Goal: Task Accomplishment & Management: Manage account settings

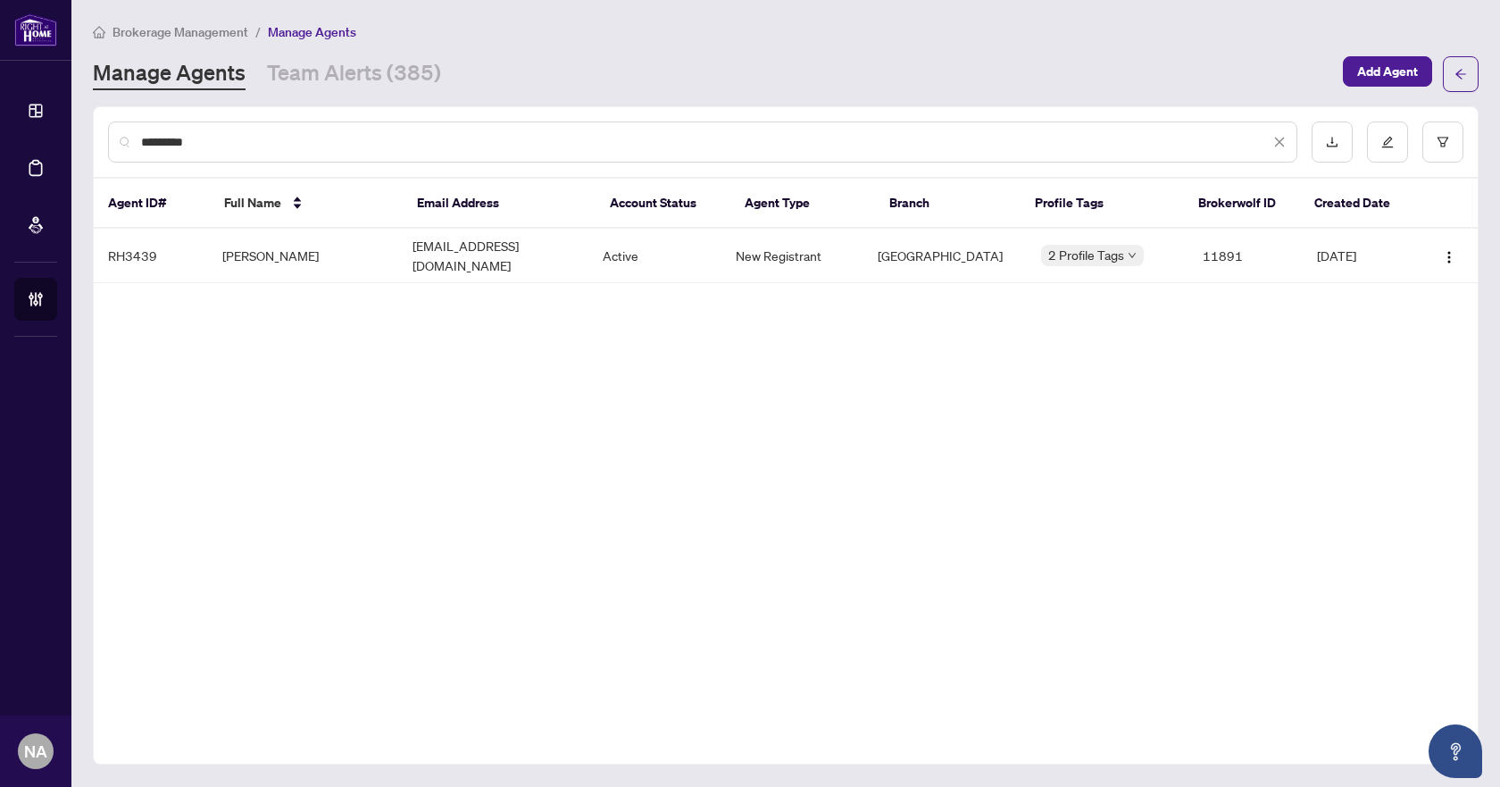
click at [372, 145] on input "*********" at bounding box center [705, 142] width 1129 height 20
paste input "text"
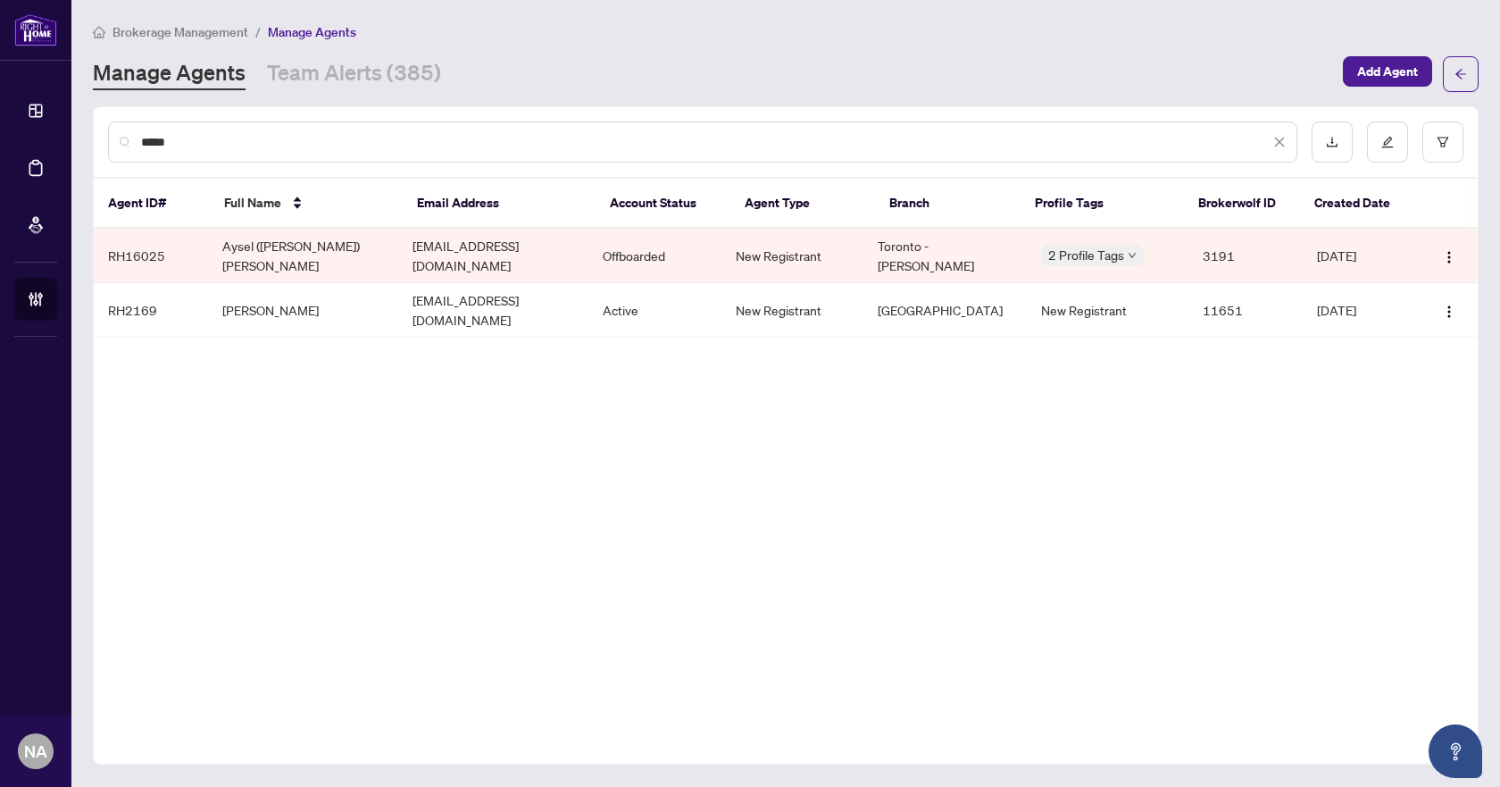
click at [233, 142] on input "*****" at bounding box center [705, 142] width 1129 height 20
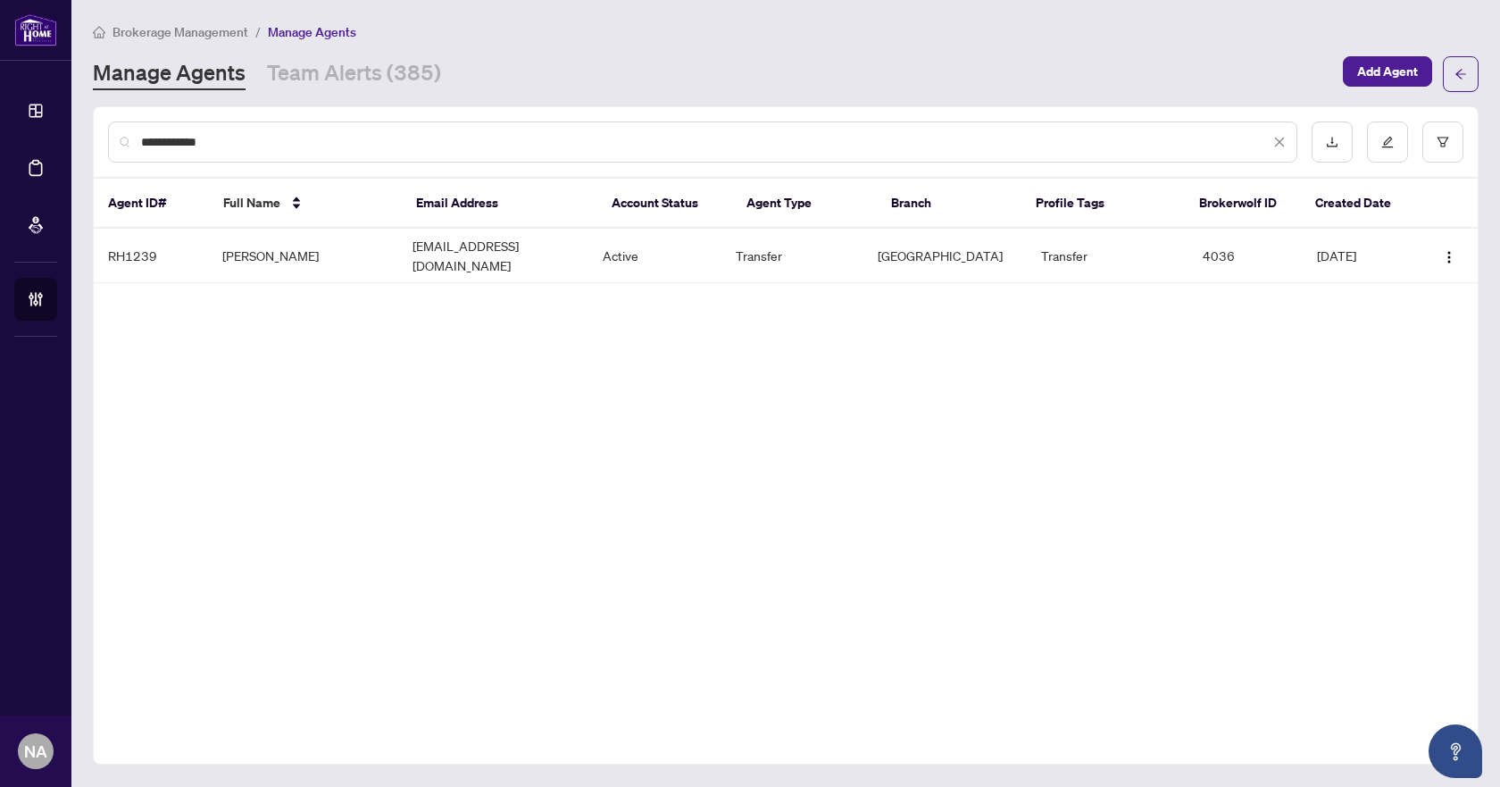
click at [218, 163] on div "**********" at bounding box center [786, 142] width 1384 height 70
click at [230, 139] on input "**********" at bounding box center [705, 142] width 1129 height 20
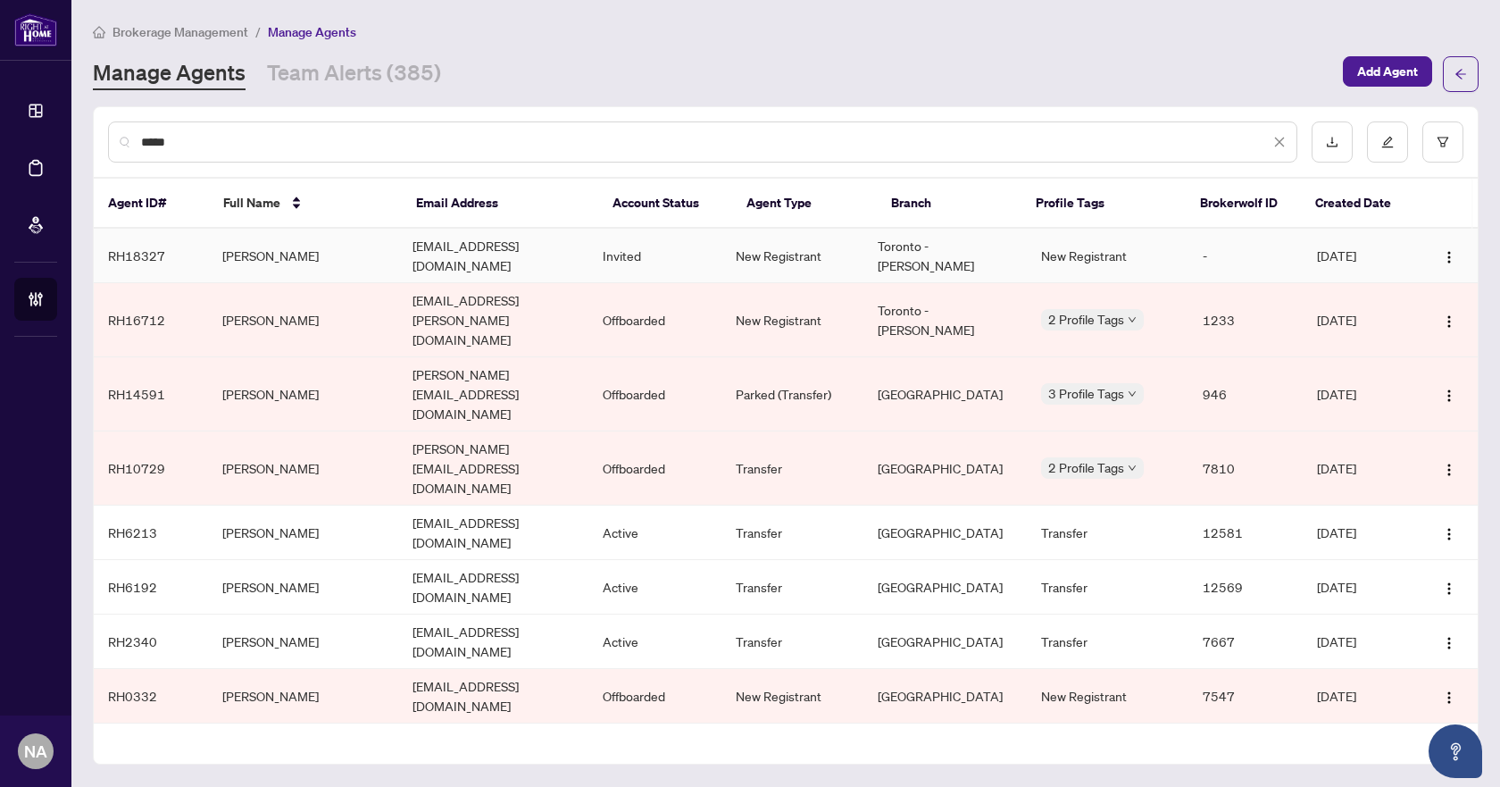
type input "*****"
click at [241, 247] on td "Rebecca Price" at bounding box center [303, 256] width 190 height 54
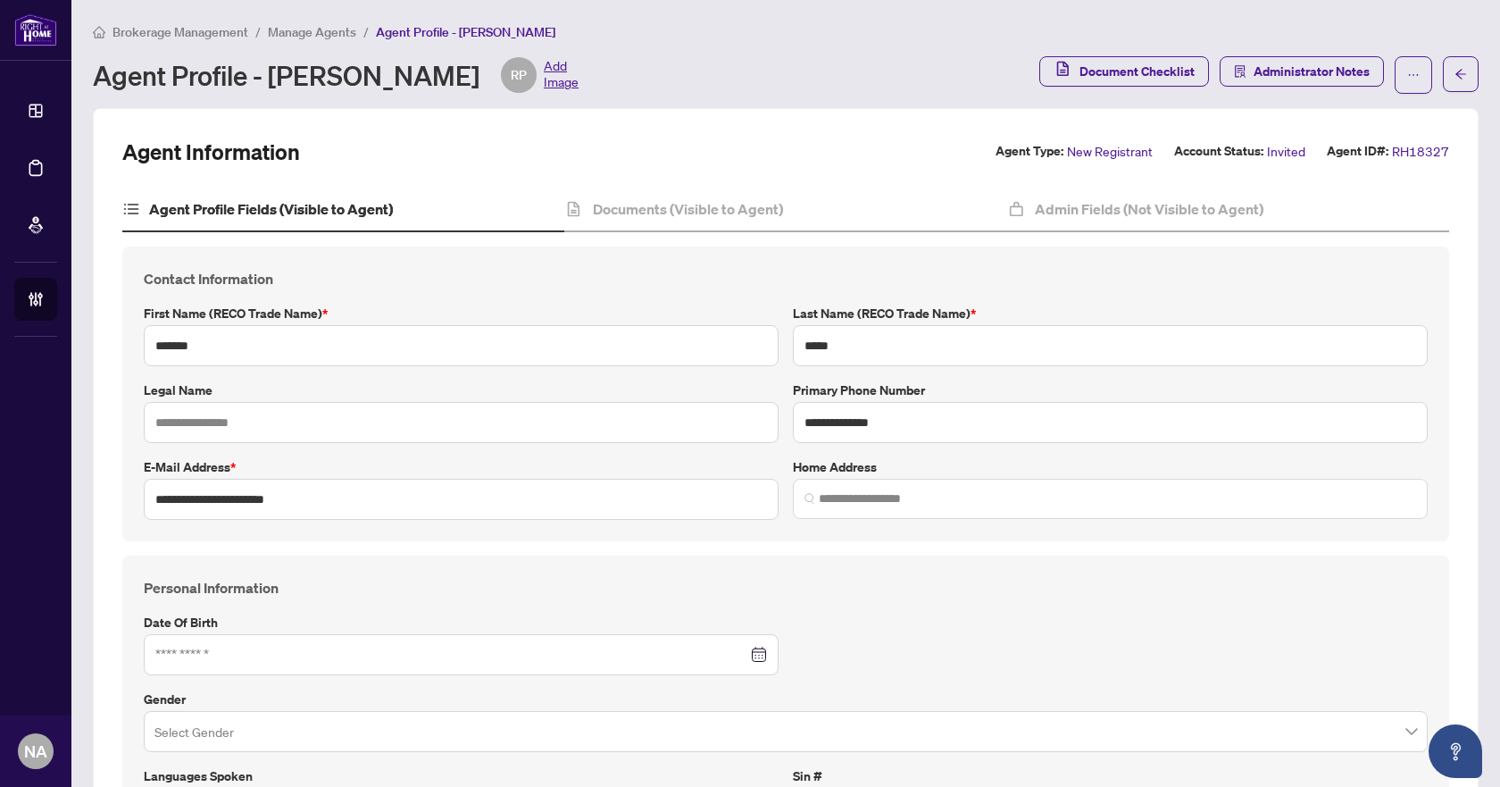
click at [291, 35] on span "Manage Agents" at bounding box center [312, 32] width 88 height 16
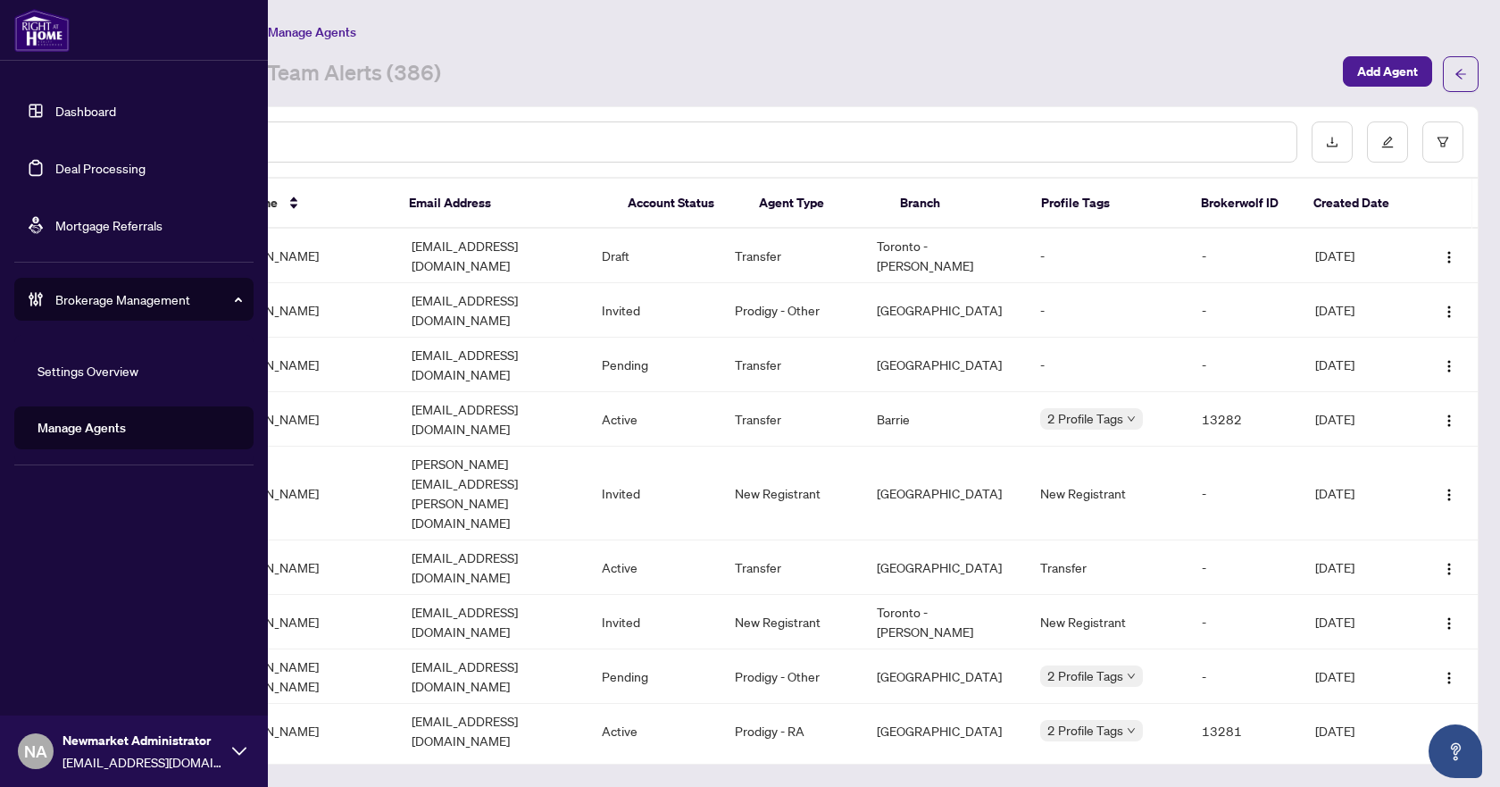
click at [55, 168] on link "Deal Processing" at bounding box center [100, 168] width 90 height 16
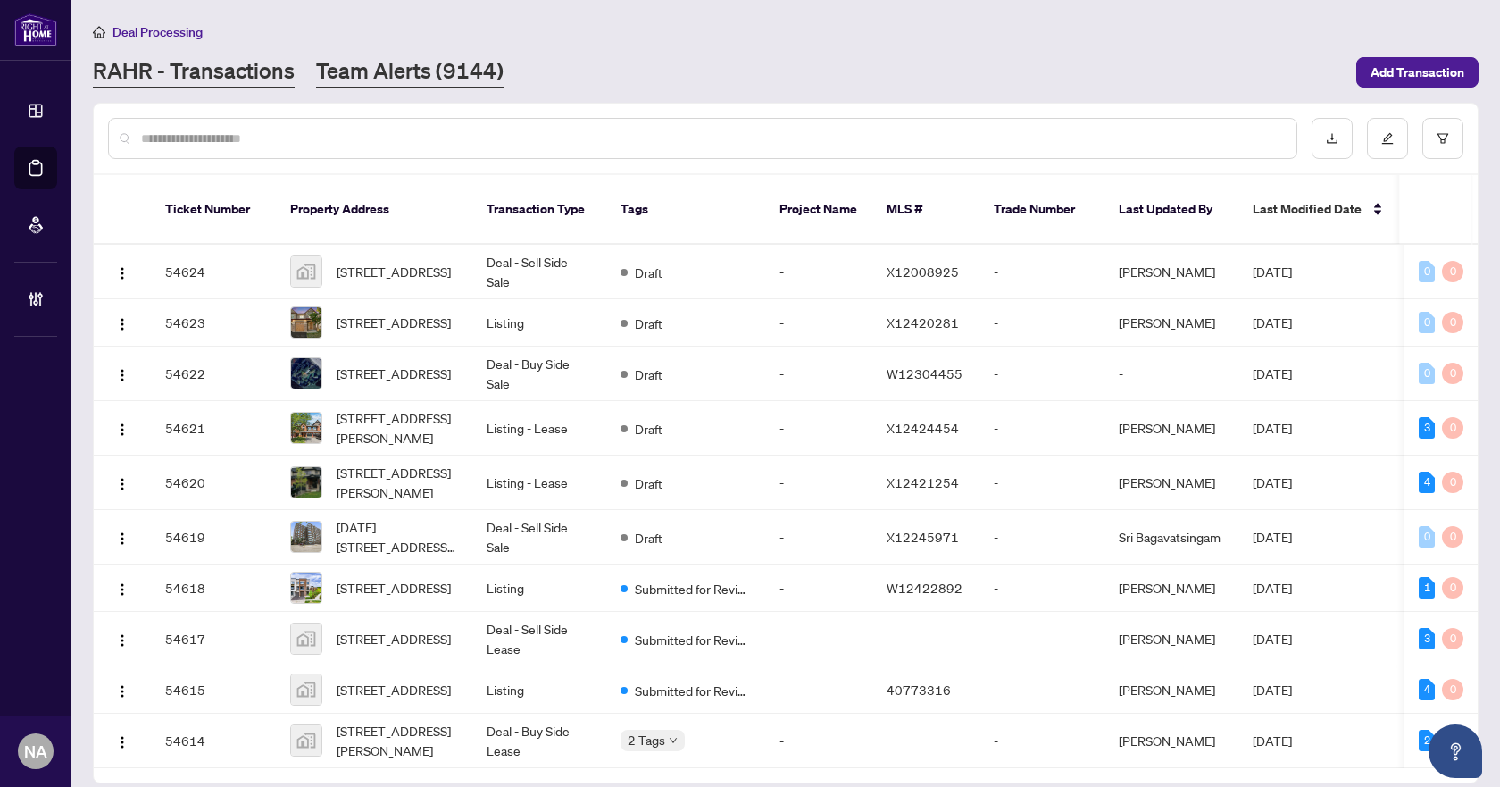
click at [361, 79] on link "Team Alerts (9144)" at bounding box center [410, 72] width 188 height 32
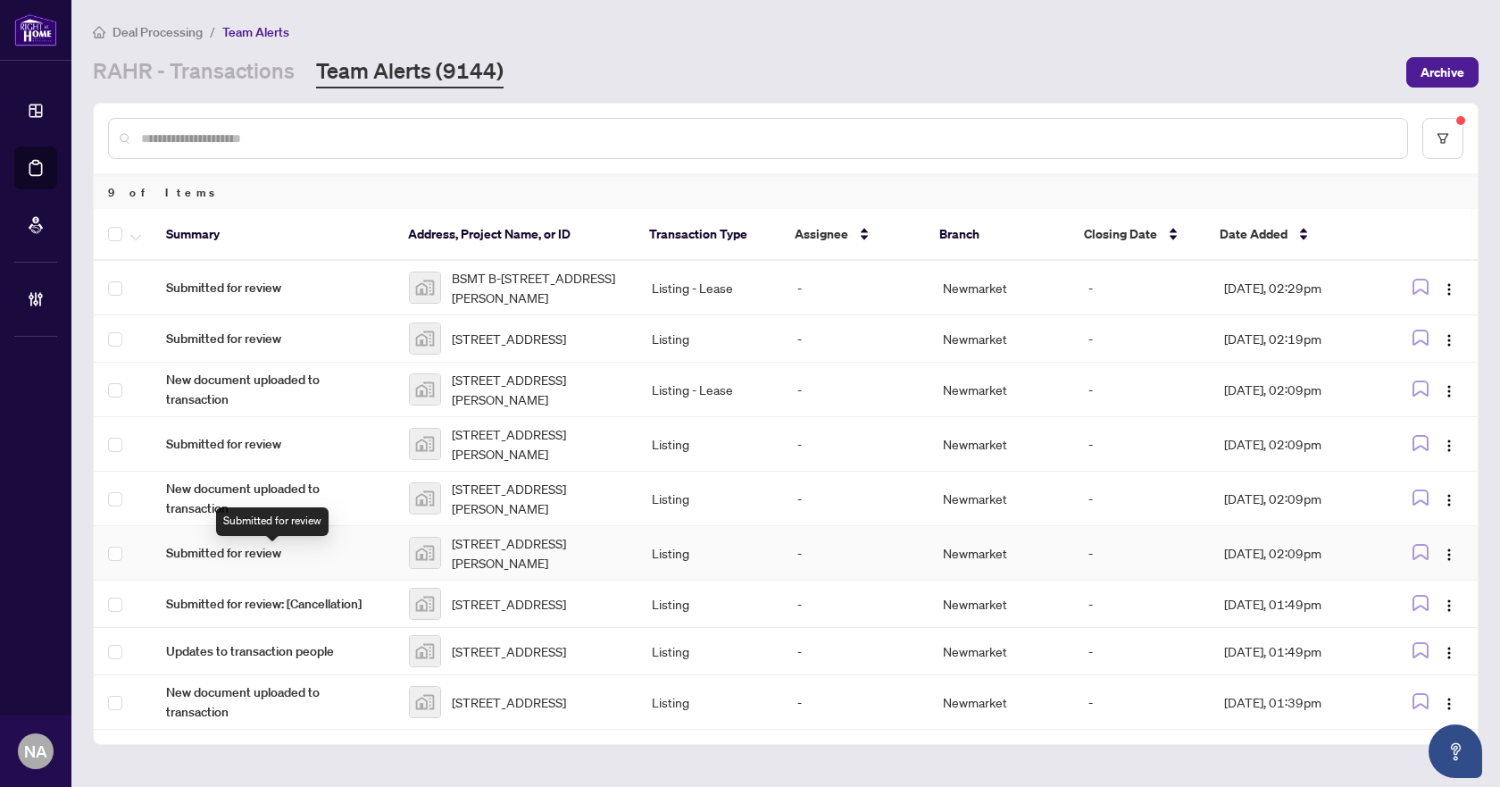
scroll to position [3, 0]
click at [143, 239] on button "button" at bounding box center [136, 233] width 20 height 21
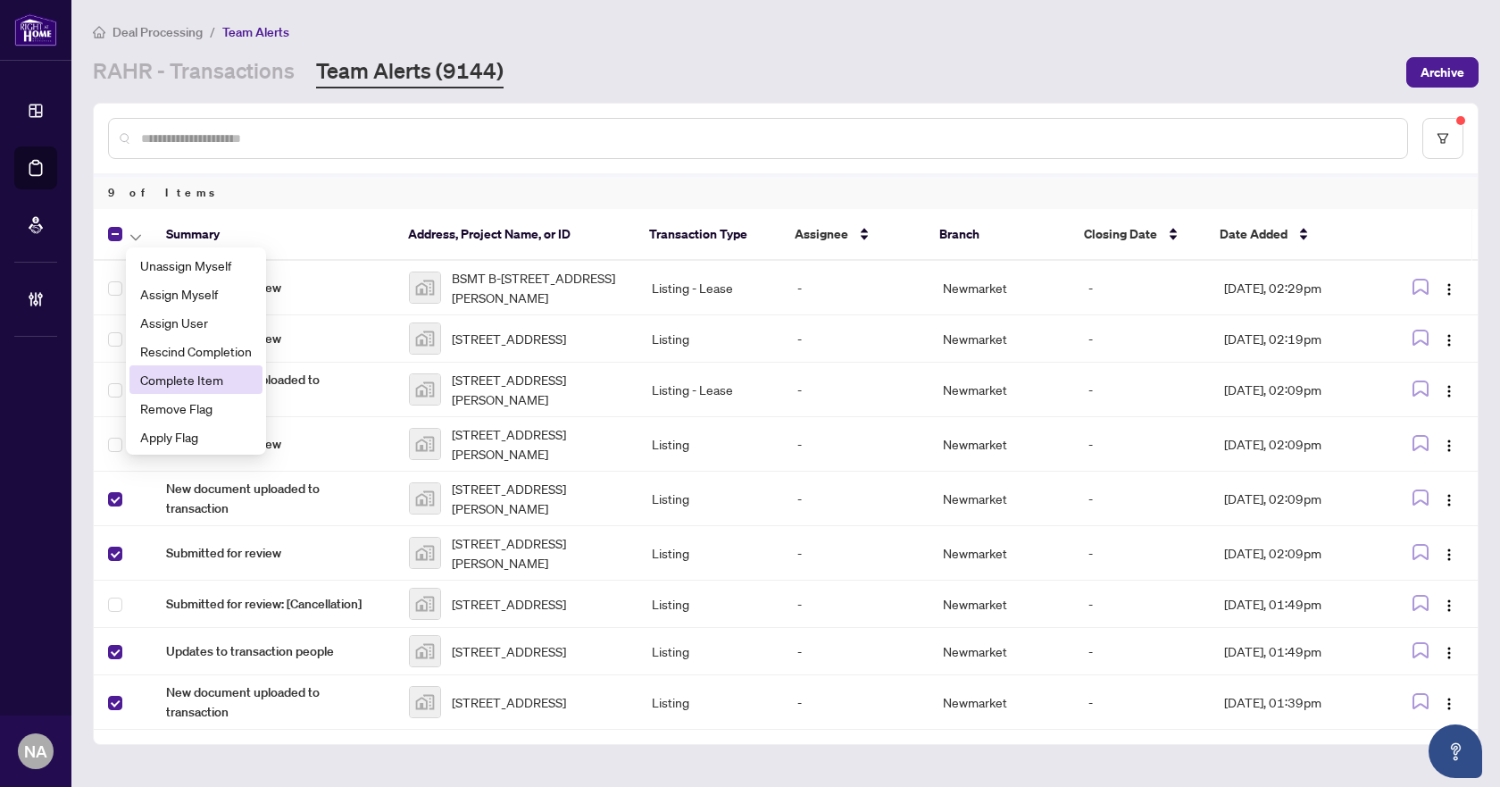
click at [183, 383] on span "Complete Item" at bounding box center [196, 380] width 112 height 20
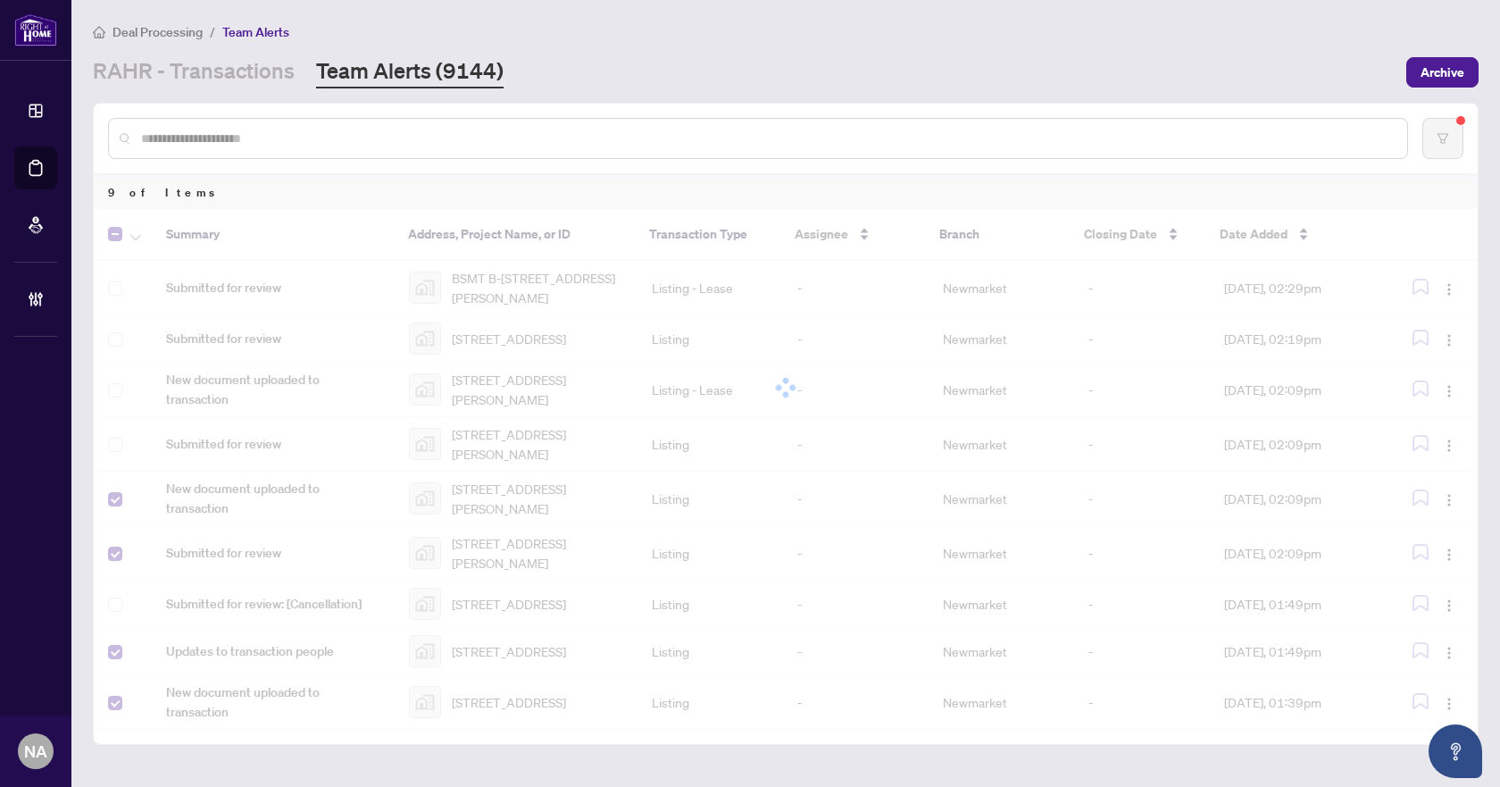
scroll to position [0, 0]
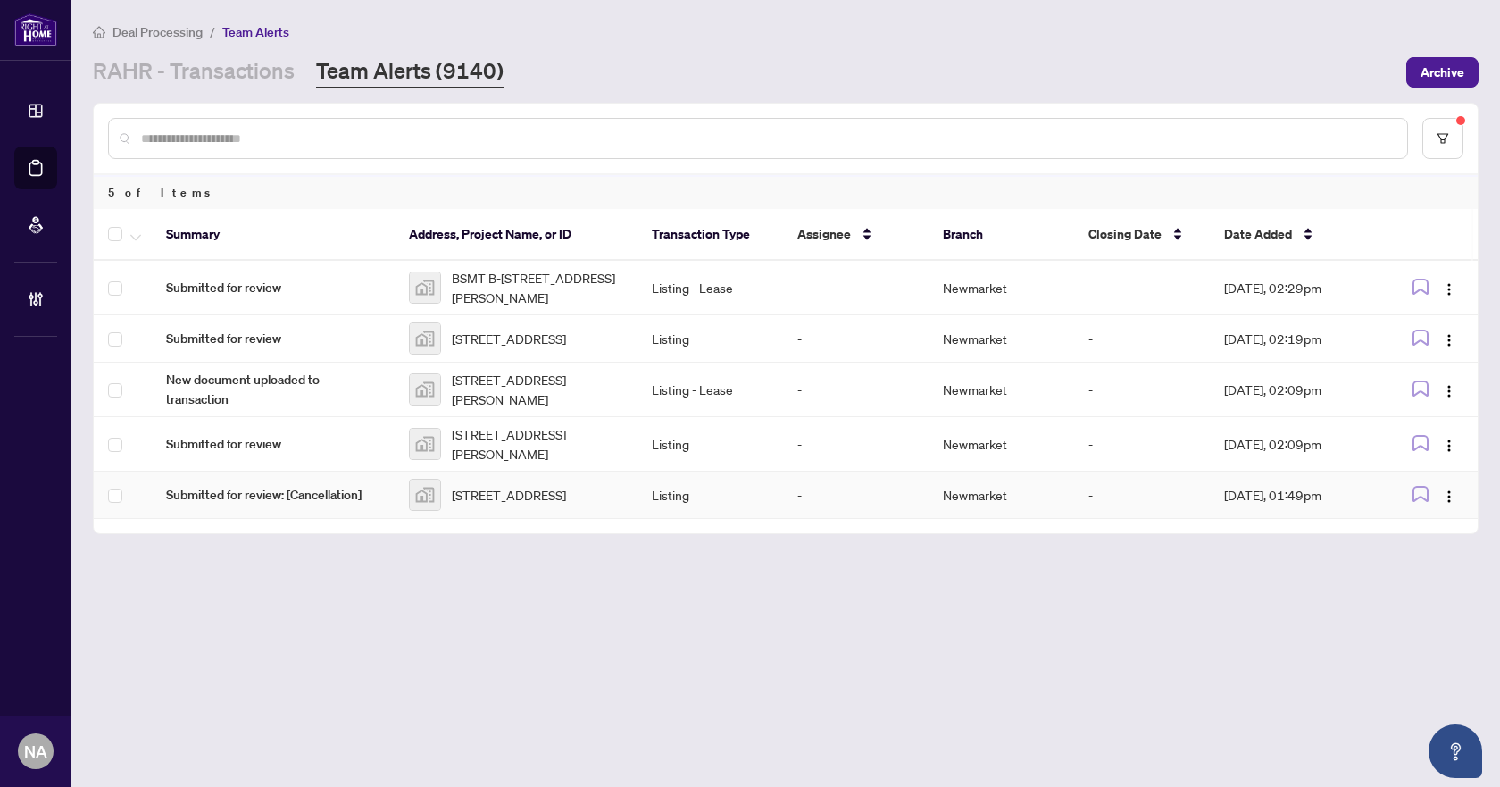
click at [318, 505] on span "Submitted for review: [Cancellation]" at bounding box center [273, 495] width 214 height 20
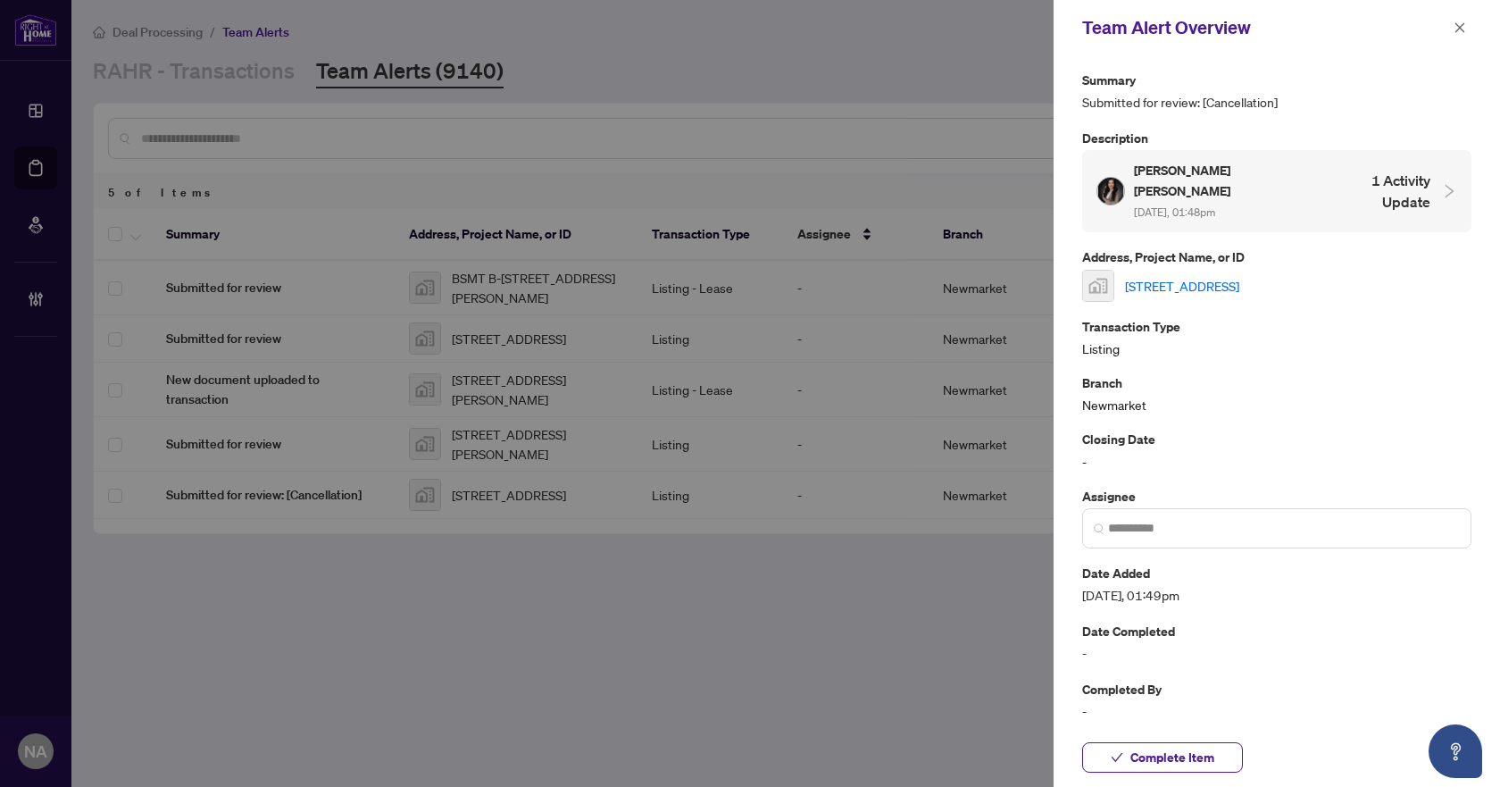
click at [1204, 276] on link "63 Cog Hill Drive, Concord, ON, Canada" at bounding box center [1182, 286] width 114 height 20
click at [1178, 755] on span "Complete Item" at bounding box center [1173, 757] width 84 height 29
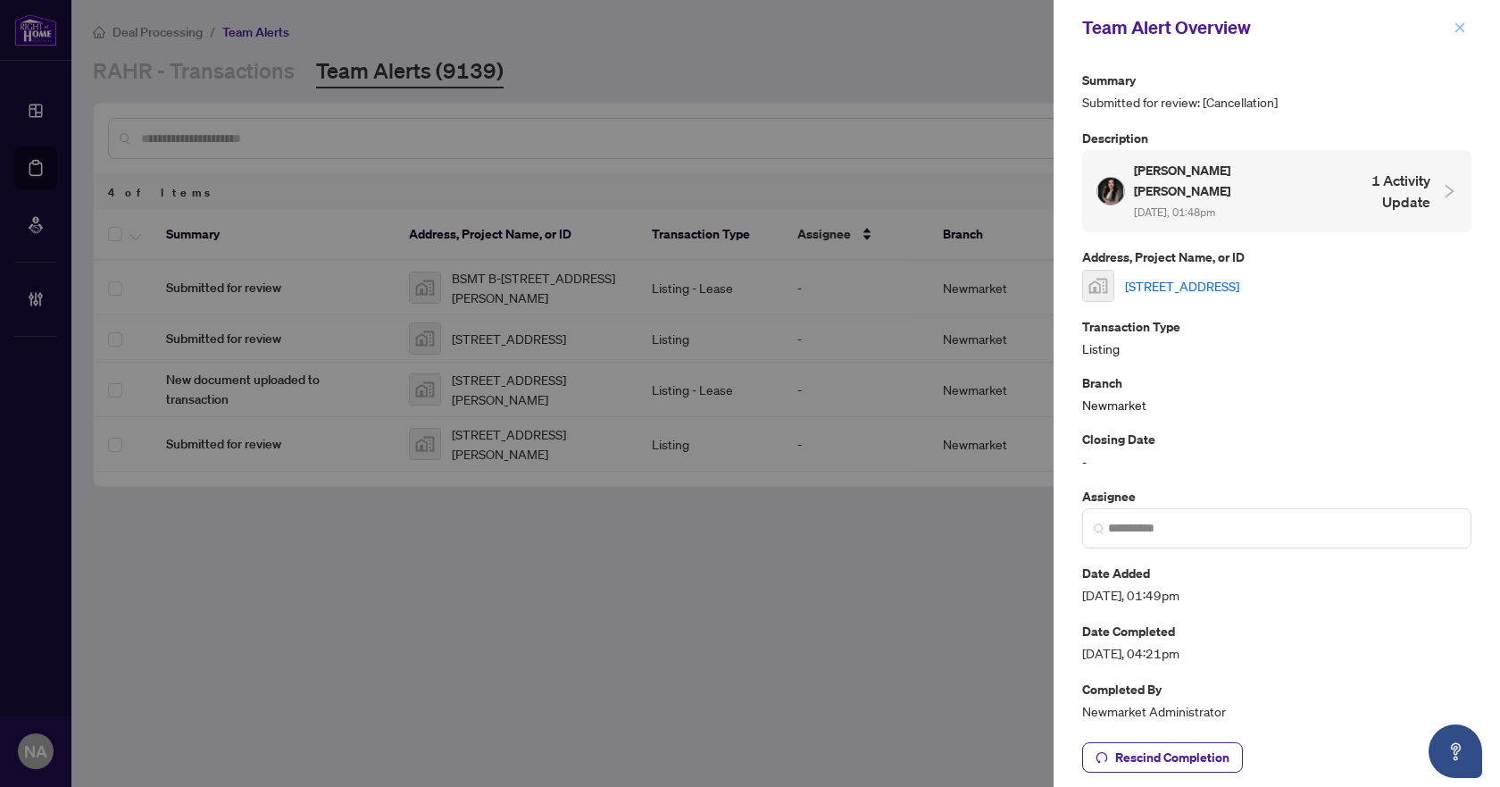
click at [1466, 29] on icon "close" at bounding box center [1460, 27] width 13 height 13
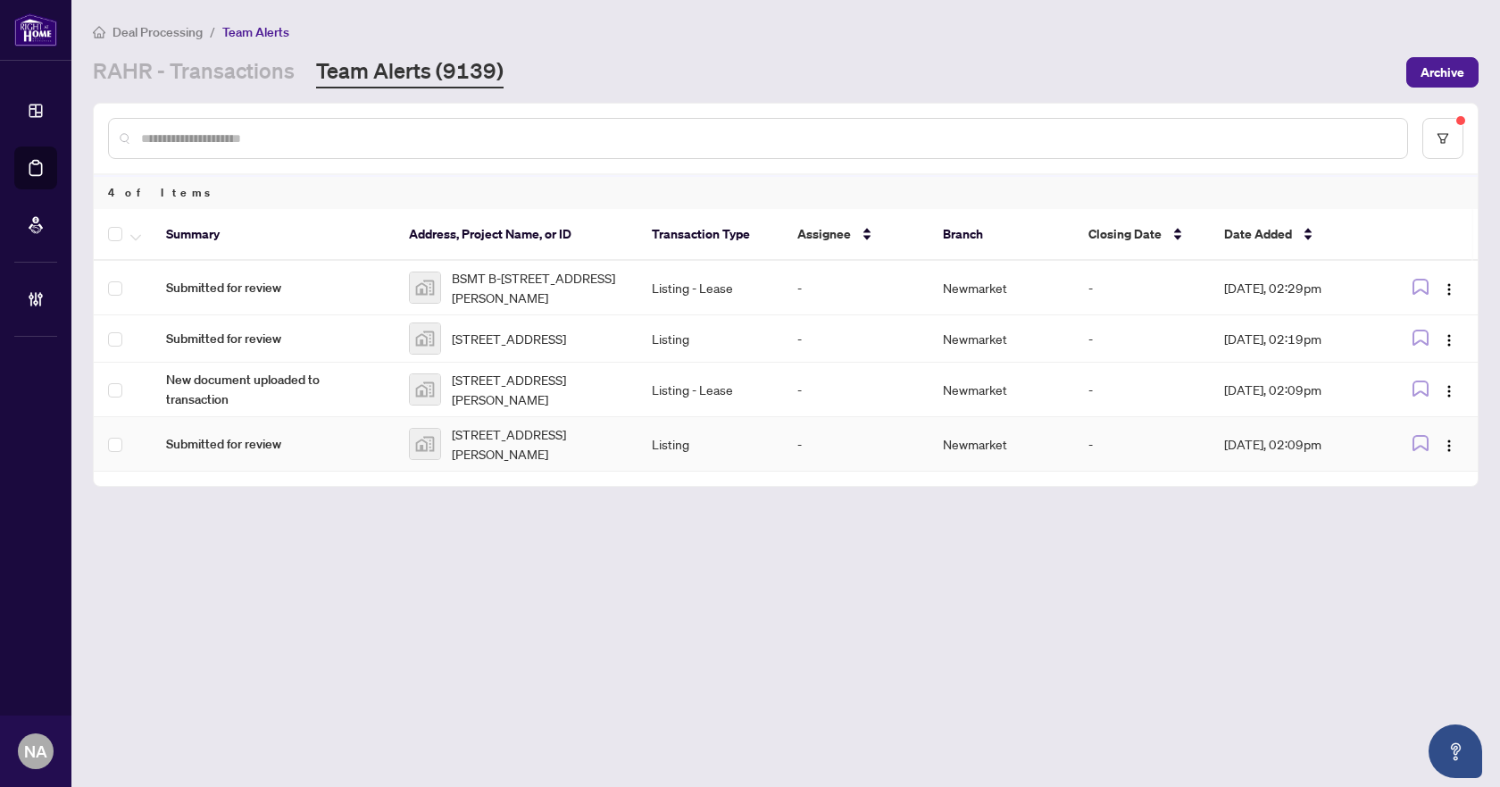
click at [256, 462] on td "Submitted for review" at bounding box center [273, 444] width 243 height 54
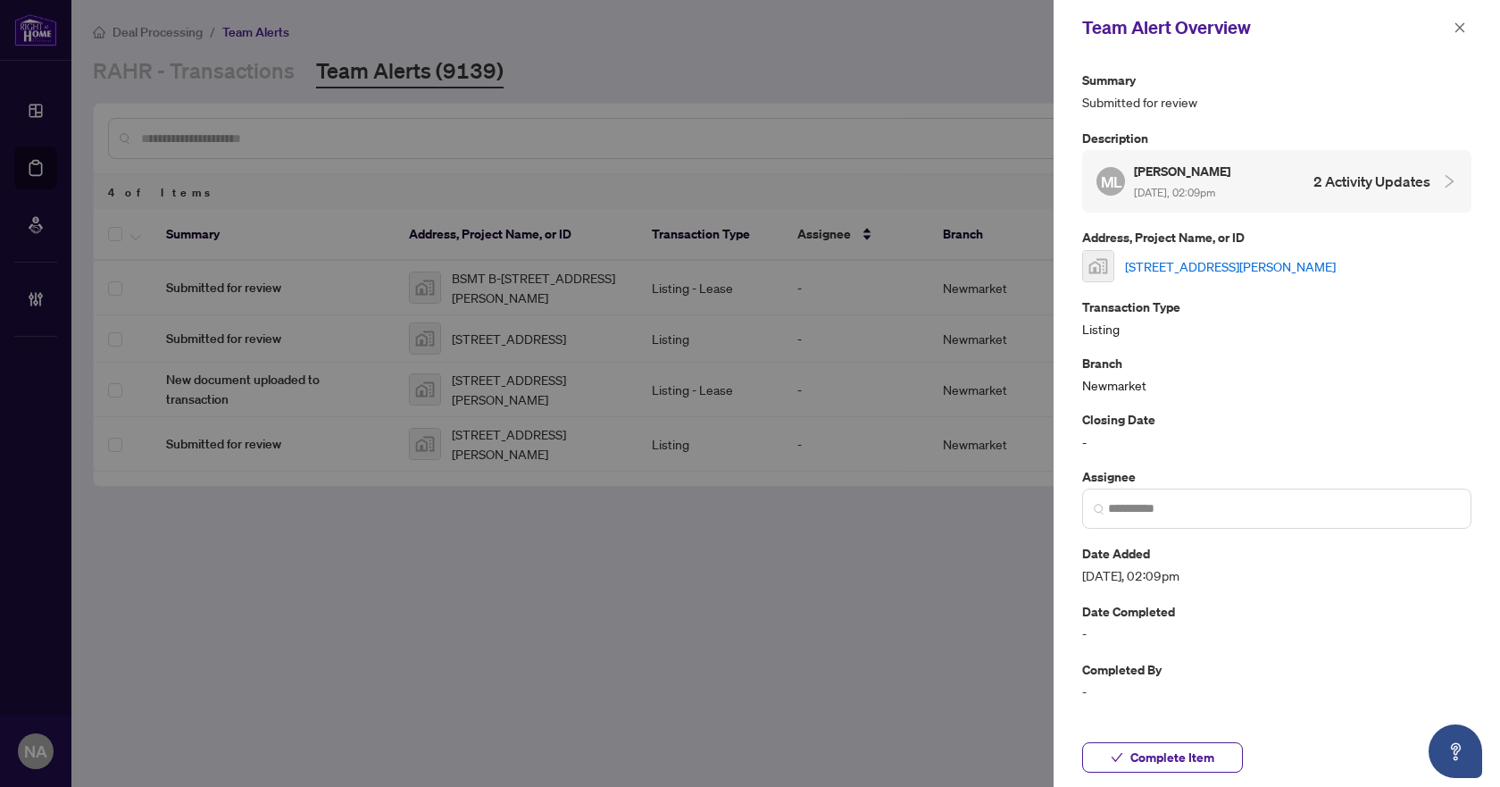
click at [1164, 257] on link "[STREET_ADDRESS][PERSON_NAME]" at bounding box center [1230, 266] width 211 height 20
click at [1463, 28] on icon "close" at bounding box center [1460, 27] width 13 height 13
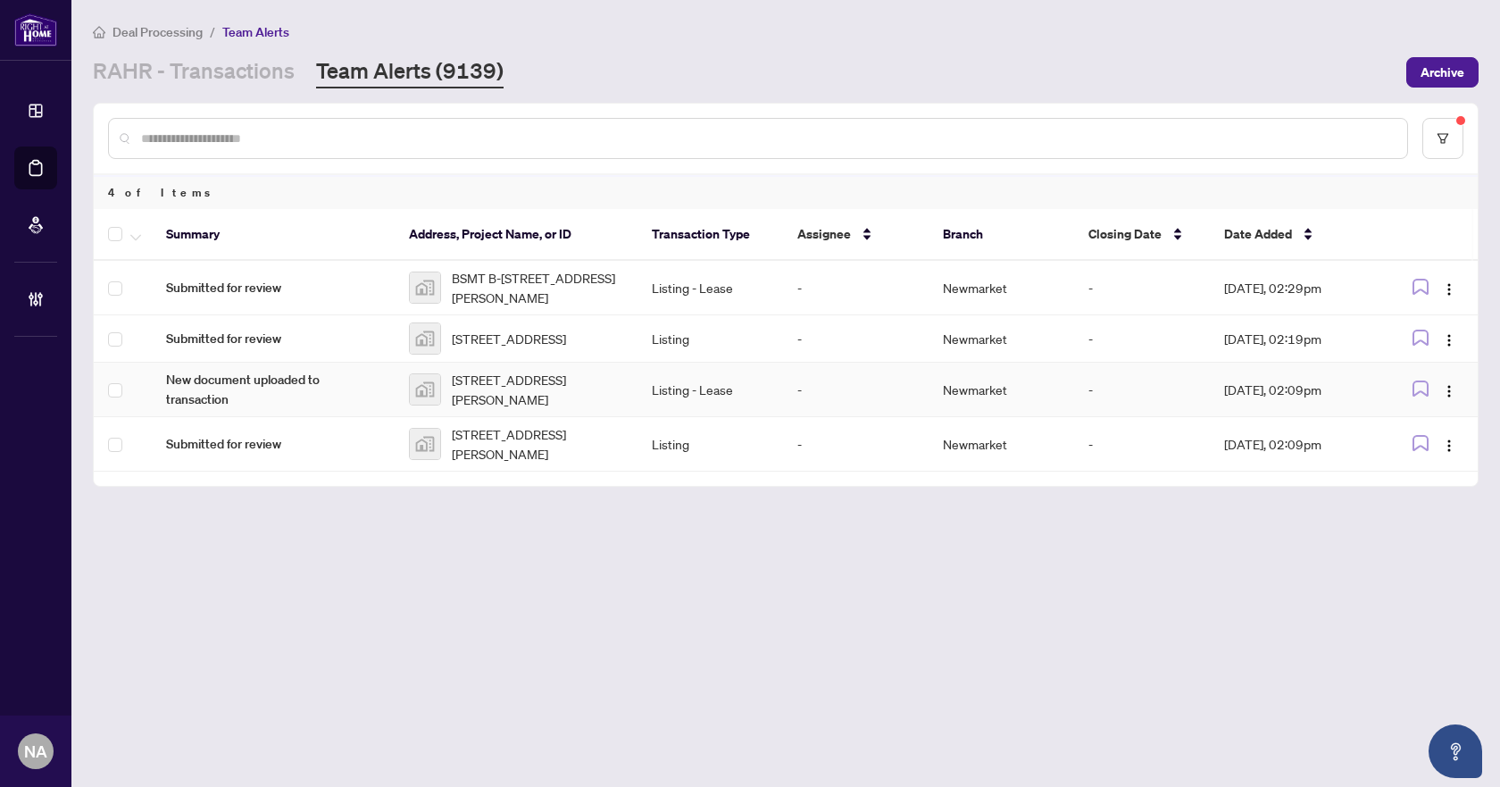
click at [248, 386] on span "New document uploaded to transaction" at bounding box center [273, 389] width 214 height 39
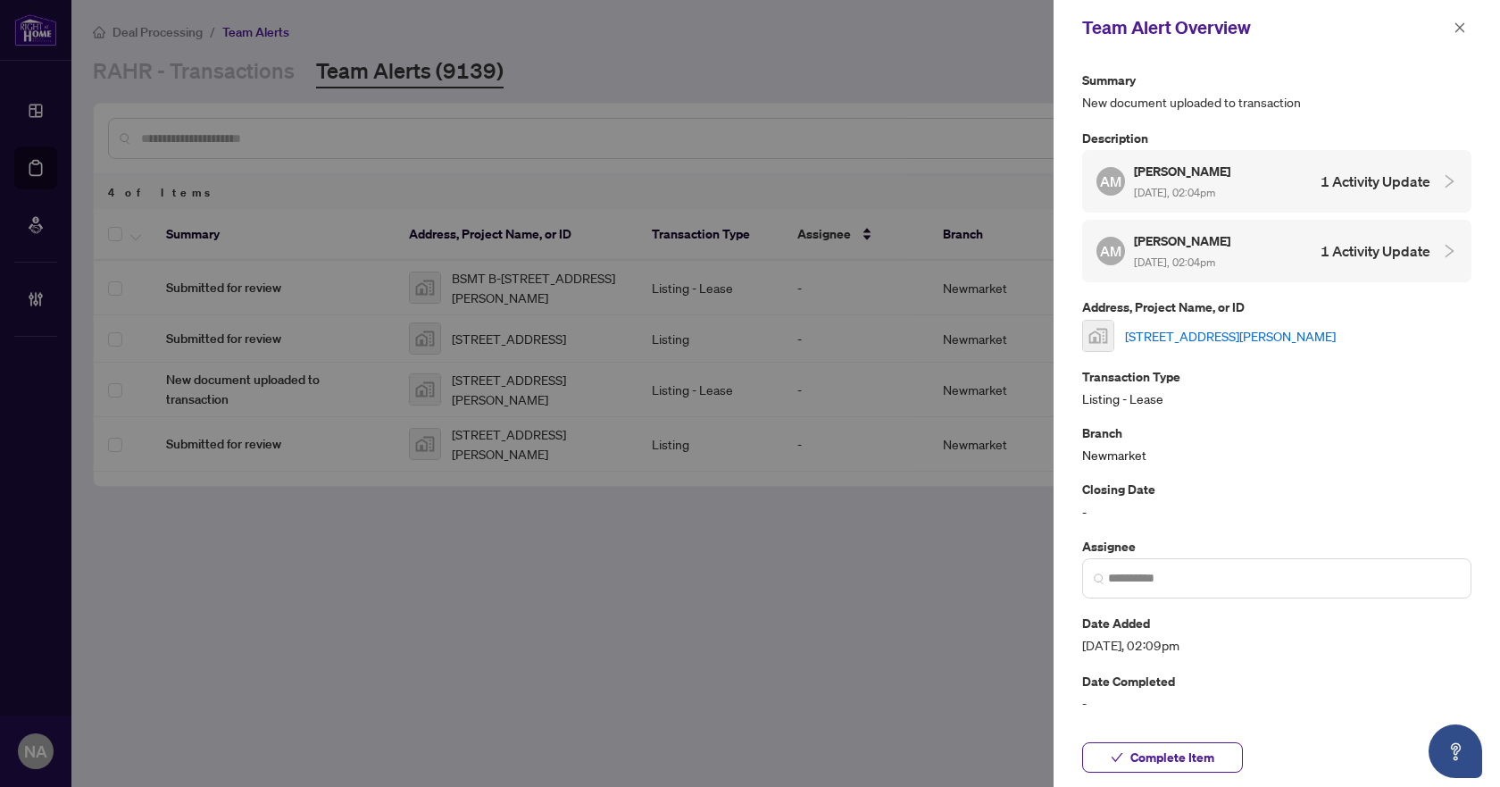
click at [1196, 338] on link "5 Shannon St, Barrie, ON, Canada" at bounding box center [1230, 336] width 211 height 20
click at [1159, 770] on span "Complete Item" at bounding box center [1173, 757] width 84 height 29
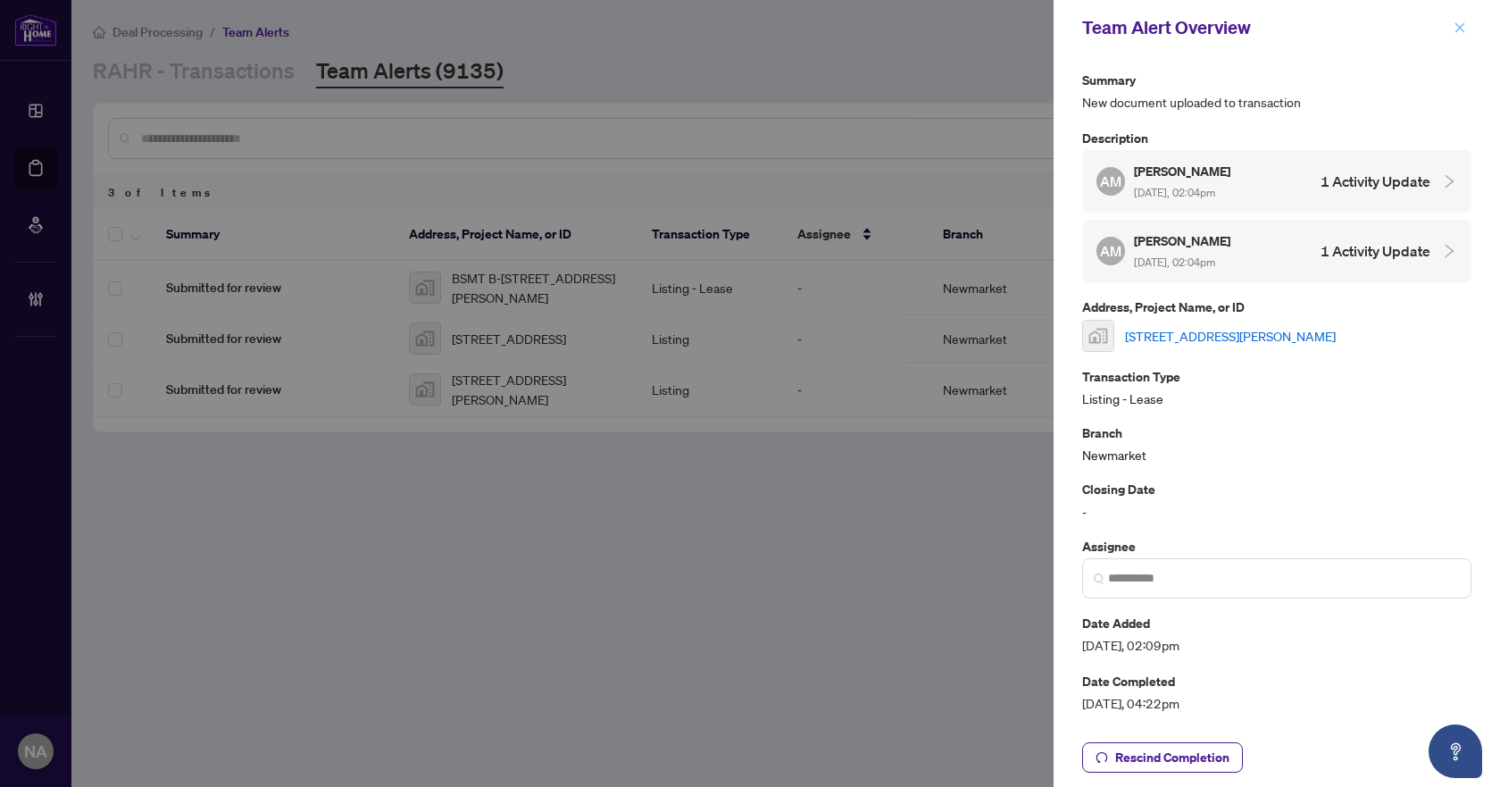
click at [1462, 29] on icon "close" at bounding box center [1460, 27] width 13 height 13
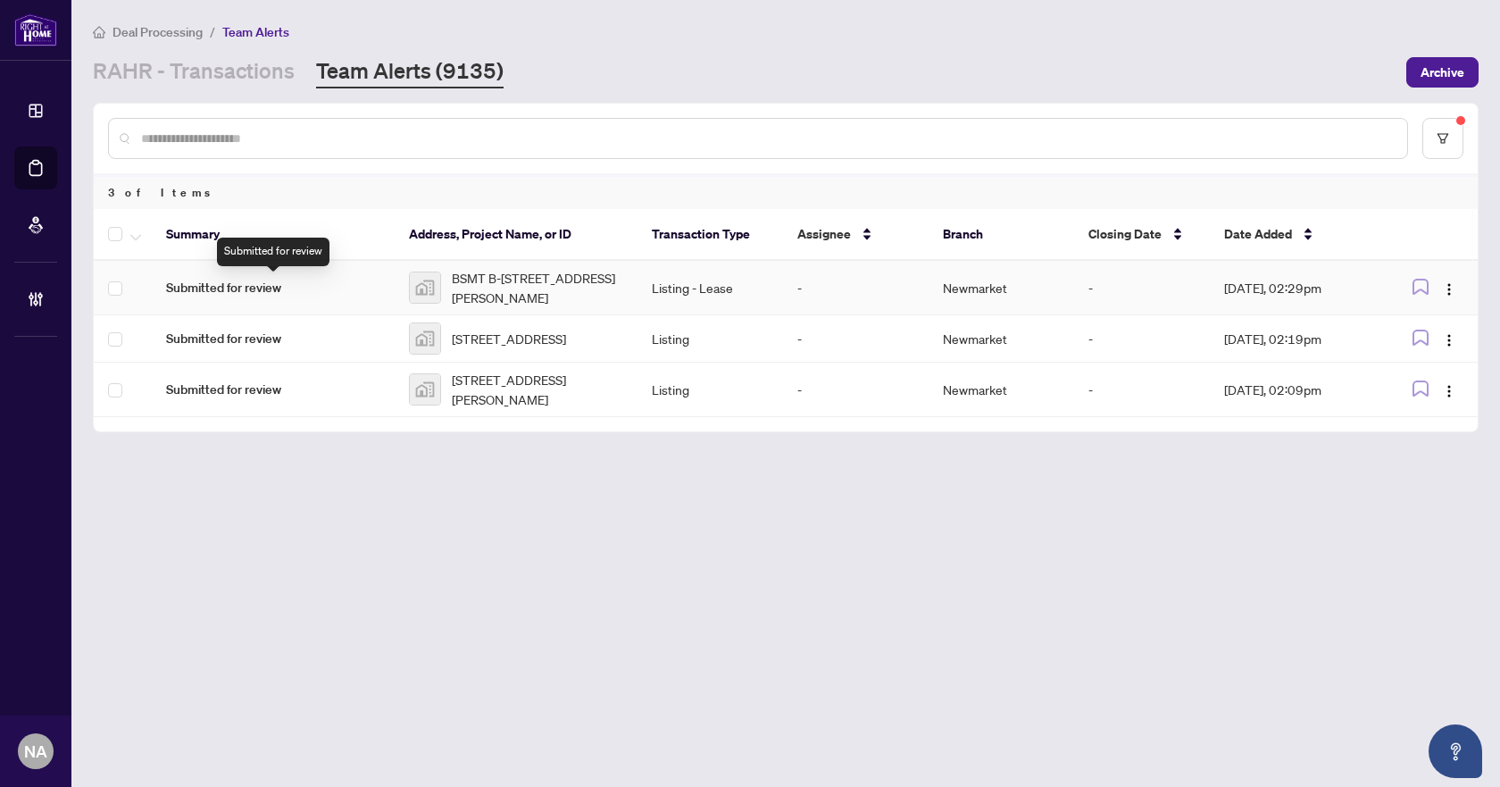
click at [241, 289] on span "Submitted for review" at bounding box center [273, 288] width 214 height 20
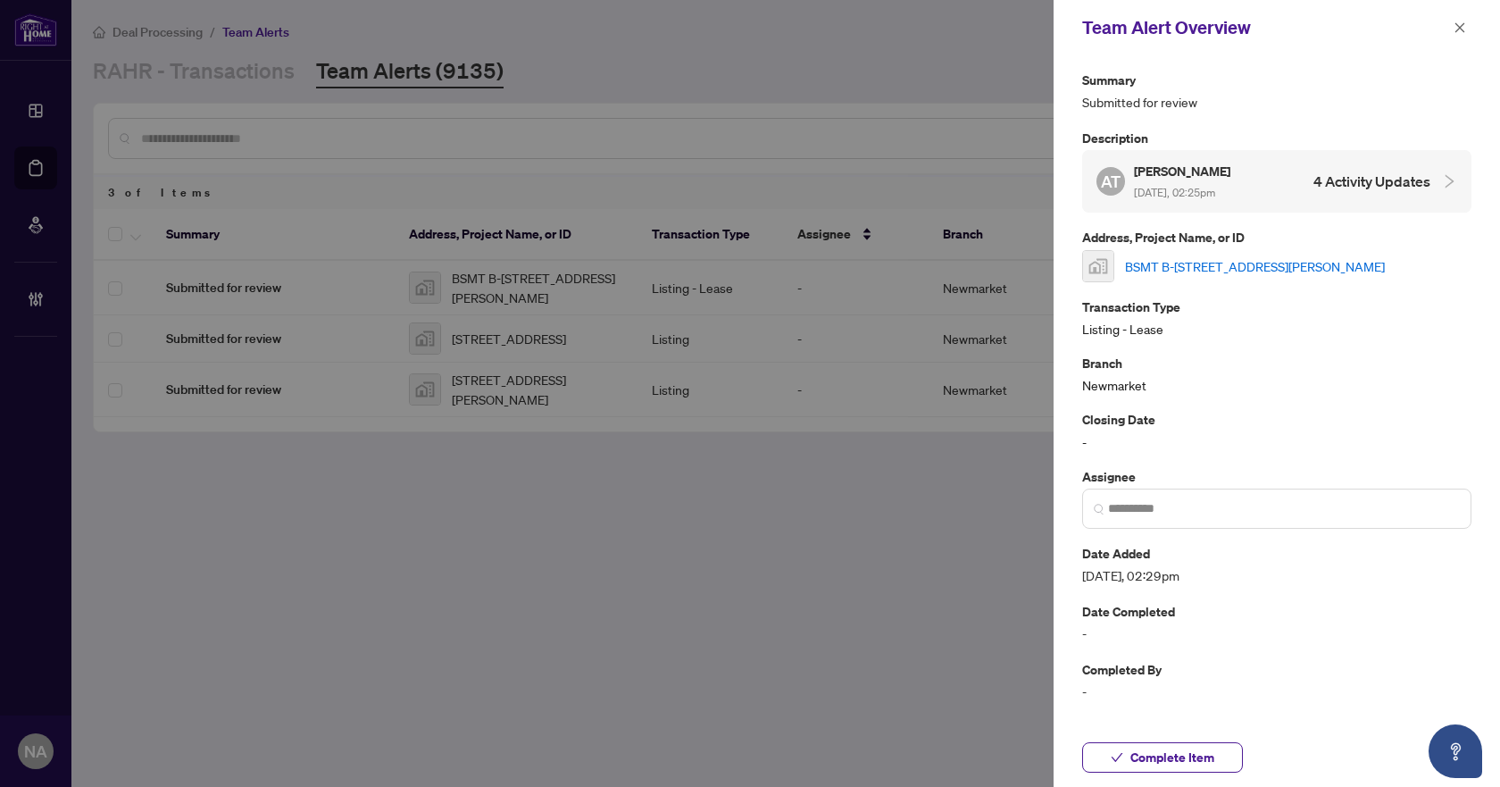
click at [1197, 271] on link "BSMT B-[STREET_ADDRESS][PERSON_NAME]" at bounding box center [1255, 266] width 260 height 20
click at [1457, 29] on icon "close" at bounding box center [1460, 27] width 13 height 13
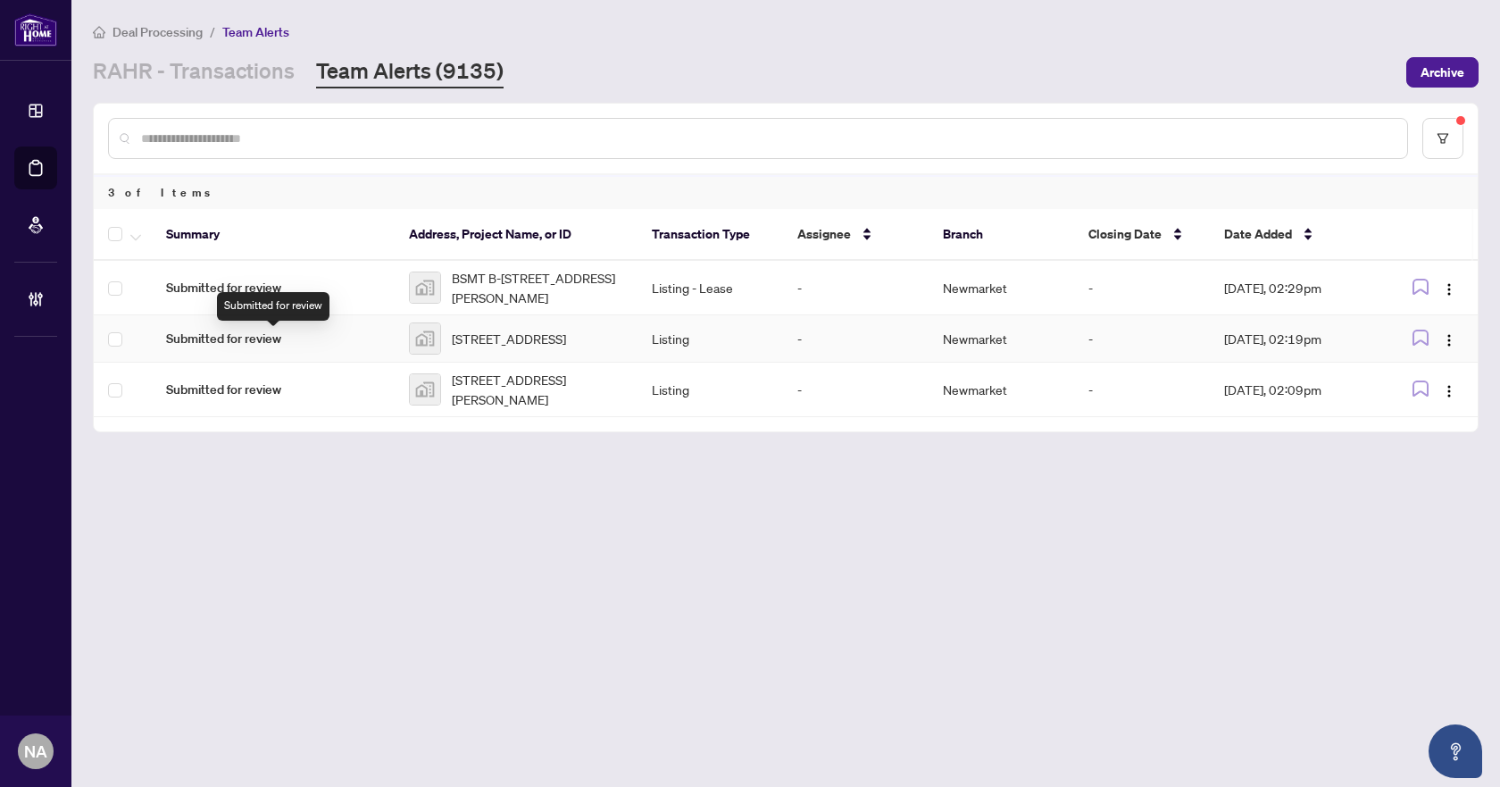
click at [252, 348] on span "Submitted for review" at bounding box center [273, 339] width 214 height 20
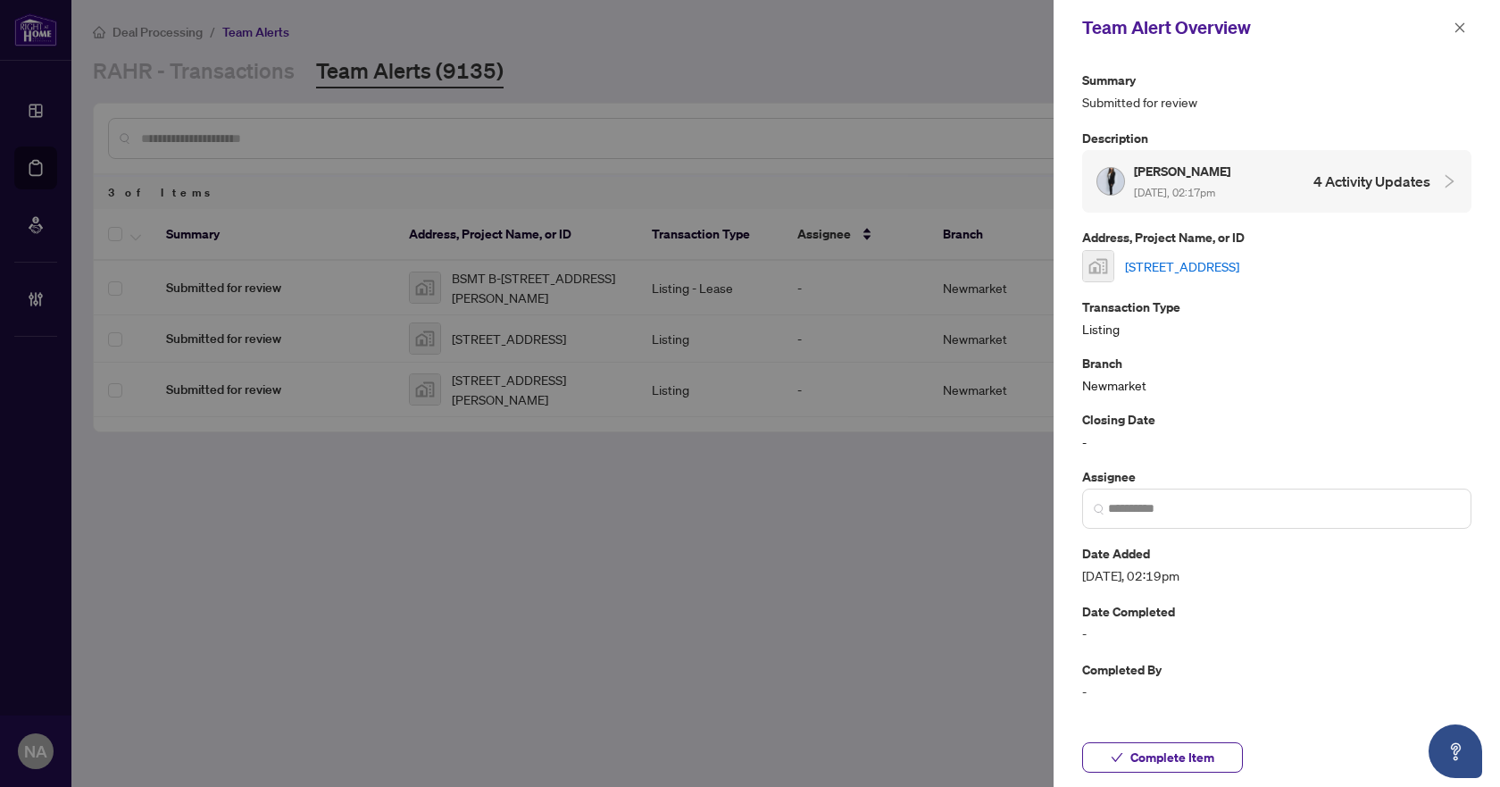
click at [1216, 270] on link "62 Martini Drive, Richmond Hill, ON, Canada" at bounding box center [1182, 266] width 114 height 20
click at [1459, 23] on icon "close" at bounding box center [1460, 27] width 13 height 13
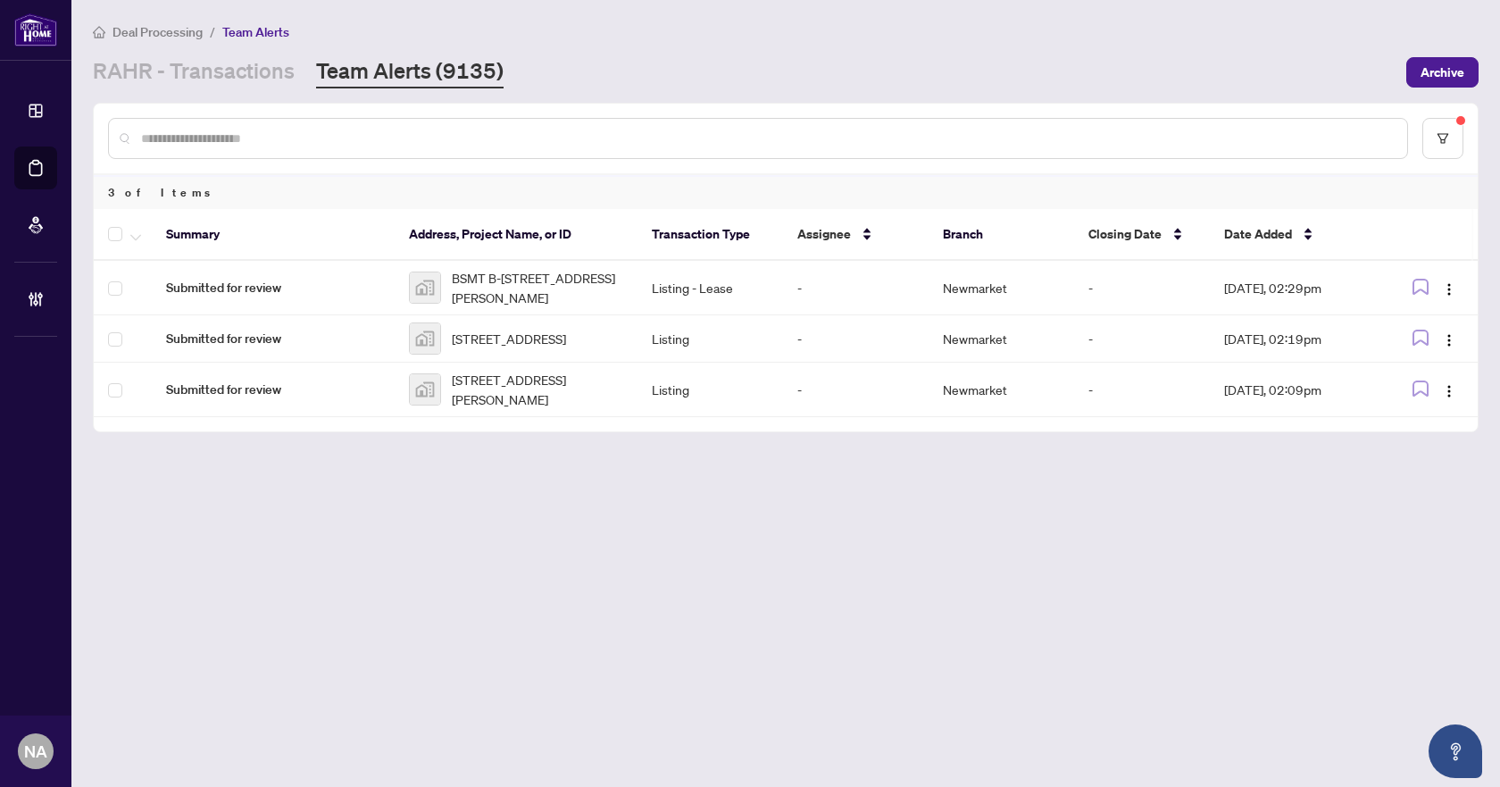
click at [192, 32] on span "Deal Processing" at bounding box center [158, 32] width 90 height 16
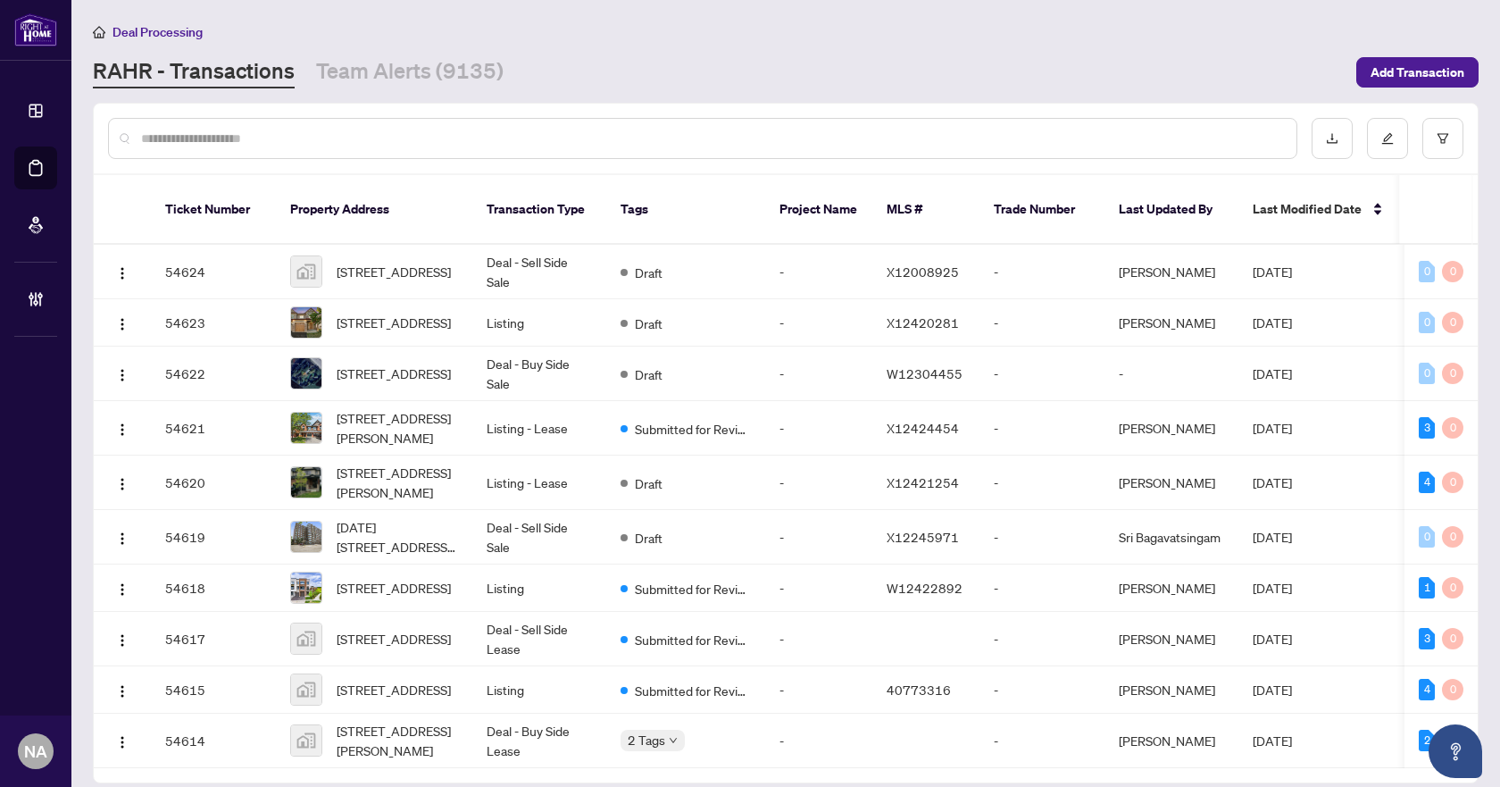
click at [330, 134] on input "text" at bounding box center [711, 139] width 1141 height 20
click at [200, 140] on input "text" at bounding box center [711, 139] width 1141 height 20
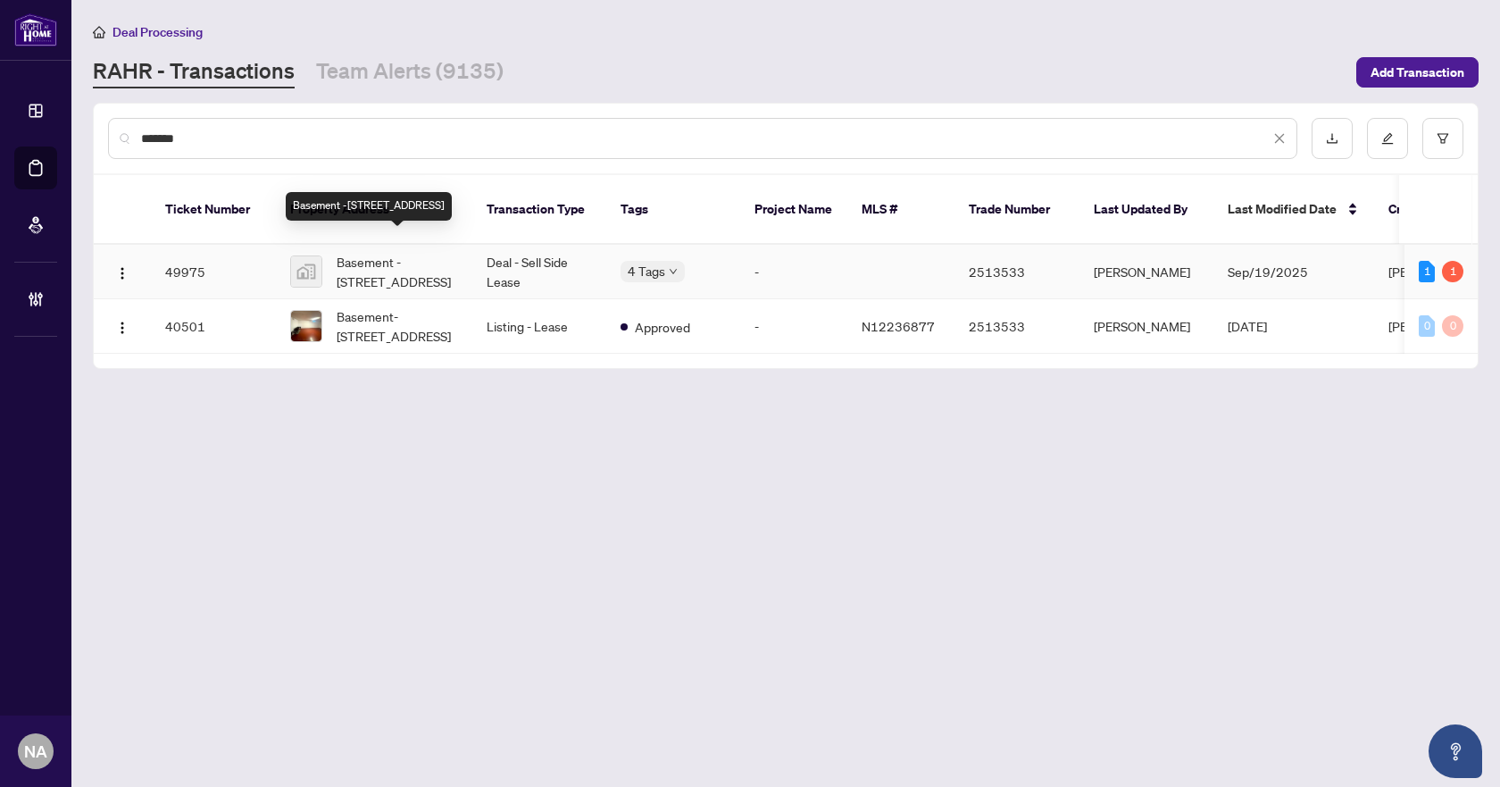
type input "*******"
click at [378, 252] on span "Basement -45 Rockport Crescent, Richmond Hill, ON, Canada" at bounding box center [397, 271] width 121 height 39
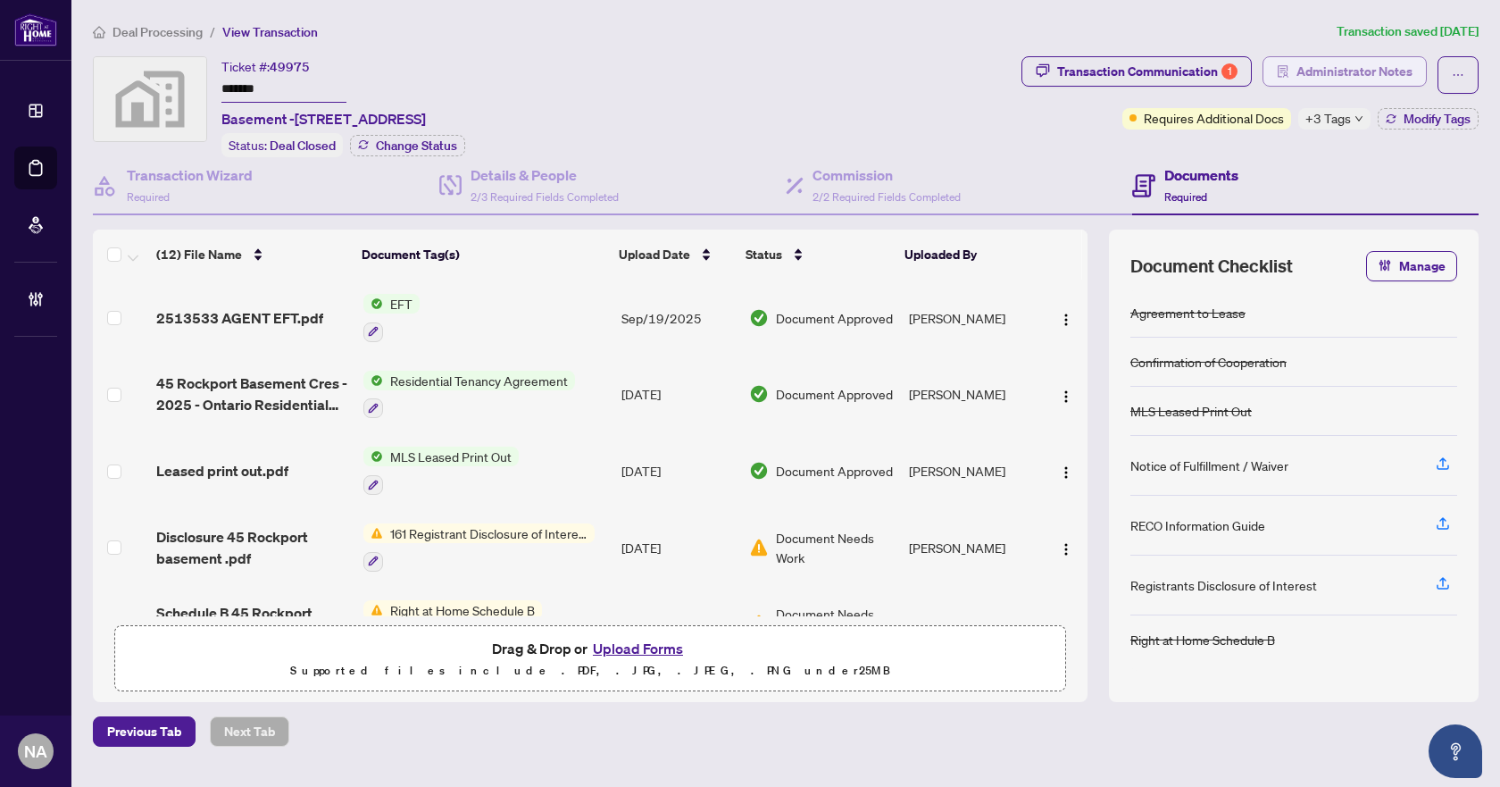
click at [1326, 66] on span "Administrator Notes" at bounding box center [1355, 71] width 116 height 29
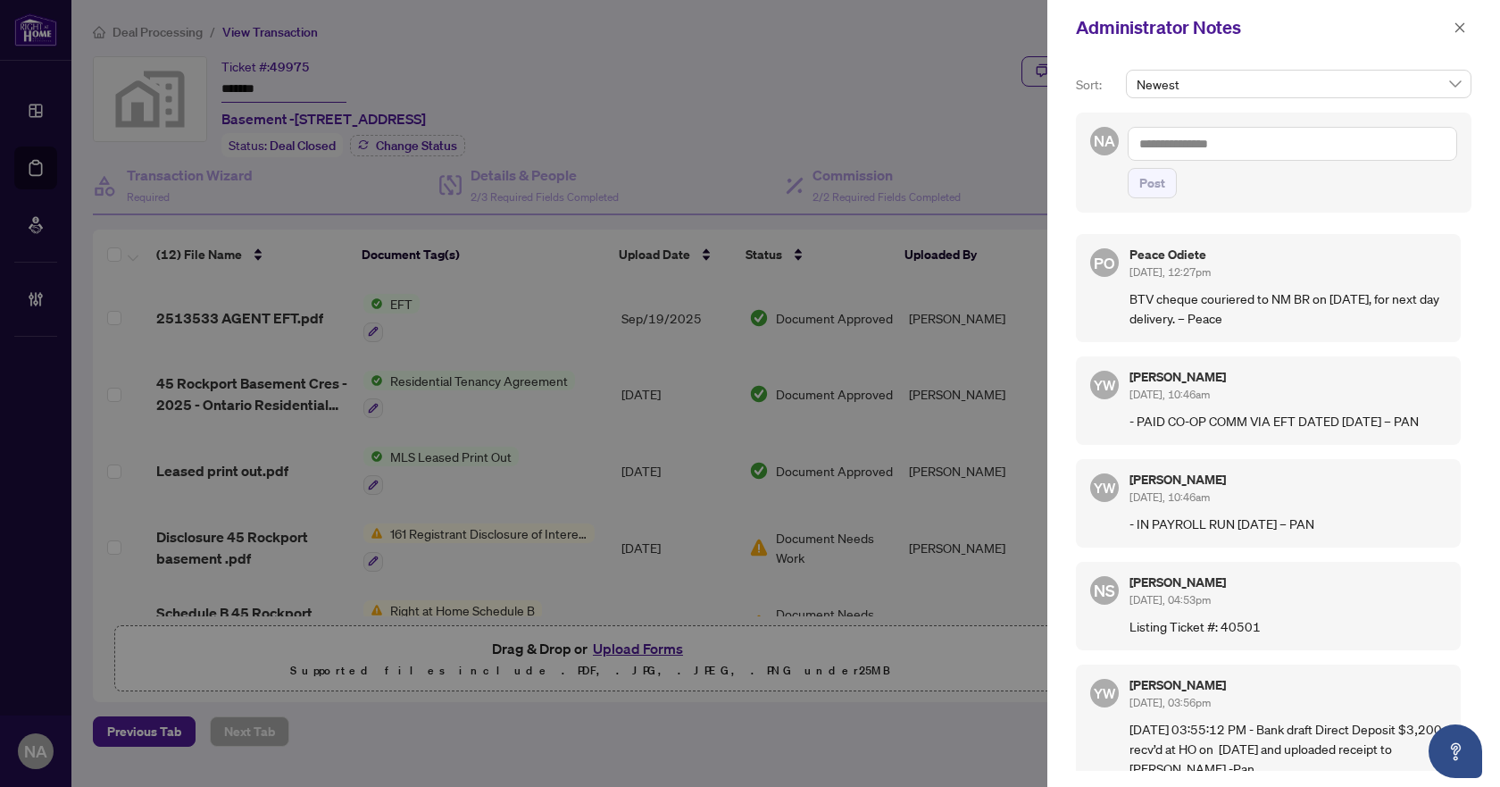
click at [1294, 137] on textarea at bounding box center [1293, 144] width 330 height 34
paste textarea "**********"
type textarea "**********"
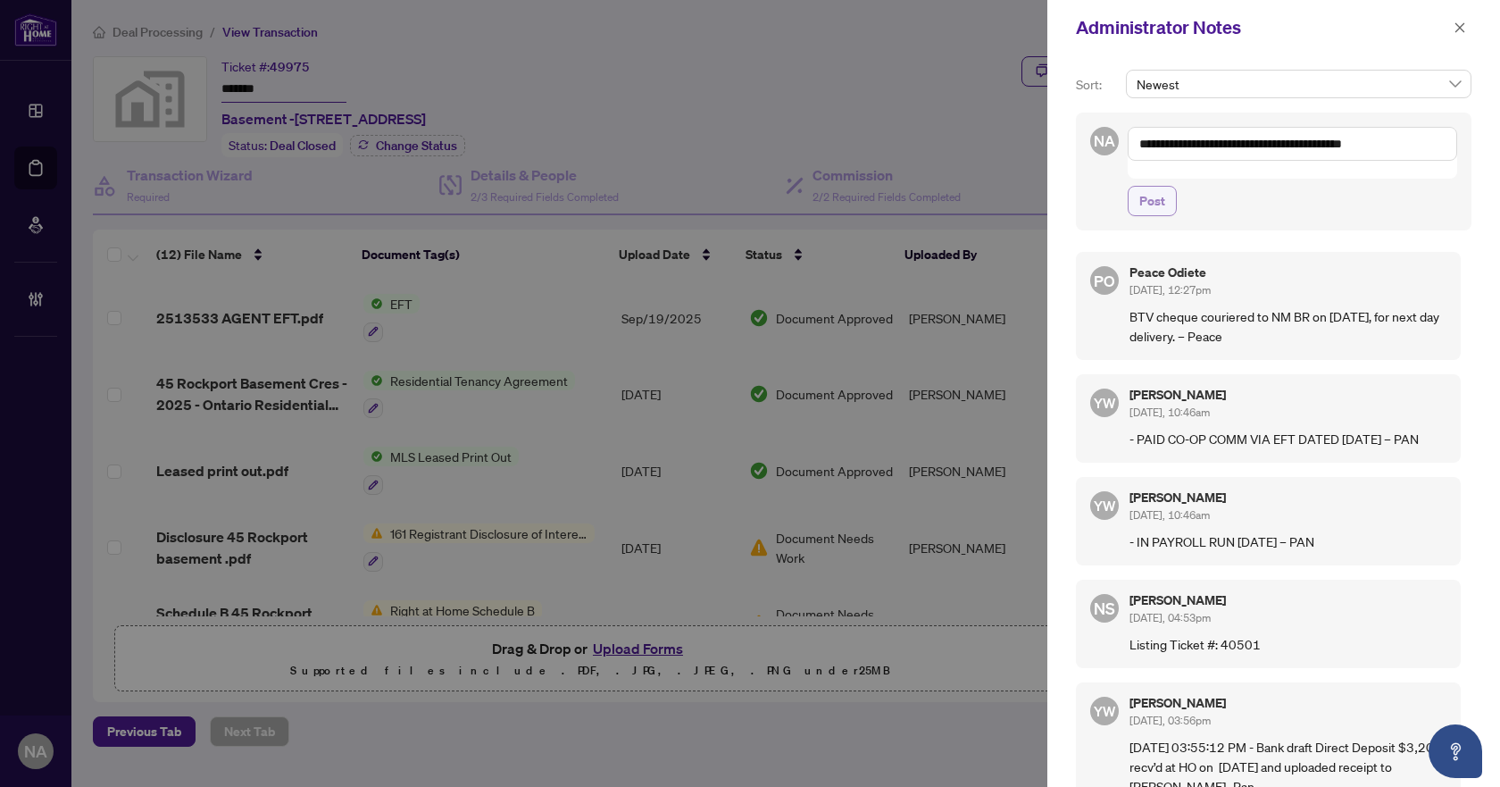
click at [1158, 187] on span "Post" at bounding box center [1153, 201] width 26 height 29
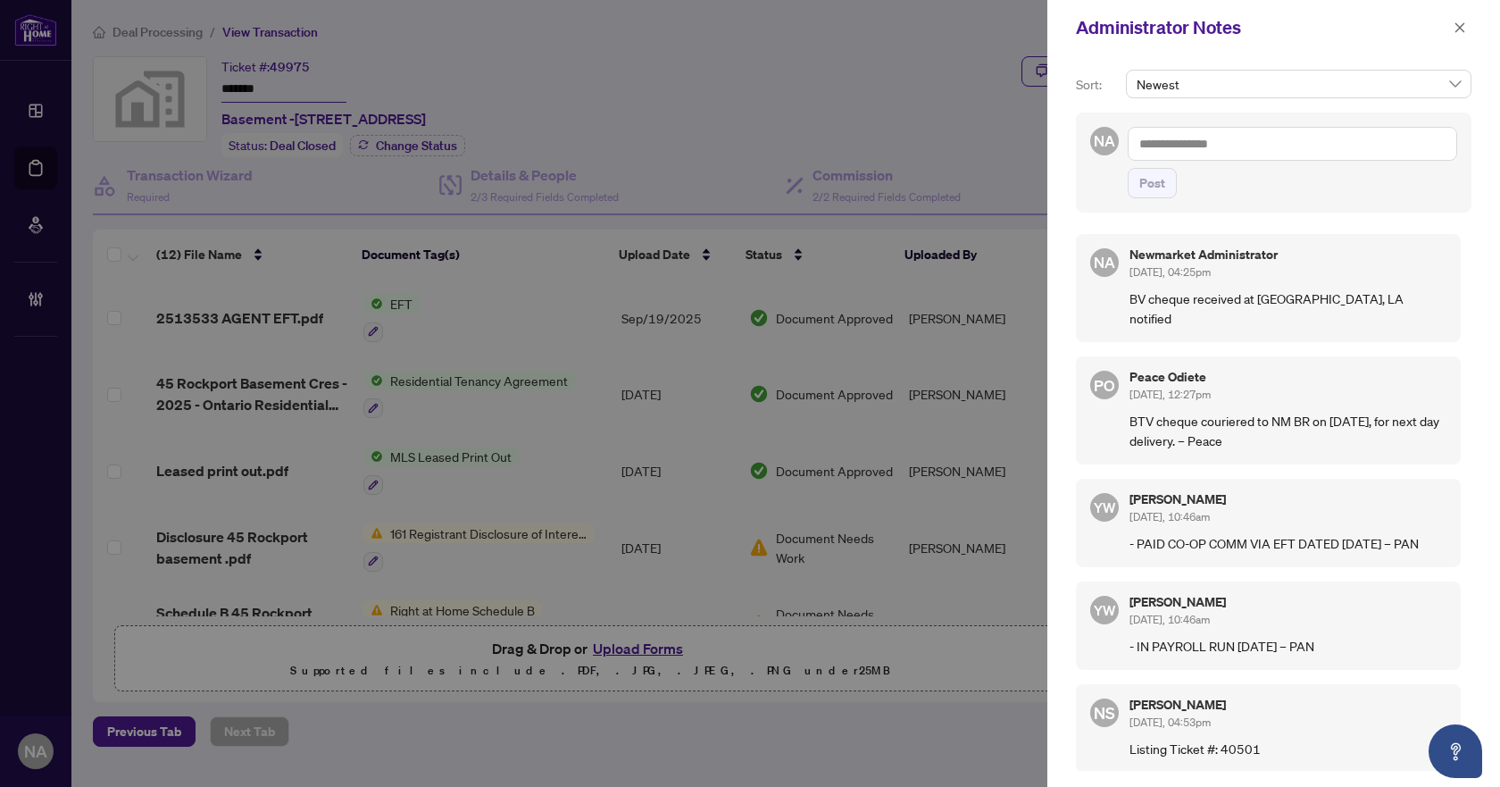
click at [664, 125] on div at bounding box center [750, 393] width 1500 height 787
click at [1461, 27] on icon "close" at bounding box center [1461, 27] width 10 height 10
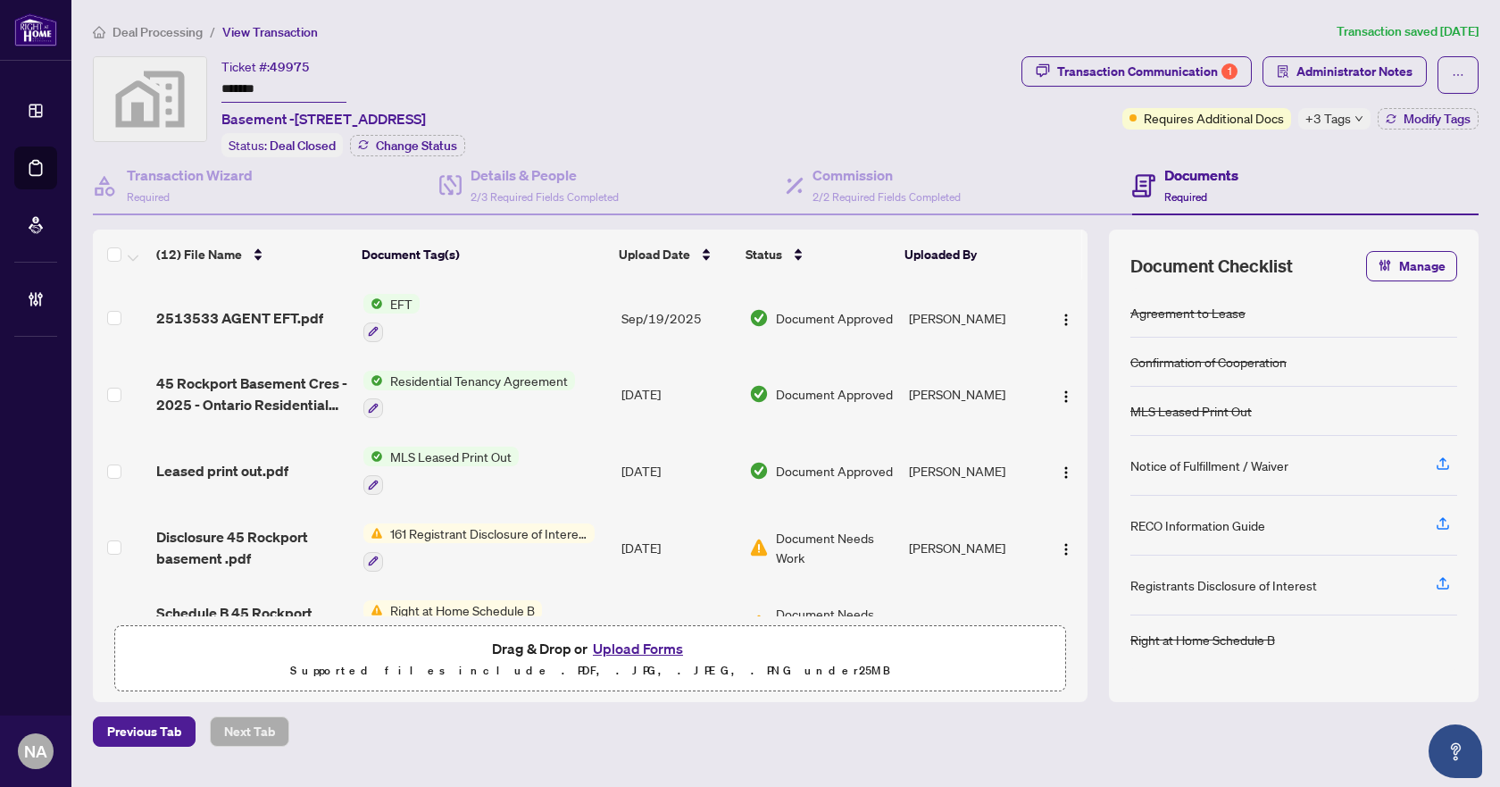
click at [158, 39] on li "Deal Processing" at bounding box center [148, 31] width 110 height 21
click at [157, 37] on span "Deal Processing" at bounding box center [158, 32] width 90 height 16
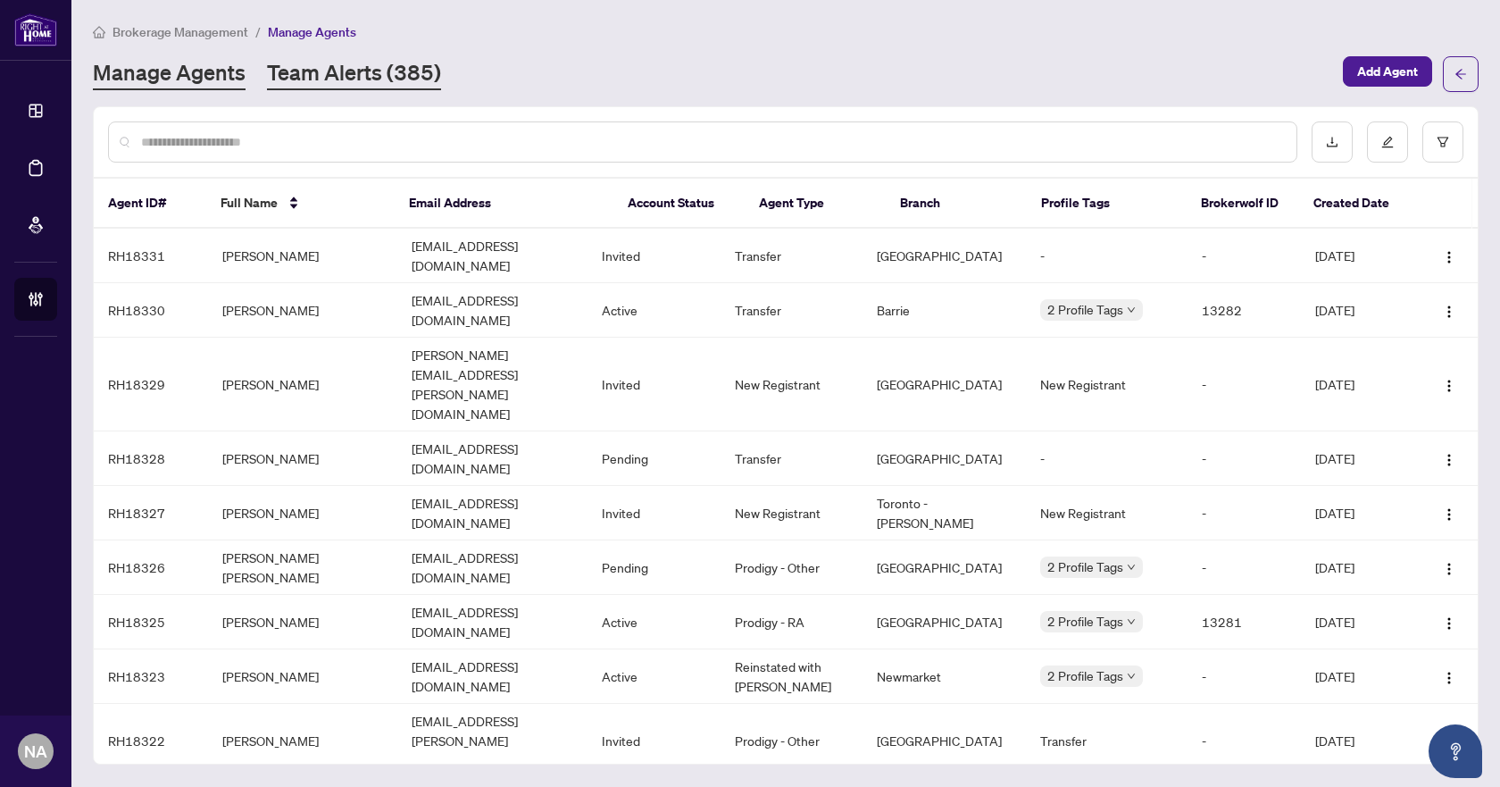
click at [390, 79] on link "Team Alerts (385)" at bounding box center [354, 74] width 174 height 32
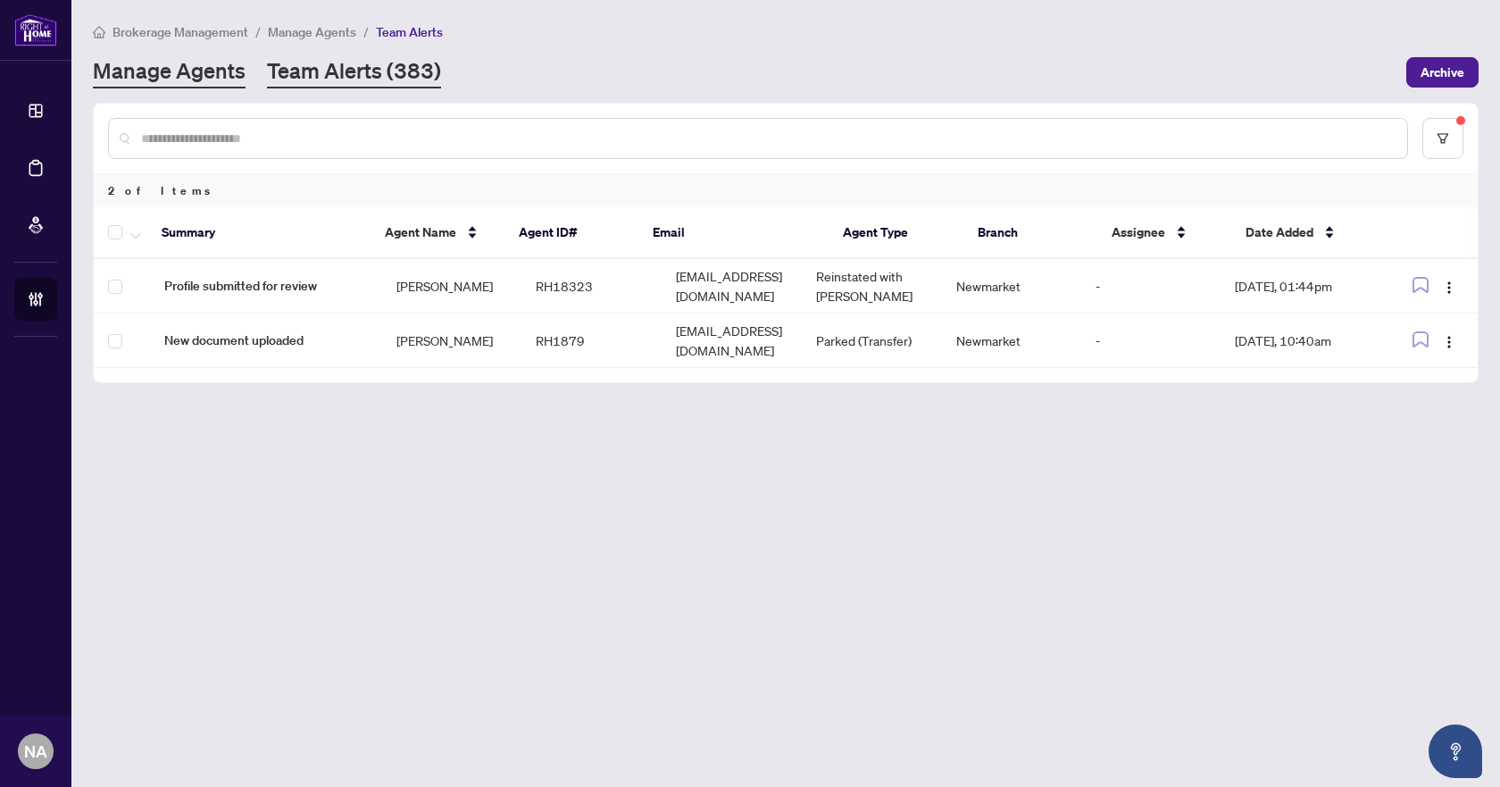
click at [169, 79] on link "Manage Agents" at bounding box center [169, 72] width 153 height 32
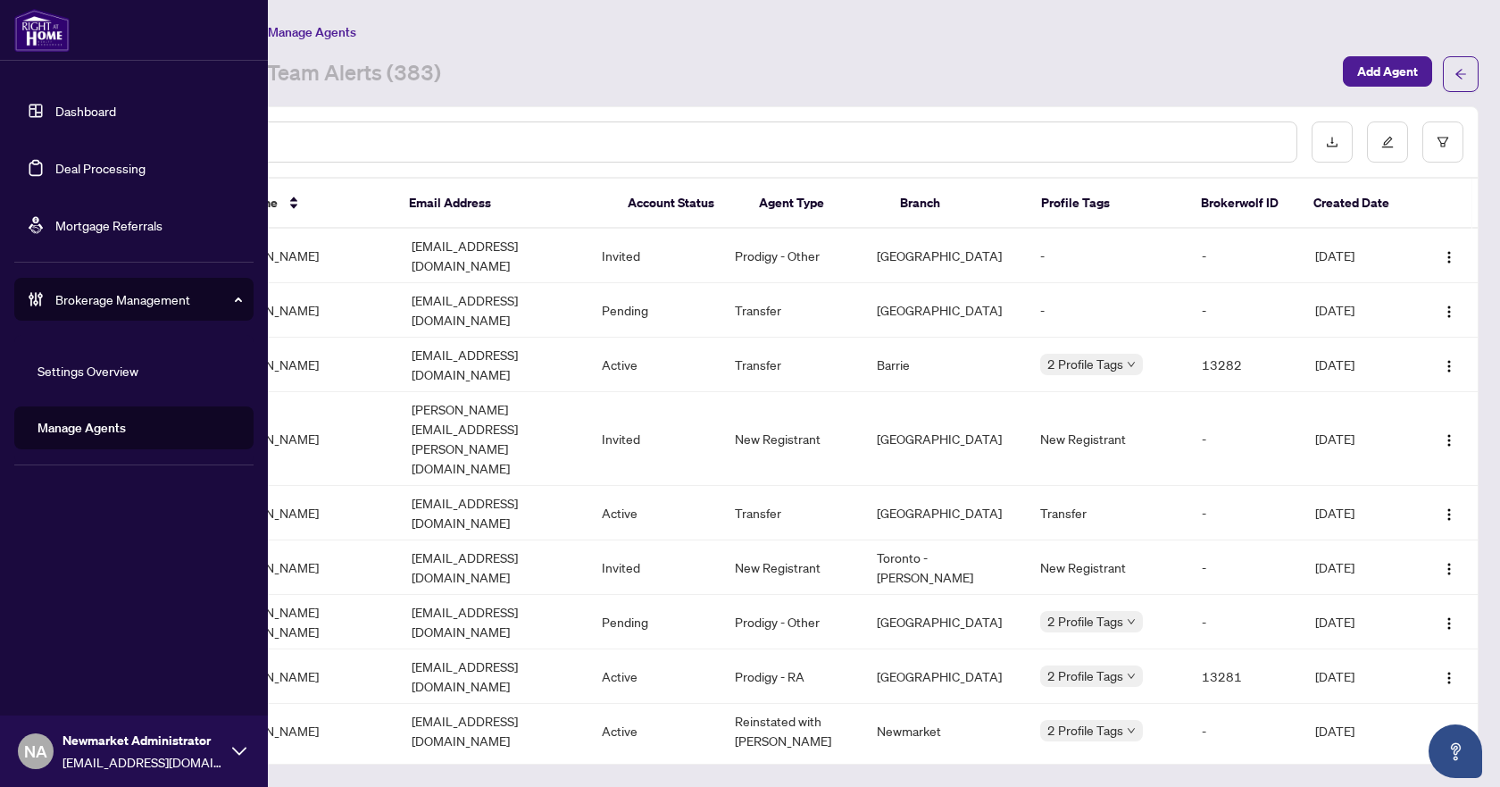
click at [86, 167] on link "Deal Processing" at bounding box center [100, 168] width 90 height 16
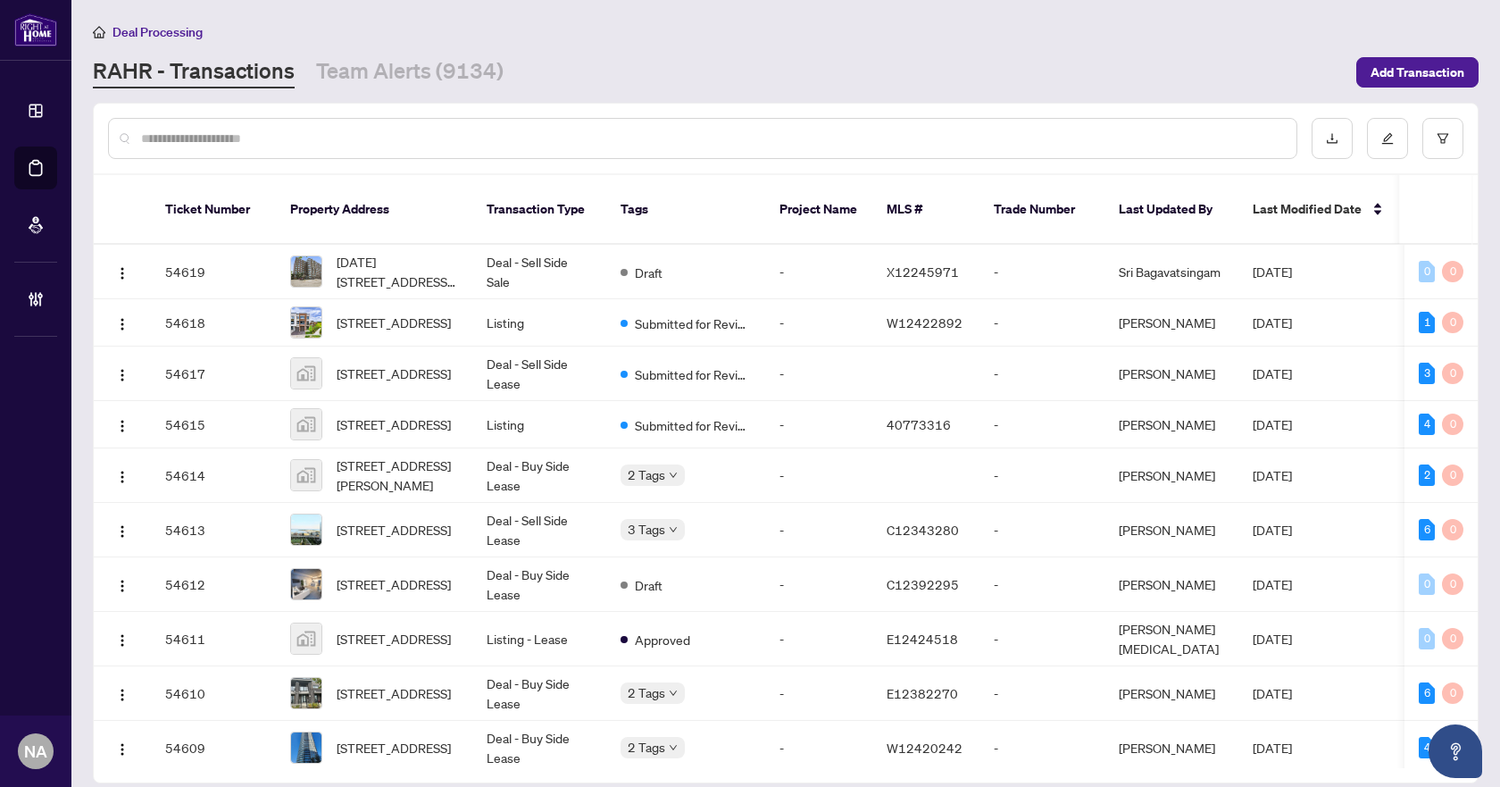
click at [546, 144] on input "text" at bounding box center [711, 139] width 1141 height 20
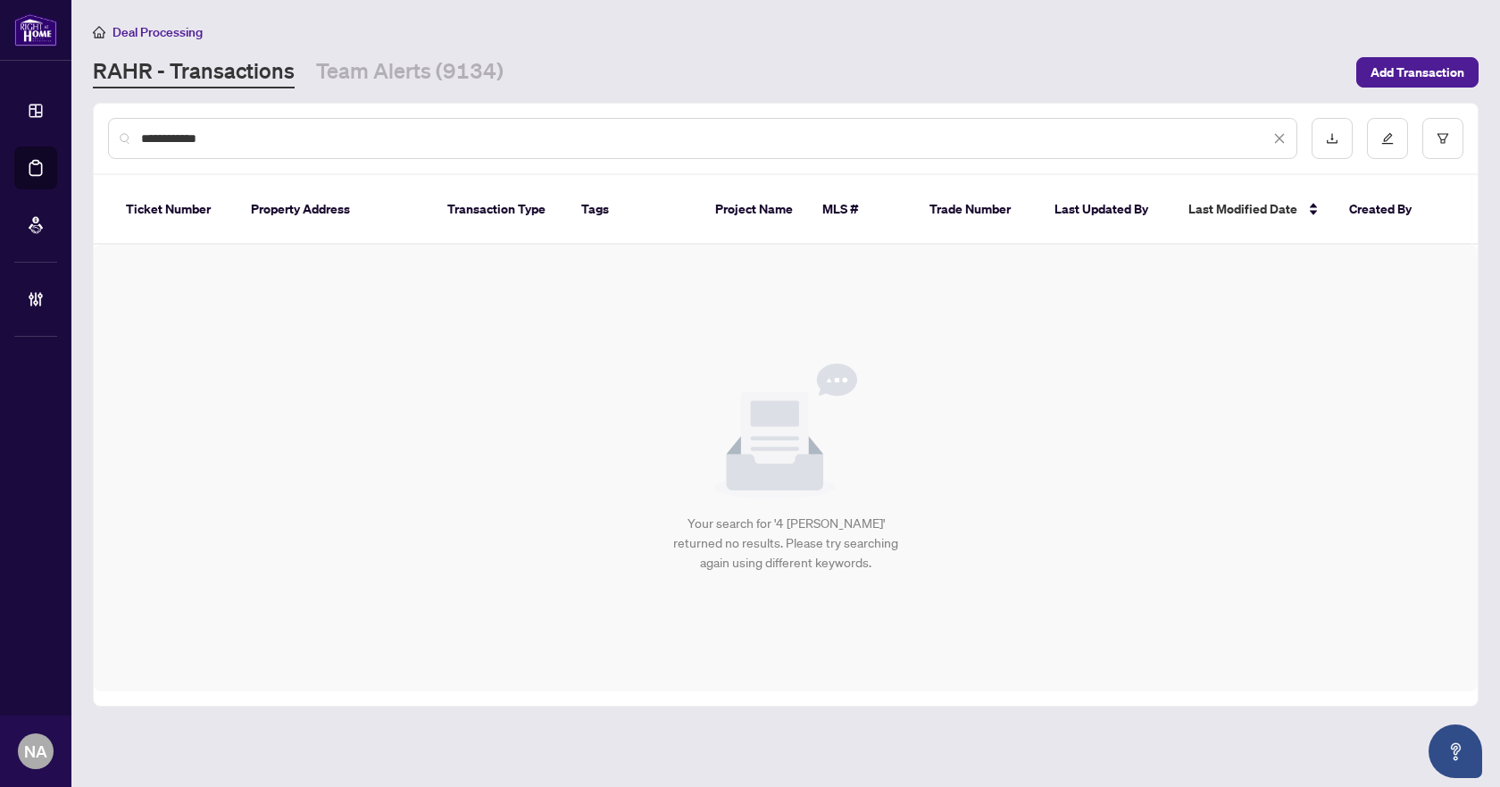
type input "**********"
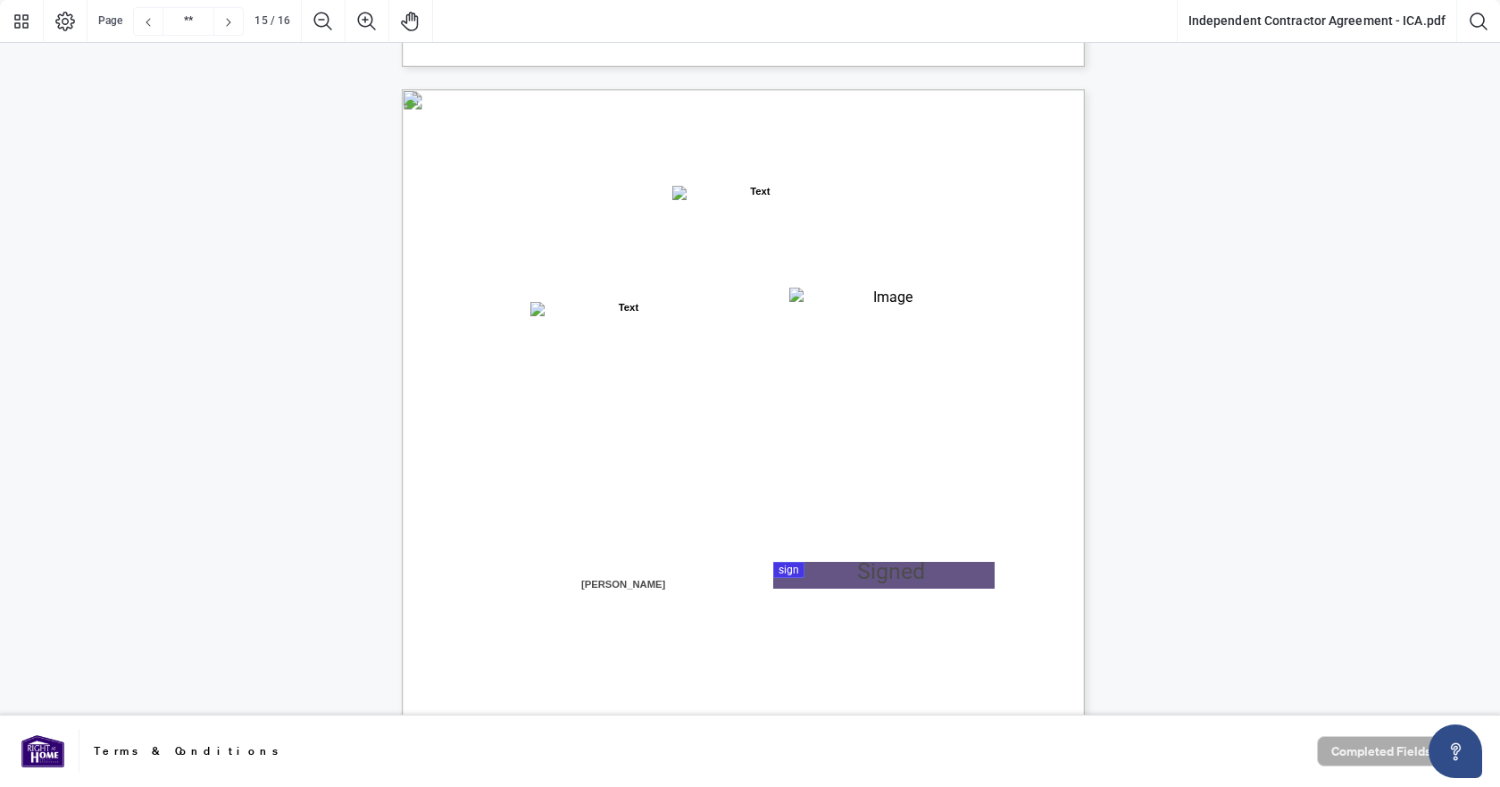
type input "**"
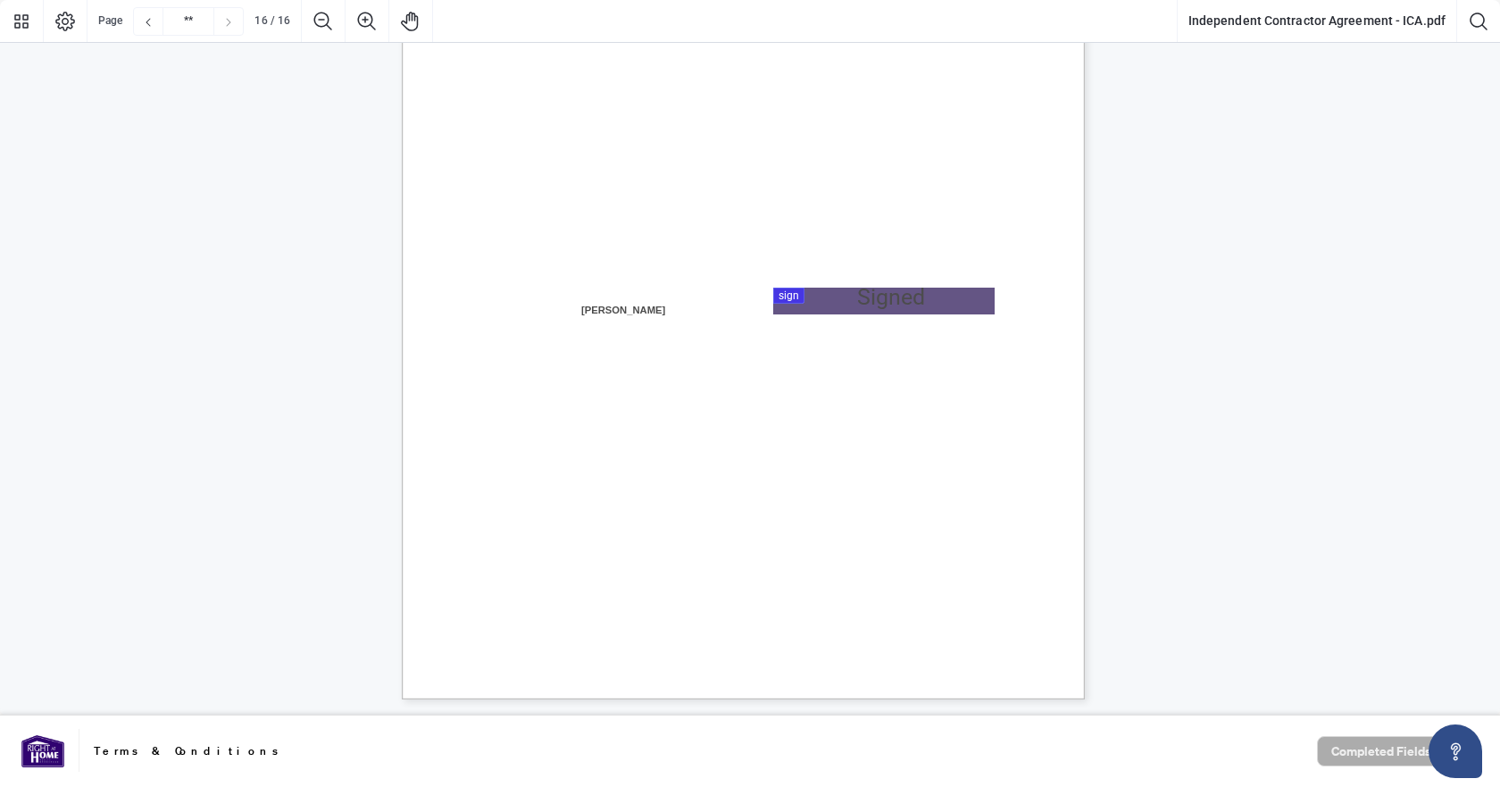
scroll to position [13846, 0]
click at [839, 297] on div at bounding box center [750, 357] width 1500 height 715
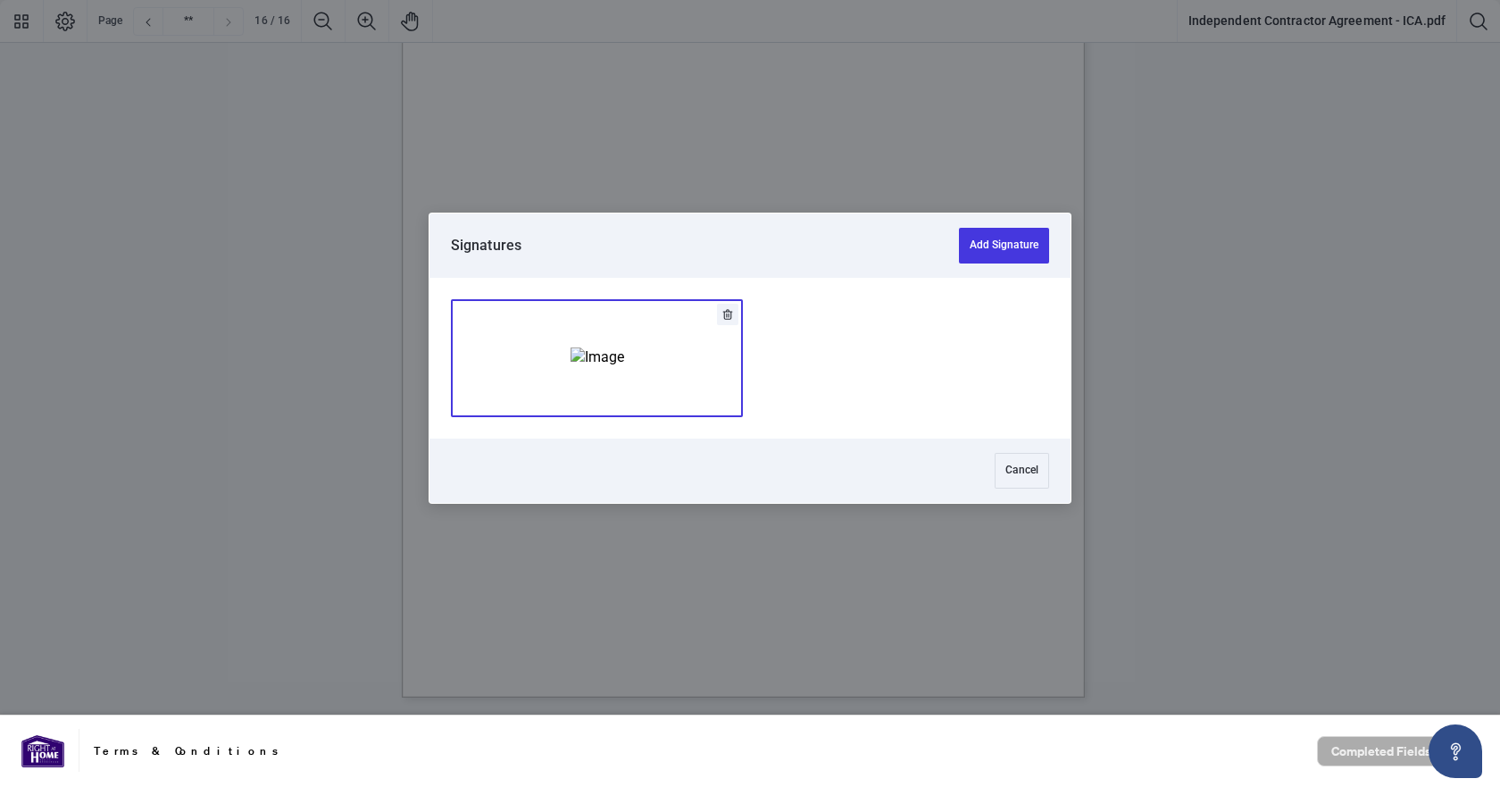
click at [624, 362] on img "Add Signature" at bounding box center [598, 357] width 54 height 20
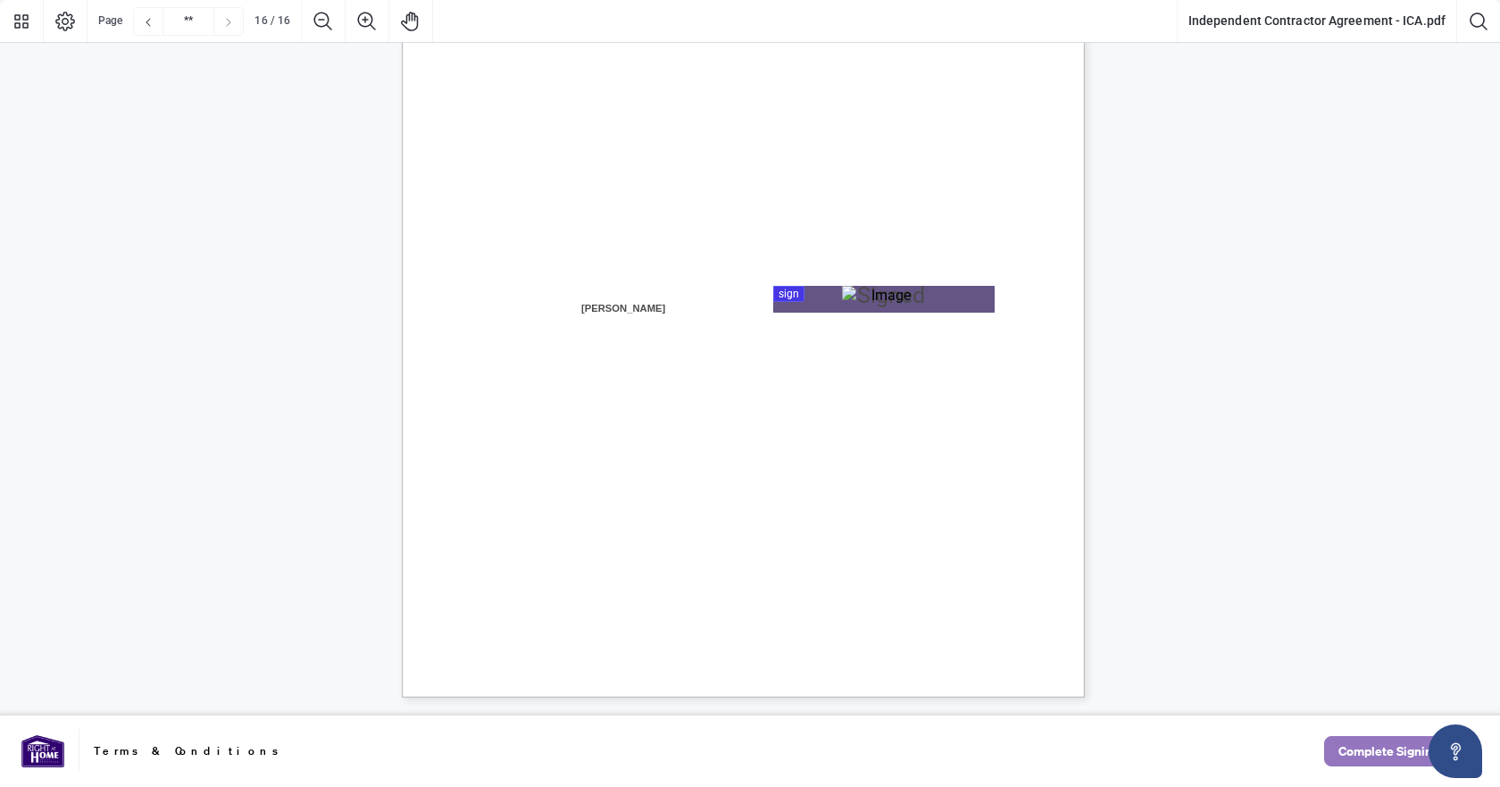
click at [1402, 755] on span "Complete Signing" at bounding box center [1389, 751] width 101 height 29
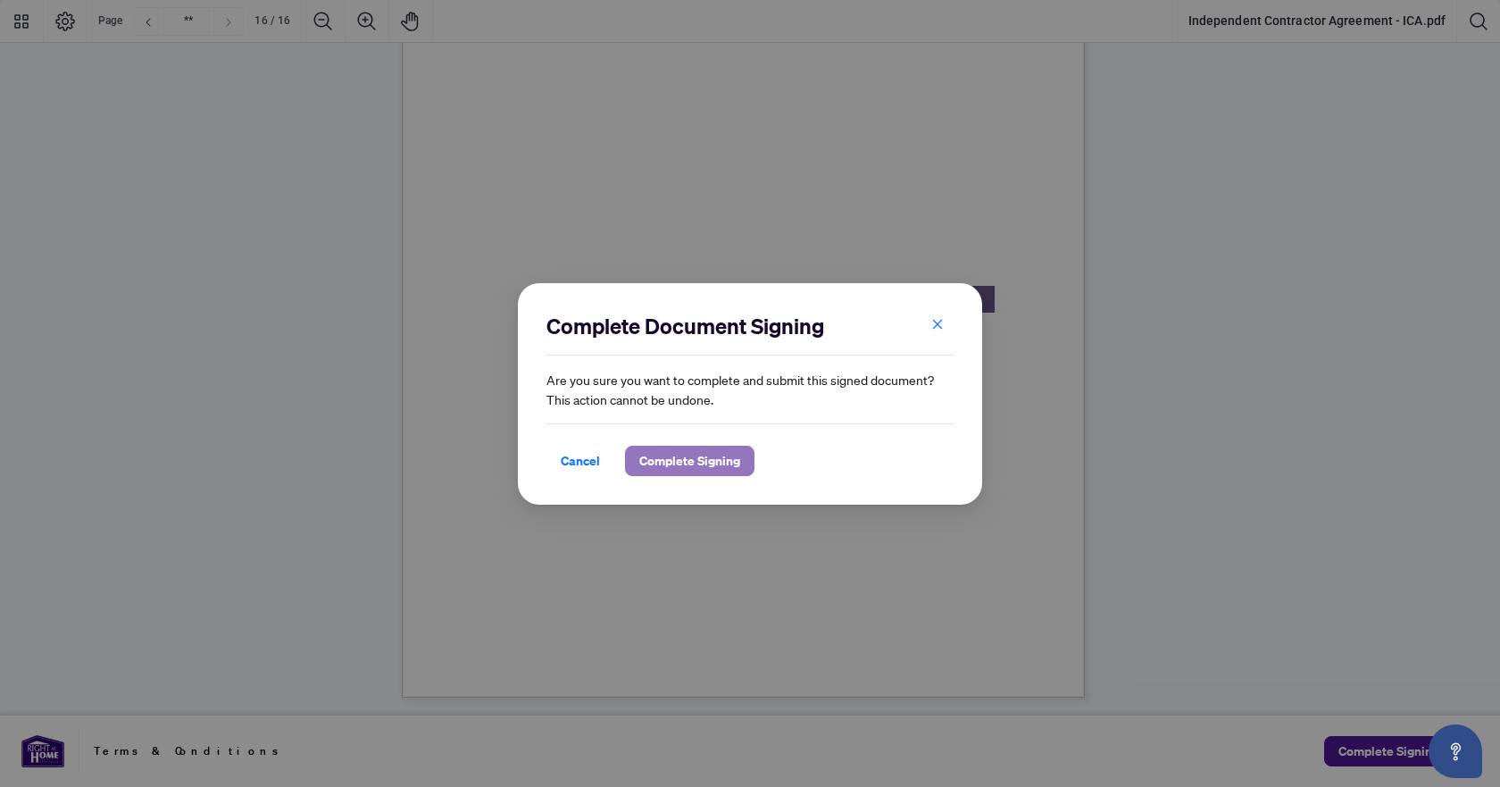
click at [680, 464] on span "Complete Signing" at bounding box center [689, 461] width 101 height 29
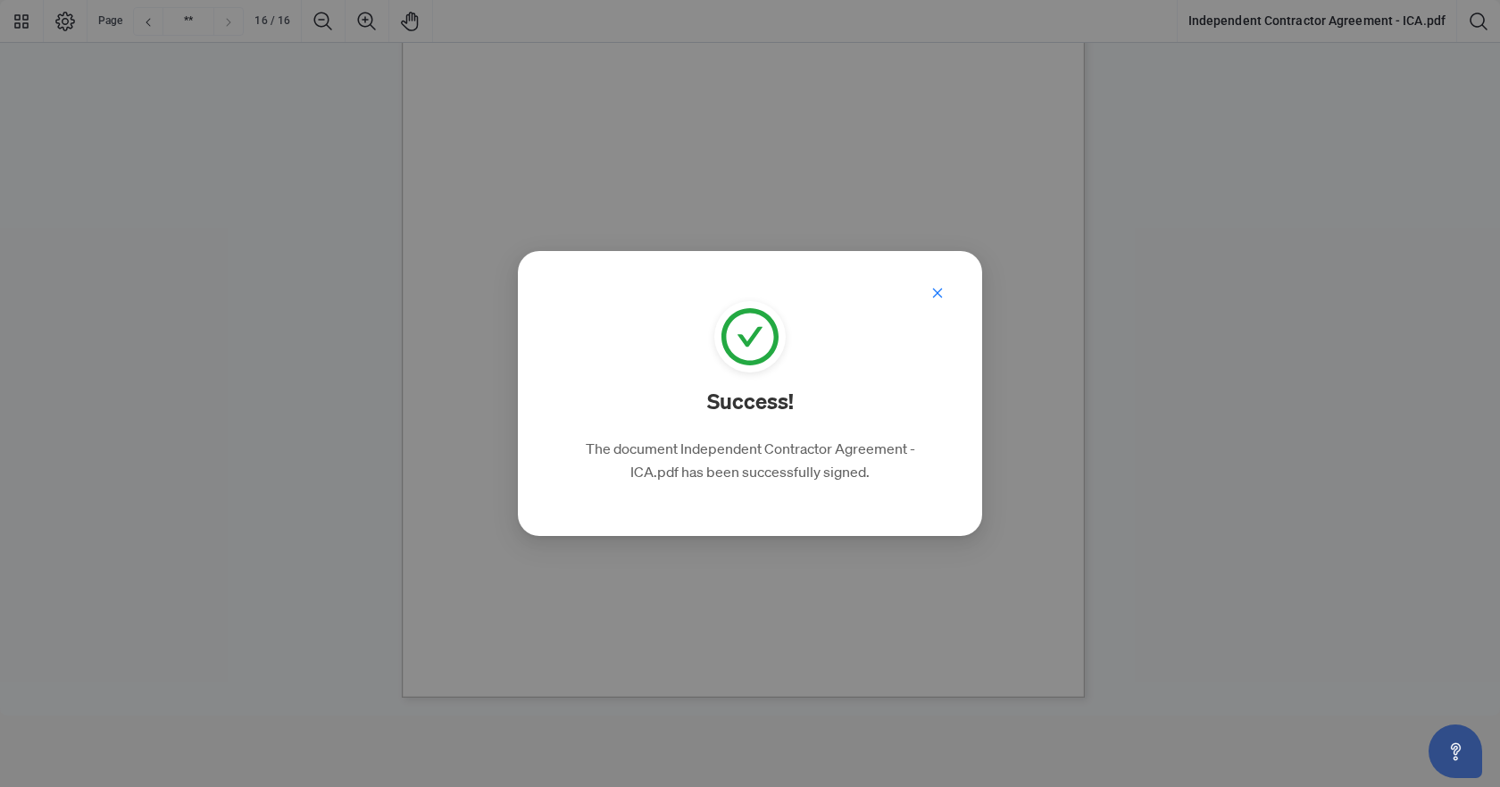
drag, startPoint x: 943, startPoint y: 283, endPoint x: 912, endPoint y: 196, distance: 92.1
click at [943, 283] on span "button" at bounding box center [938, 293] width 13 height 29
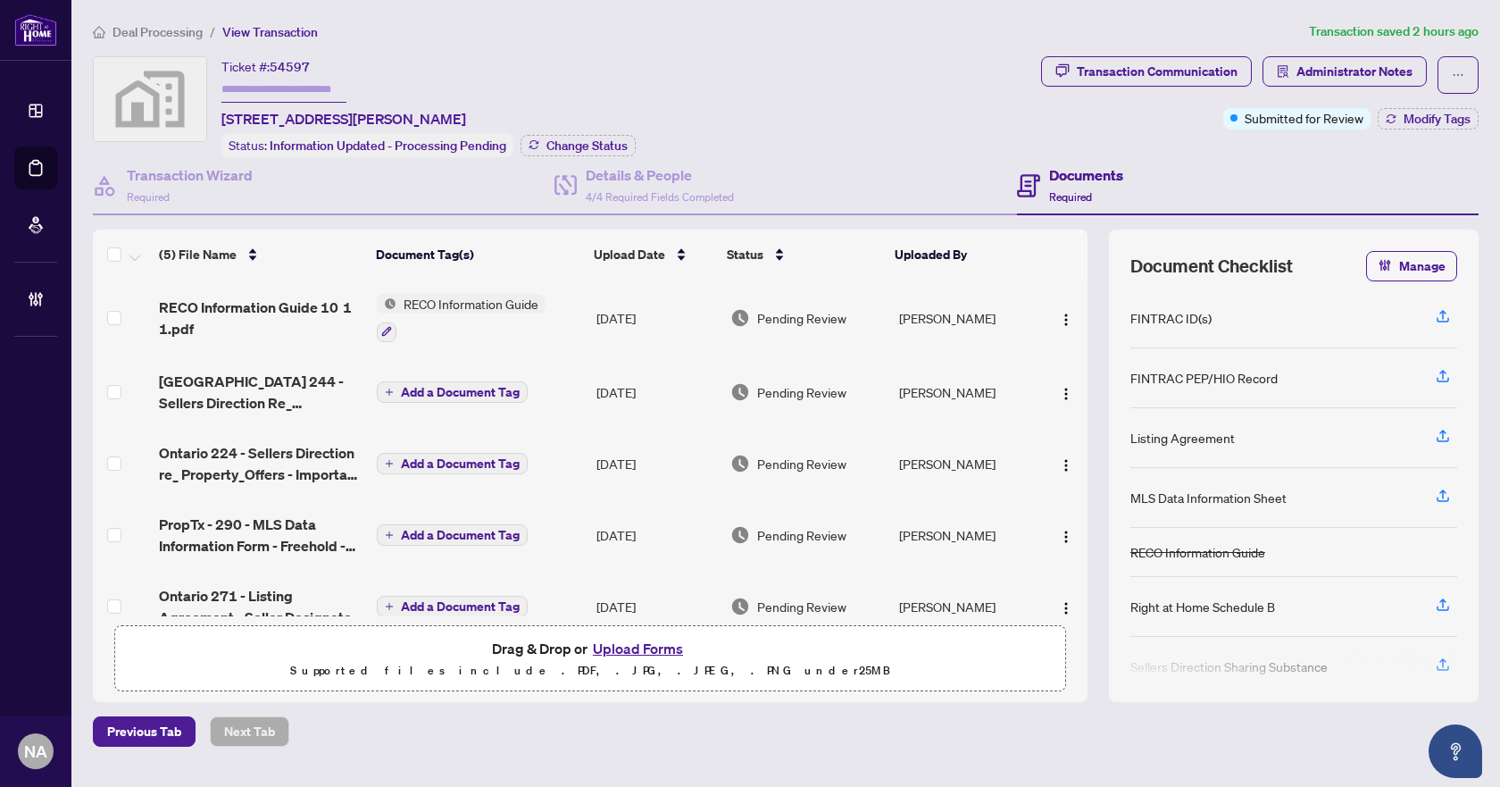
click at [182, 30] on span "Deal Processing" at bounding box center [158, 32] width 90 height 16
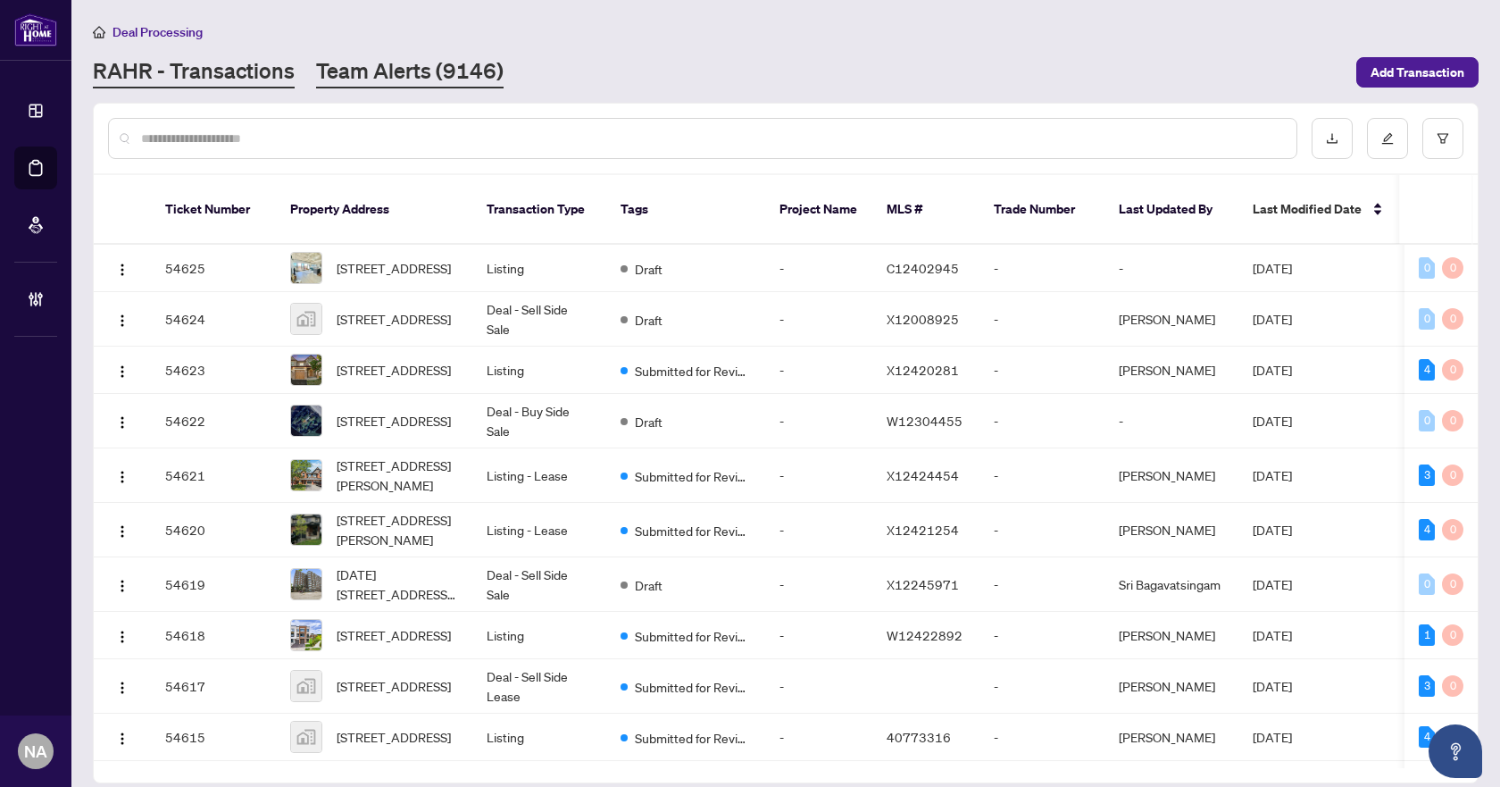
click at [412, 71] on link "Team Alerts (9146)" at bounding box center [410, 72] width 188 height 32
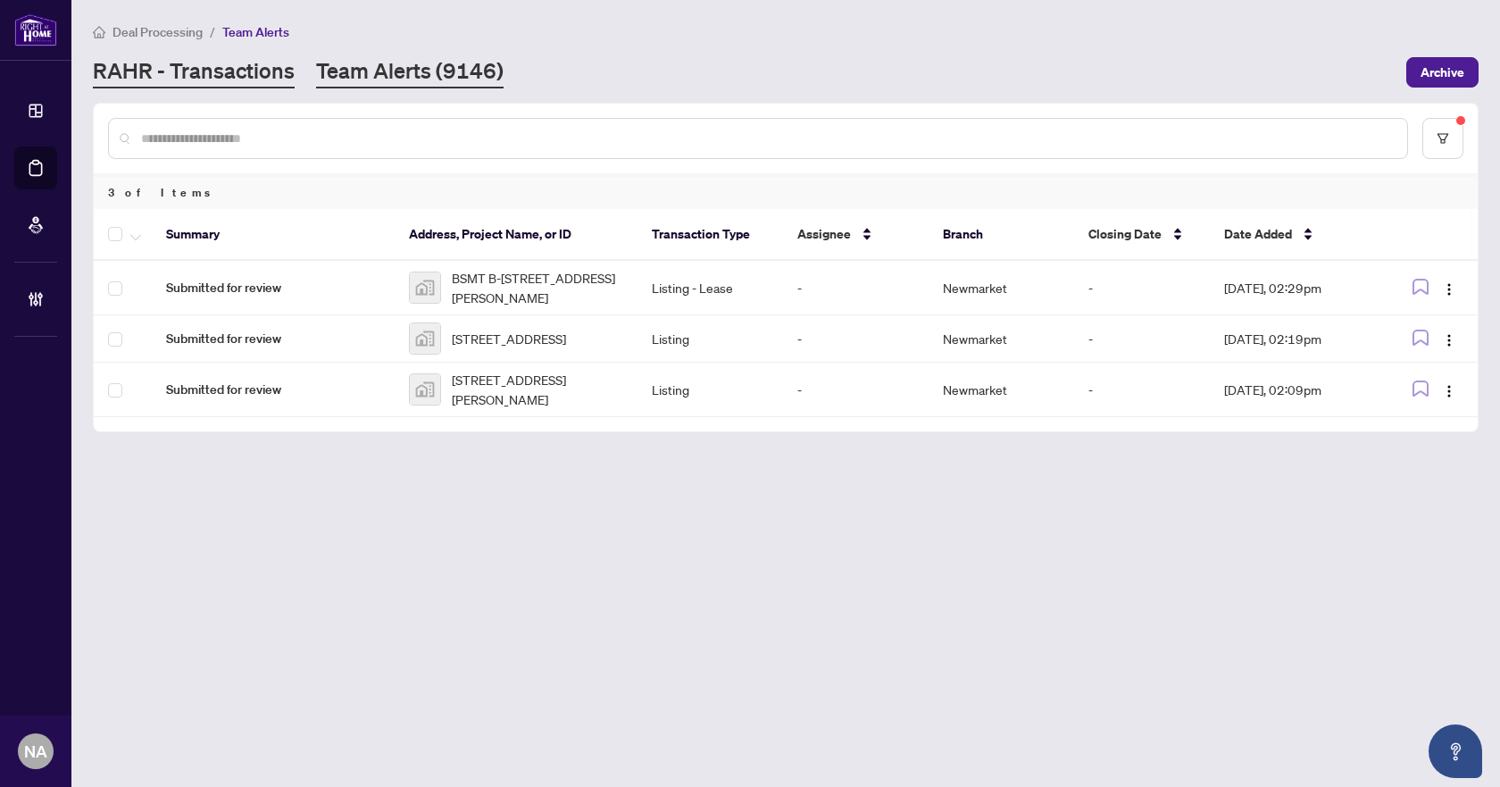
click at [180, 66] on link "RAHR - Transactions" at bounding box center [194, 72] width 202 height 32
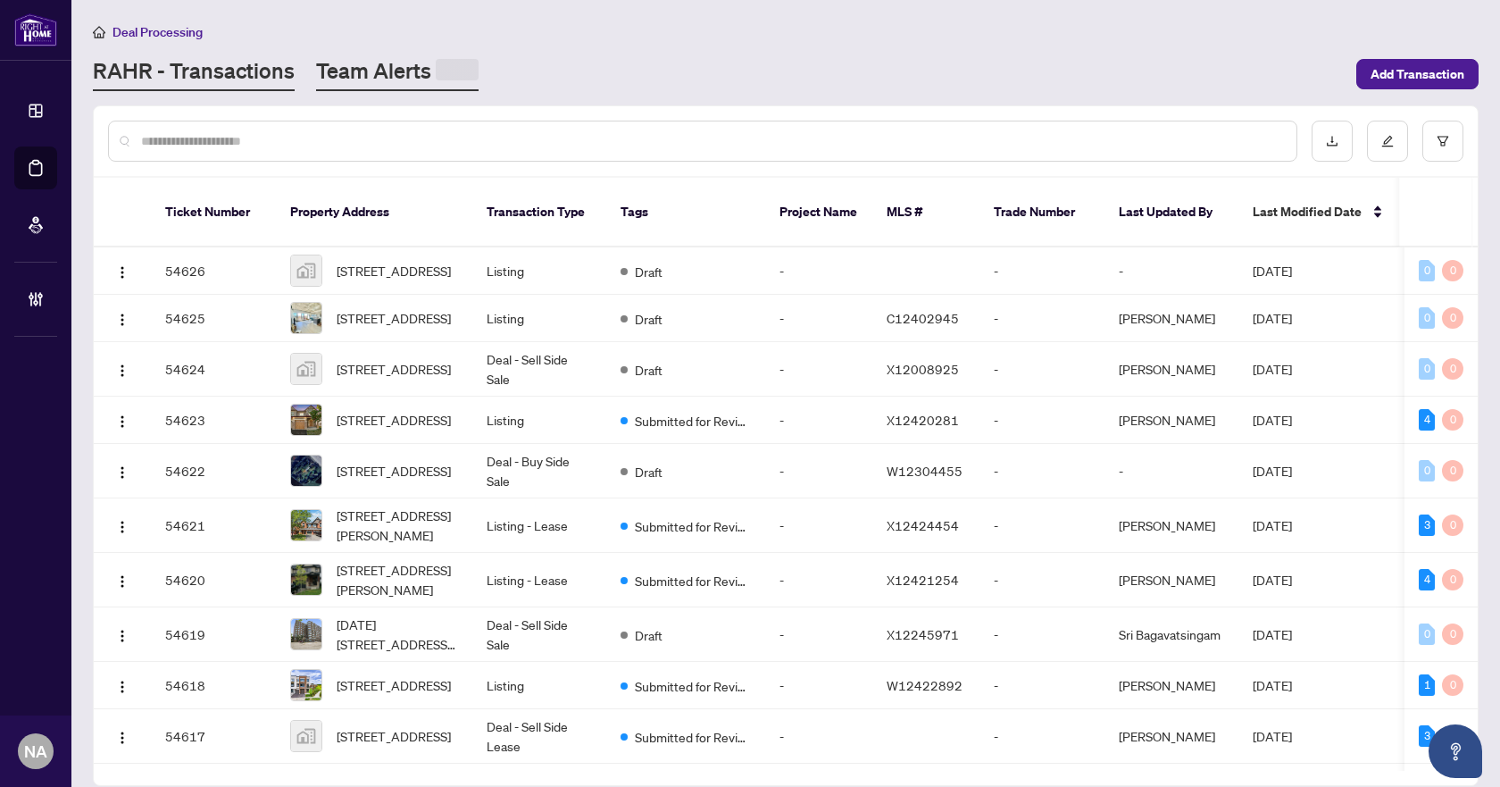
click at [343, 64] on link "Team Alerts" at bounding box center [397, 73] width 163 height 35
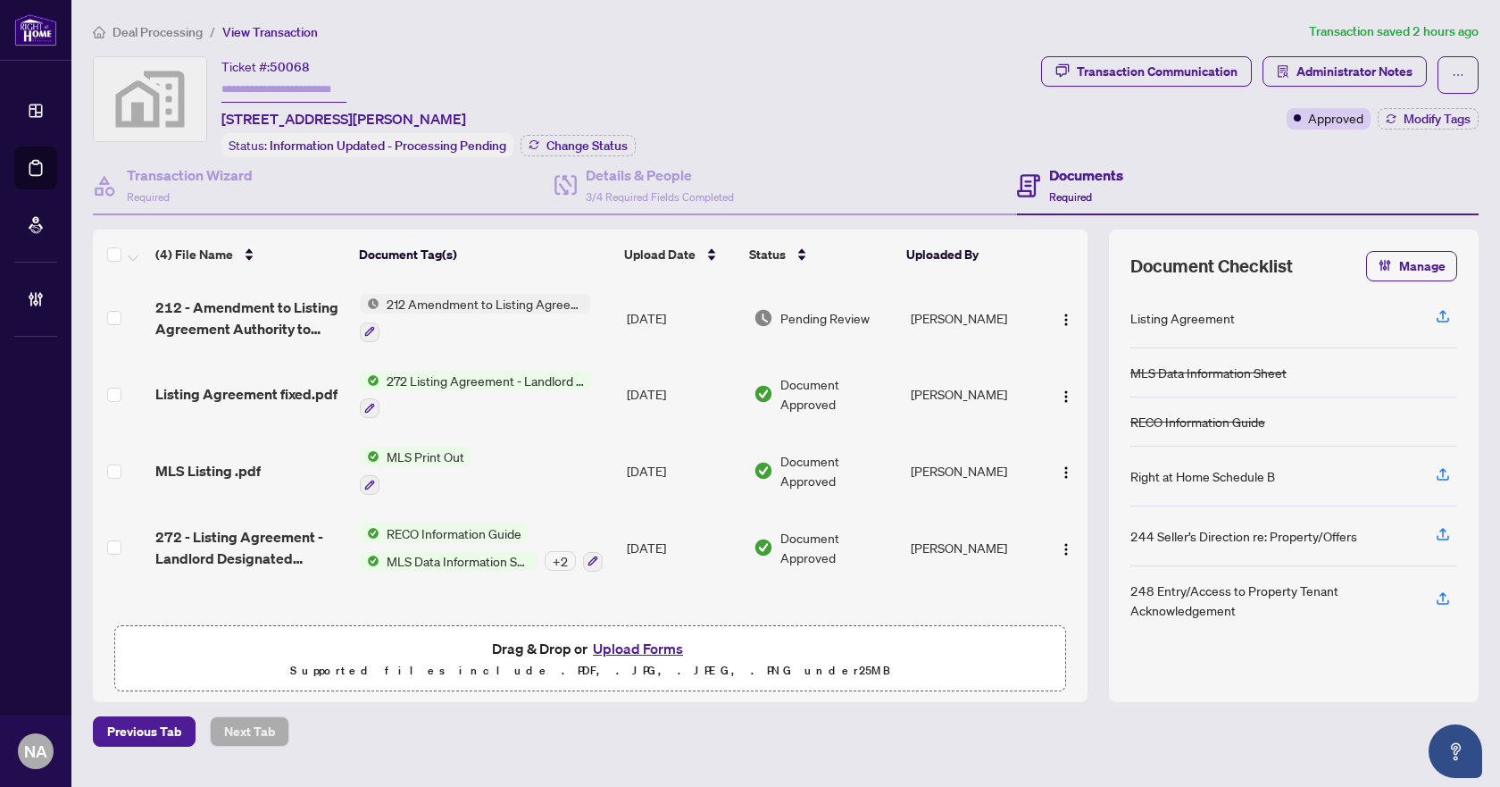
click at [280, 311] on span "212 - Amendment to Listing Agreement Authority to Offe.pdf" at bounding box center [250, 318] width 190 height 43
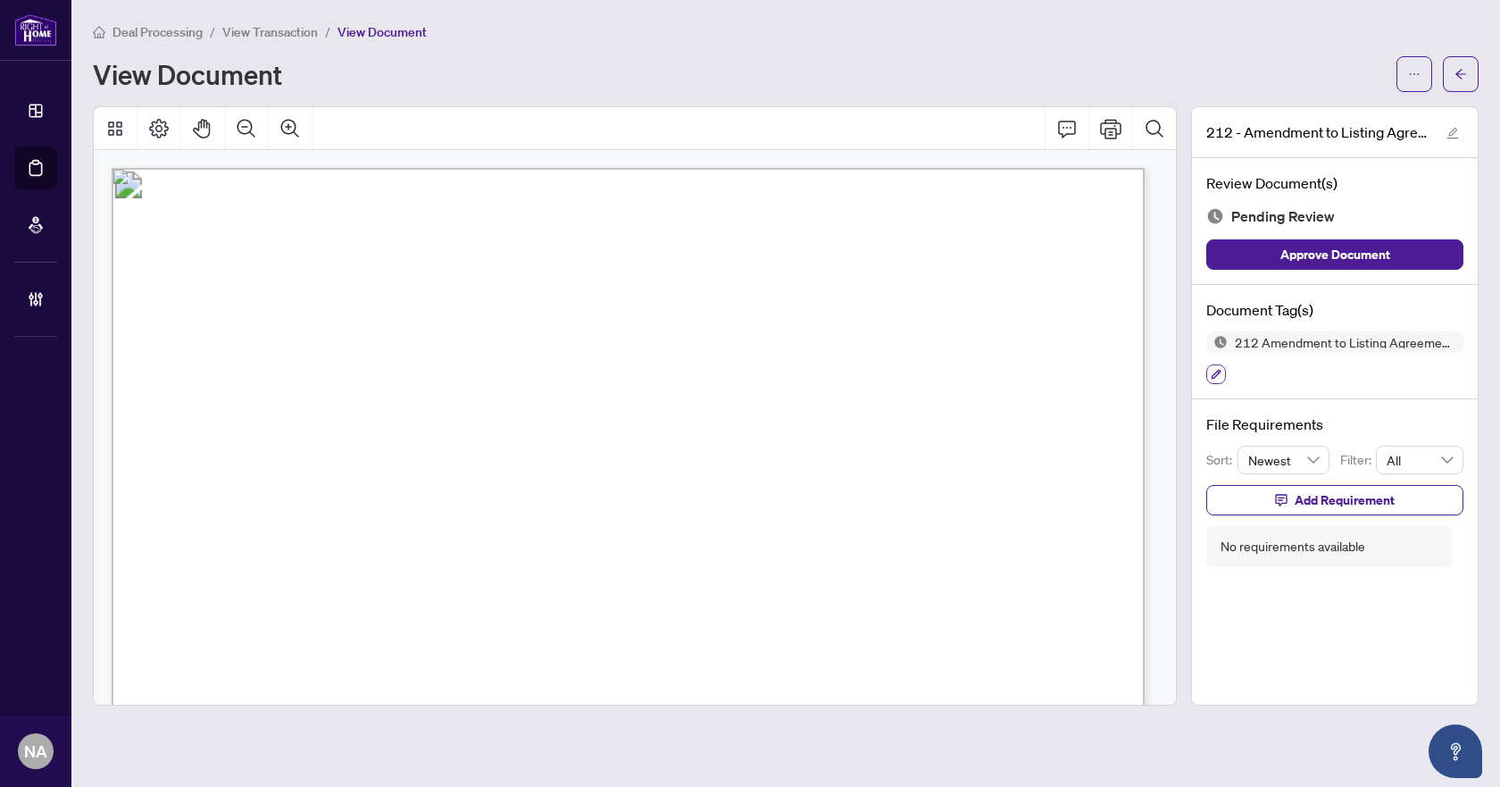
click at [1215, 371] on icon "button" at bounding box center [1216, 374] width 11 height 11
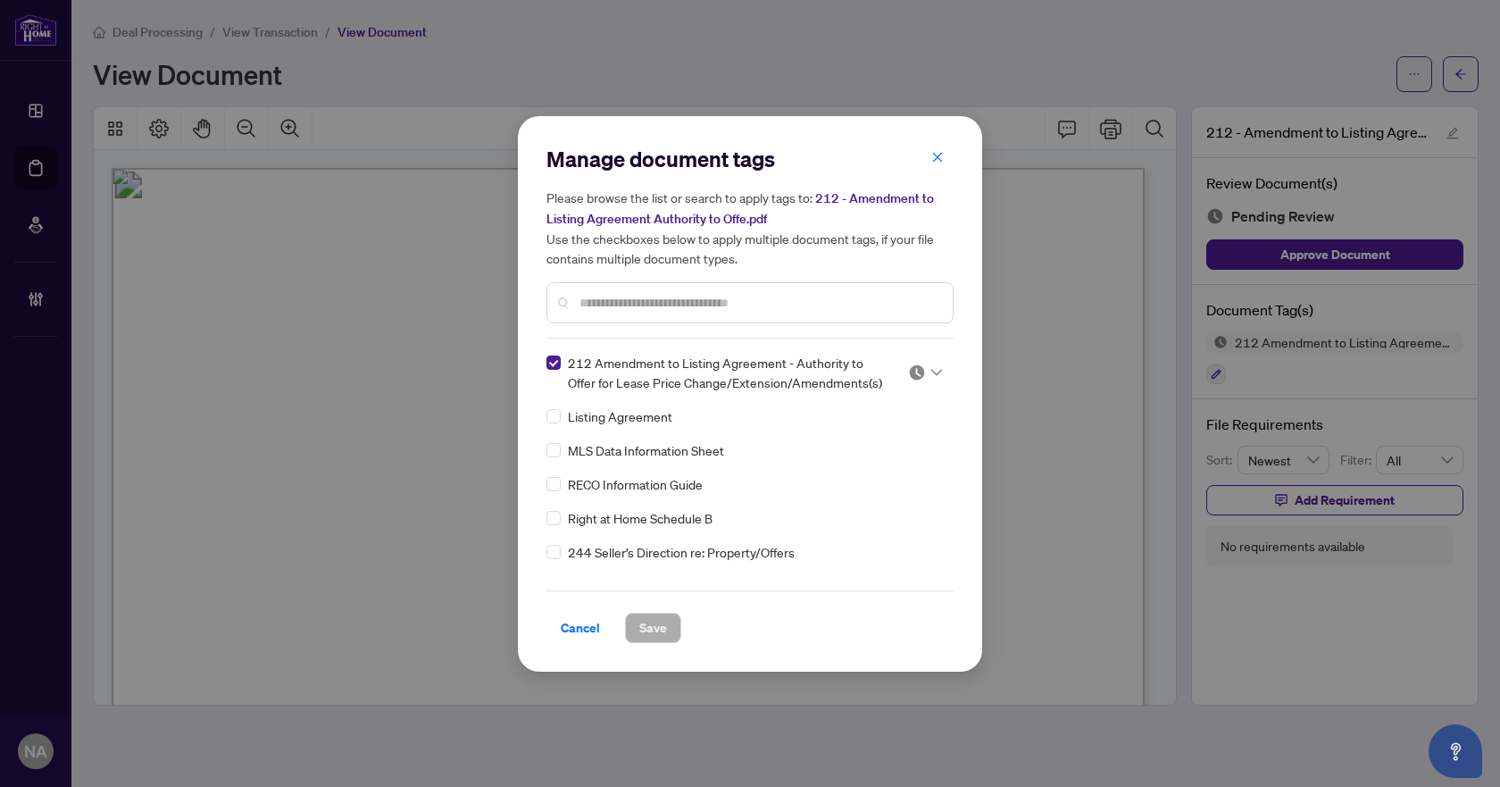
click at [924, 374] on div at bounding box center [925, 373] width 34 height 18
click at [897, 464] on div "Approved" at bounding box center [866, 459] width 114 height 20
click at [670, 629] on button "Save" at bounding box center [653, 628] width 56 height 30
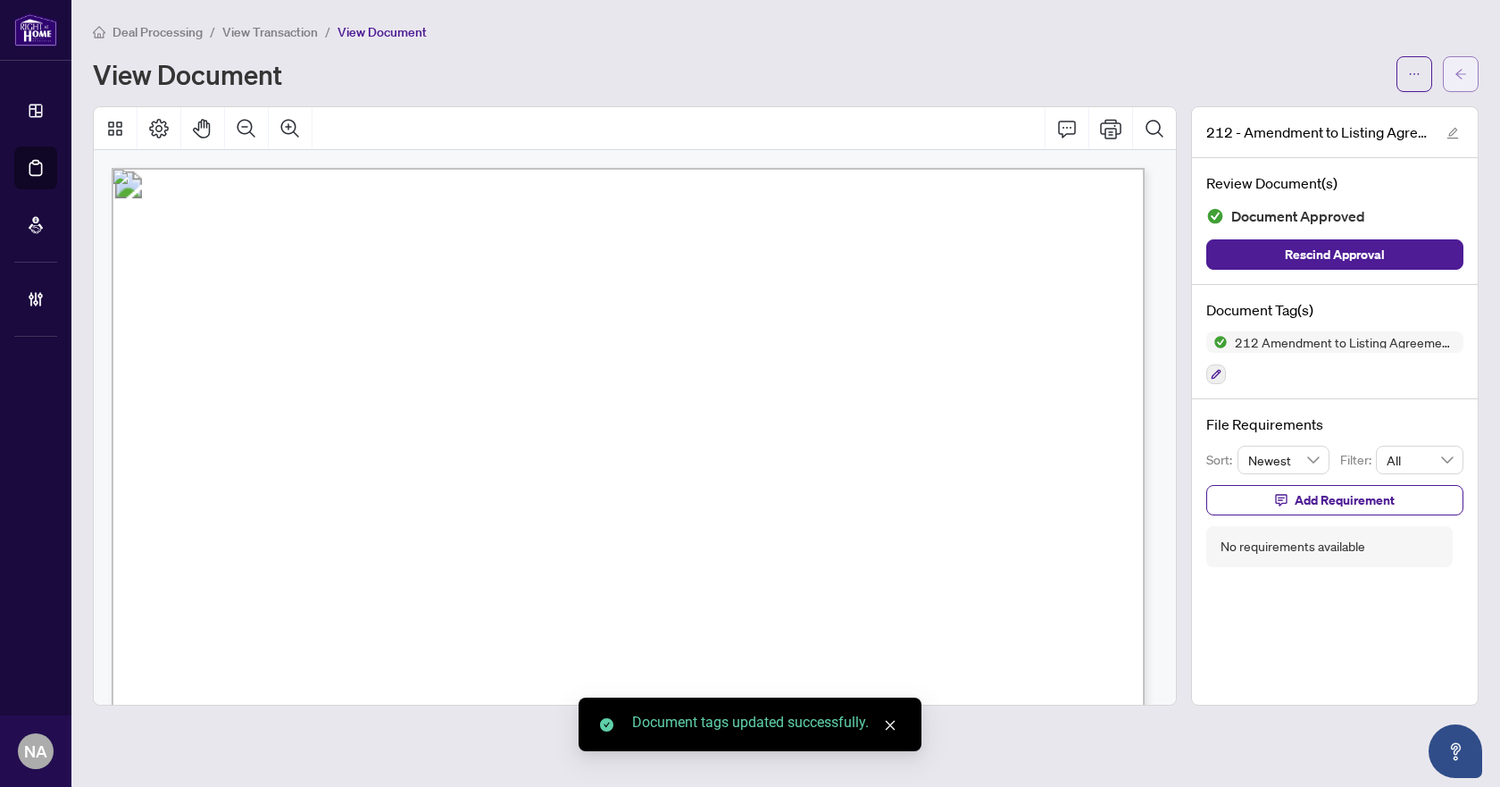
click at [1454, 83] on button "button" at bounding box center [1461, 74] width 36 height 36
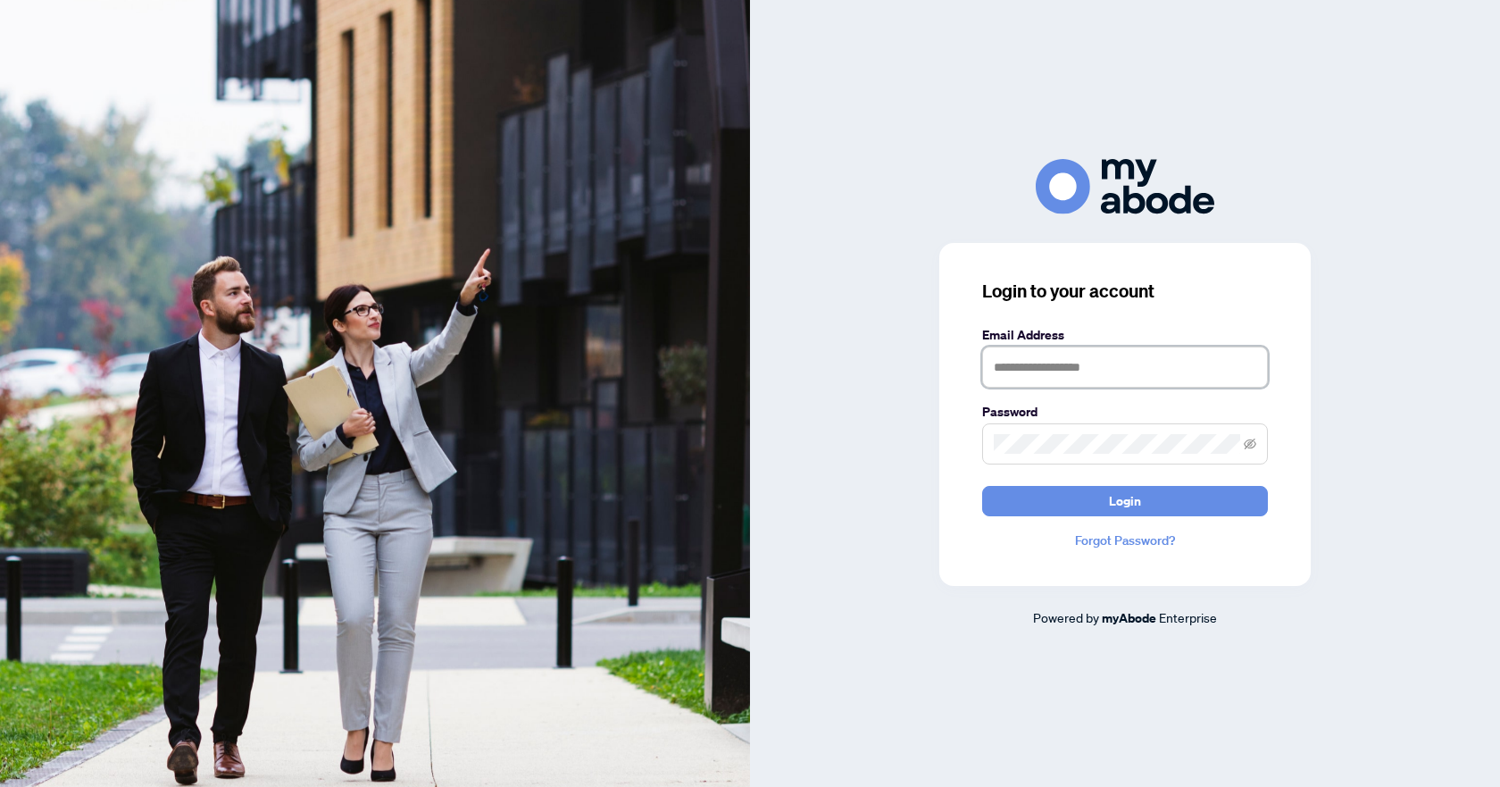
type input "**********"
click at [1133, 494] on span "Login" at bounding box center [1125, 501] width 32 height 29
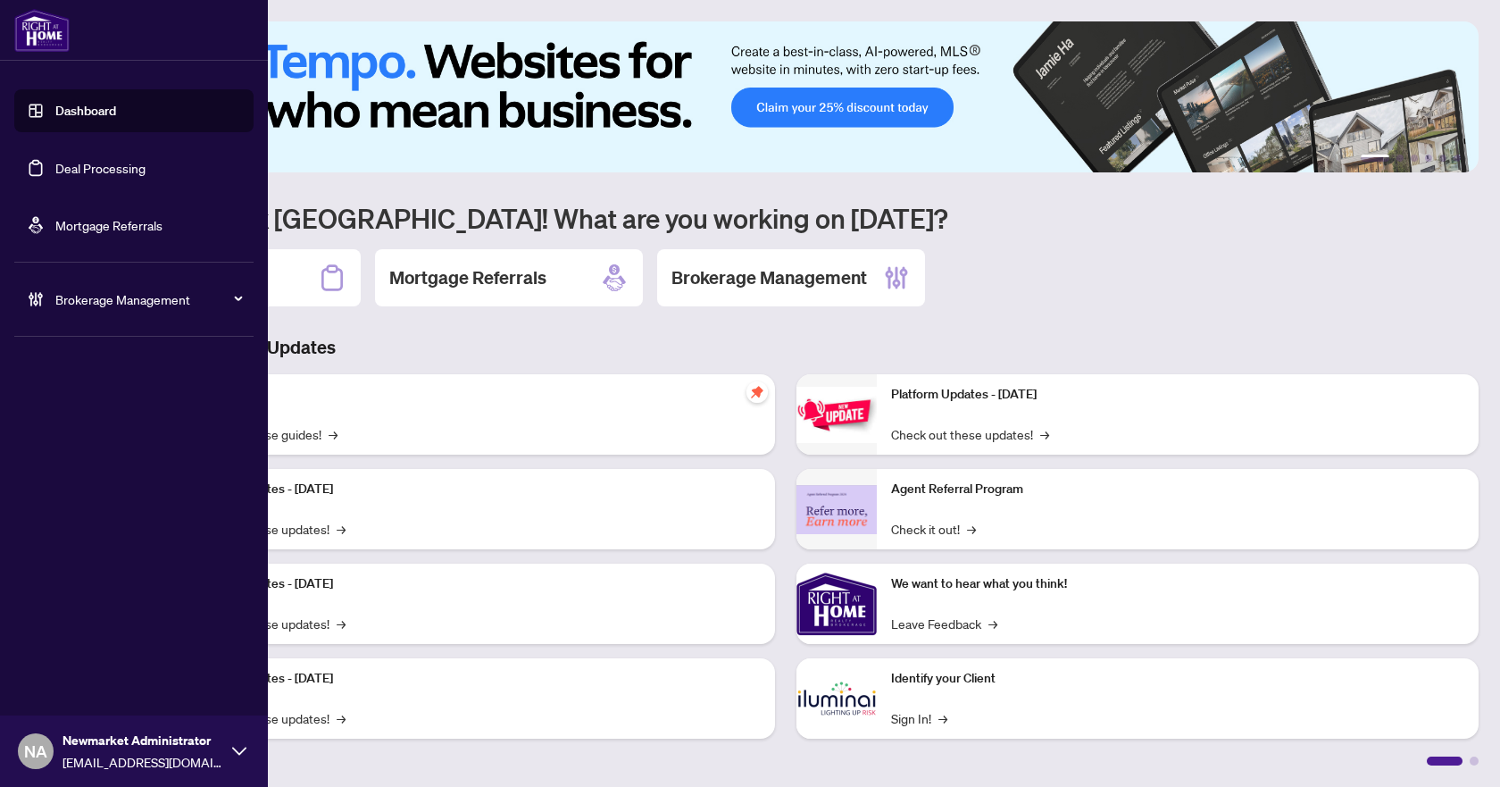
click at [56, 165] on link "Deal Processing" at bounding box center [100, 168] width 90 height 16
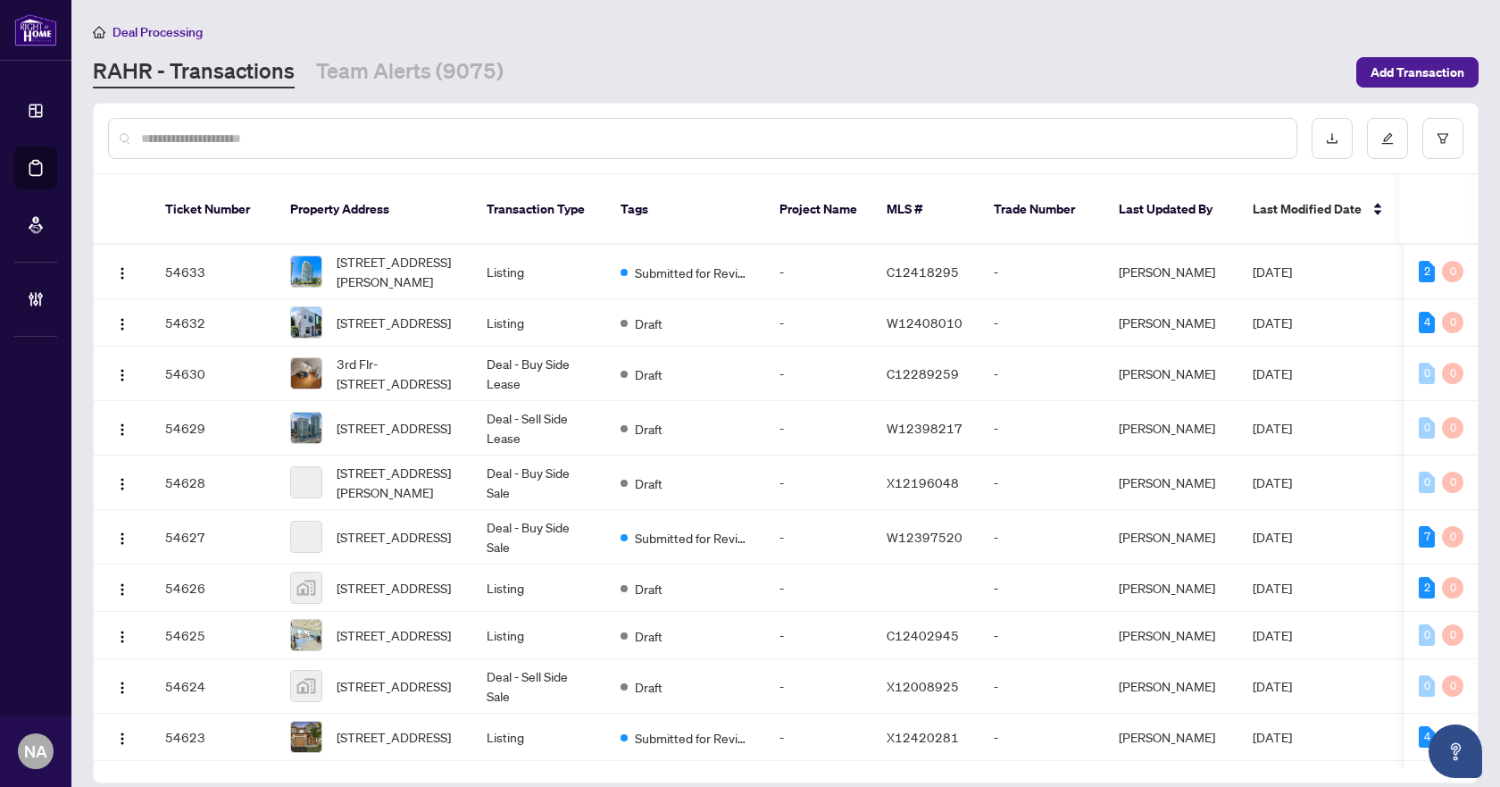
click at [440, 134] on input "text" at bounding box center [711, 139] width 1141 height 20
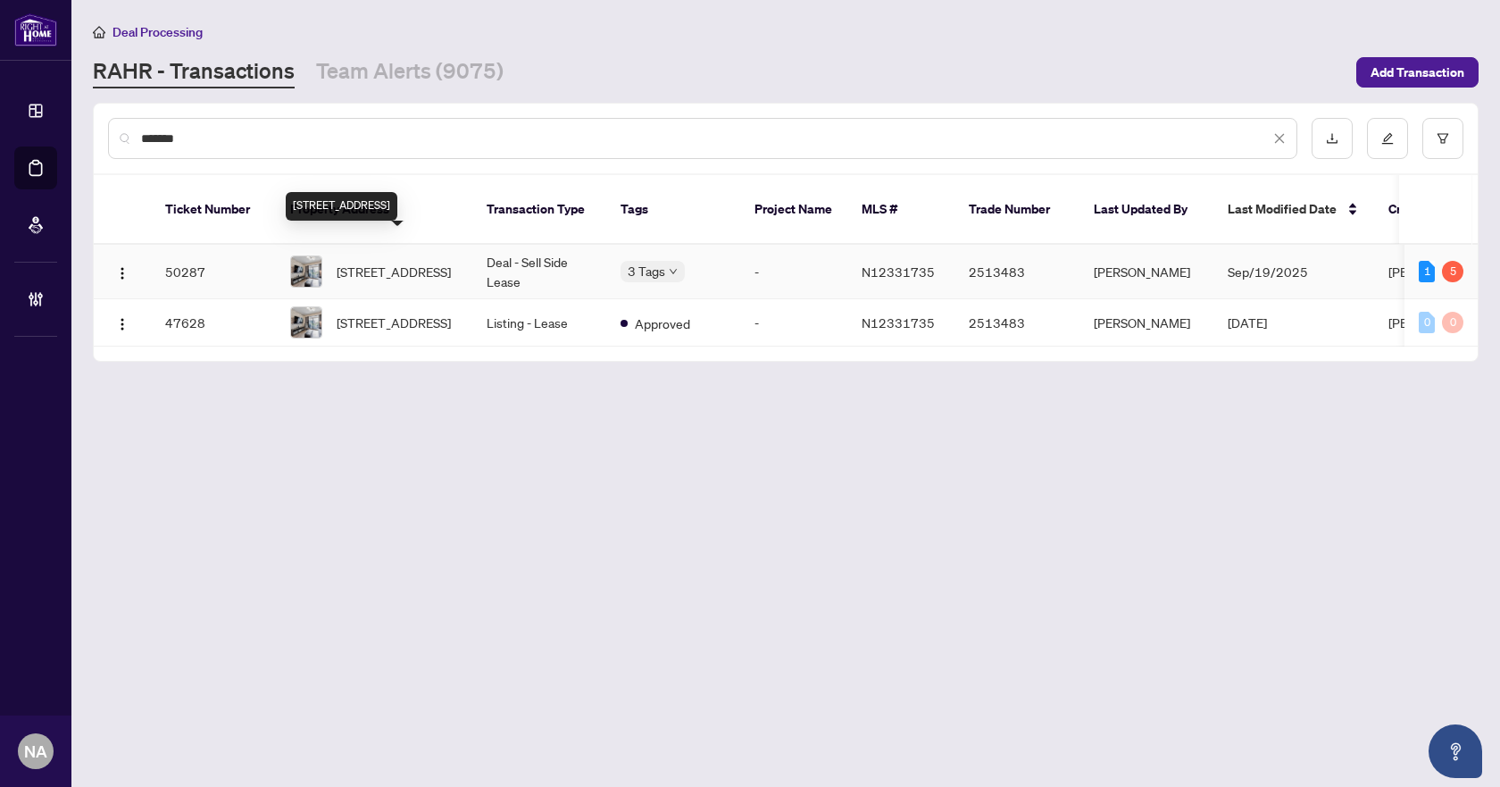
type input "*******"
click at [398, 262] on span "[STREET_ADDRESS]" at bounding box center [394, 272] width 114 height 20
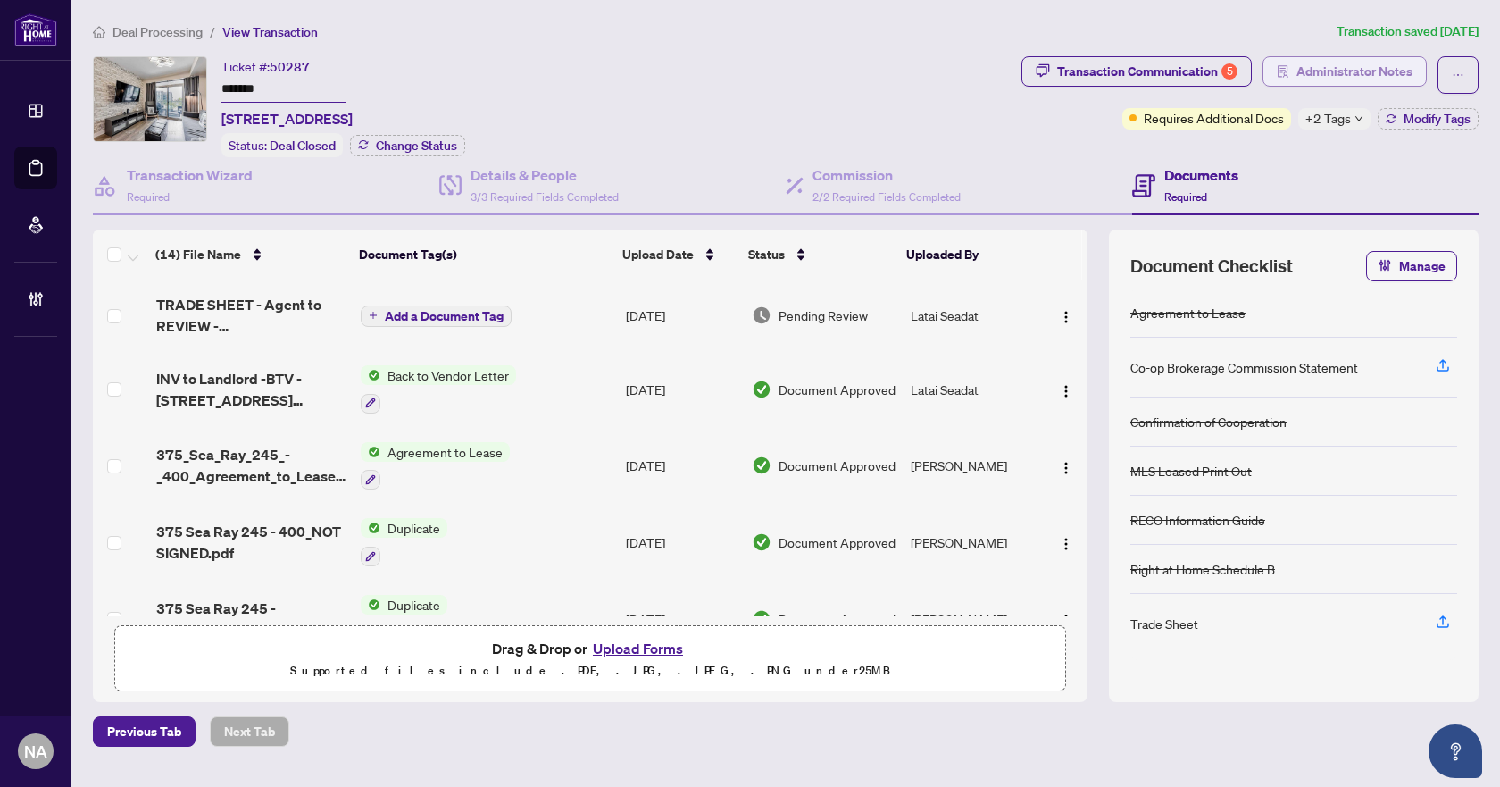
click at [1384, 73] on span "Administrator Notes" at bounding box center [1355, 71] width 116 height 29
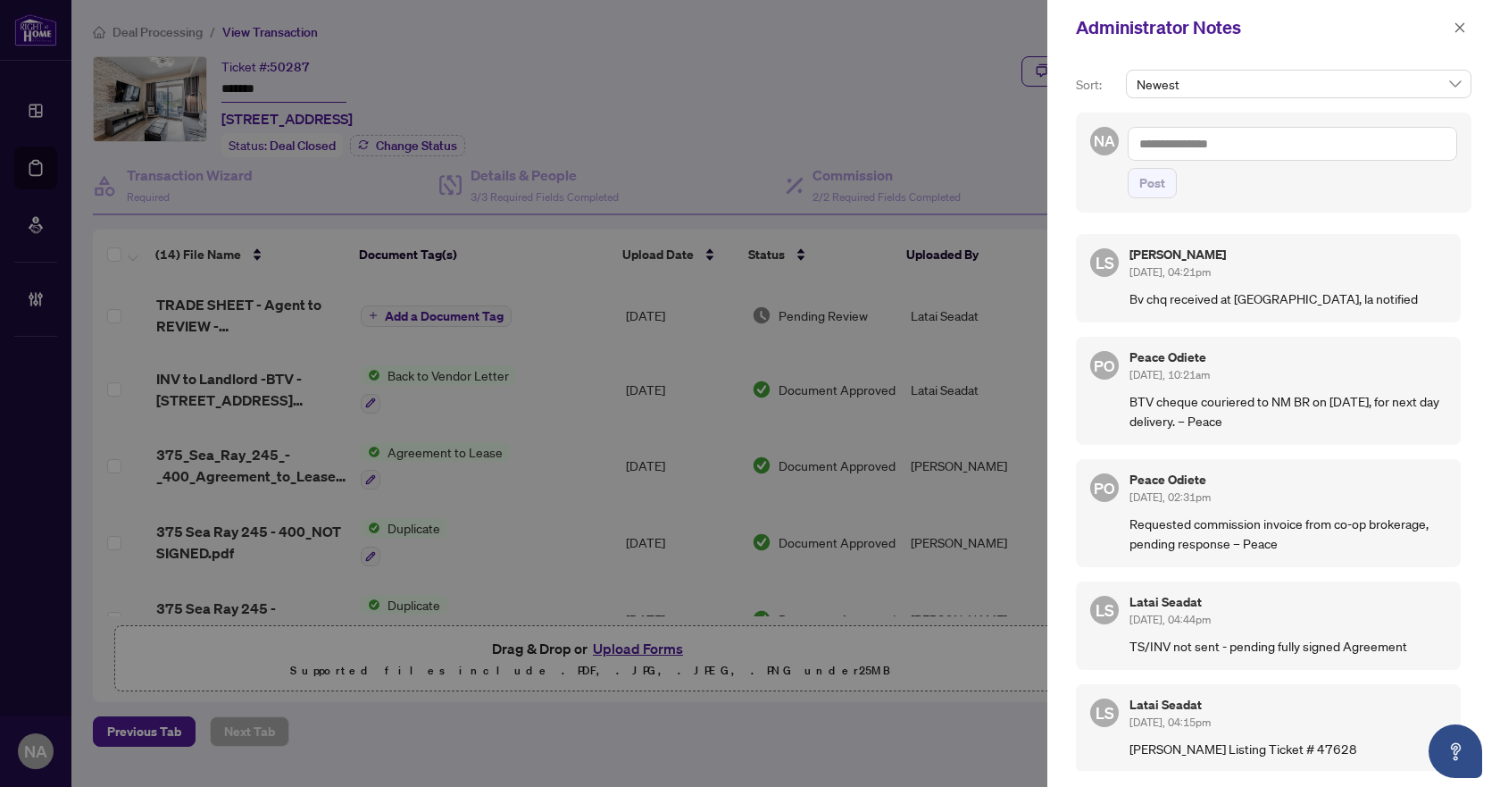
click at [1308, 138] on textarea at bounding box center [1293, 144] width 330 height 34
paste textarea "*"
click at [1193, 151] on textarea at bounding box center [1293, 144] width 330 height 34
type textarea "**********"
click at [1164, 189] on span "Post" at bounding box center [1153, 183] width 26 height 29
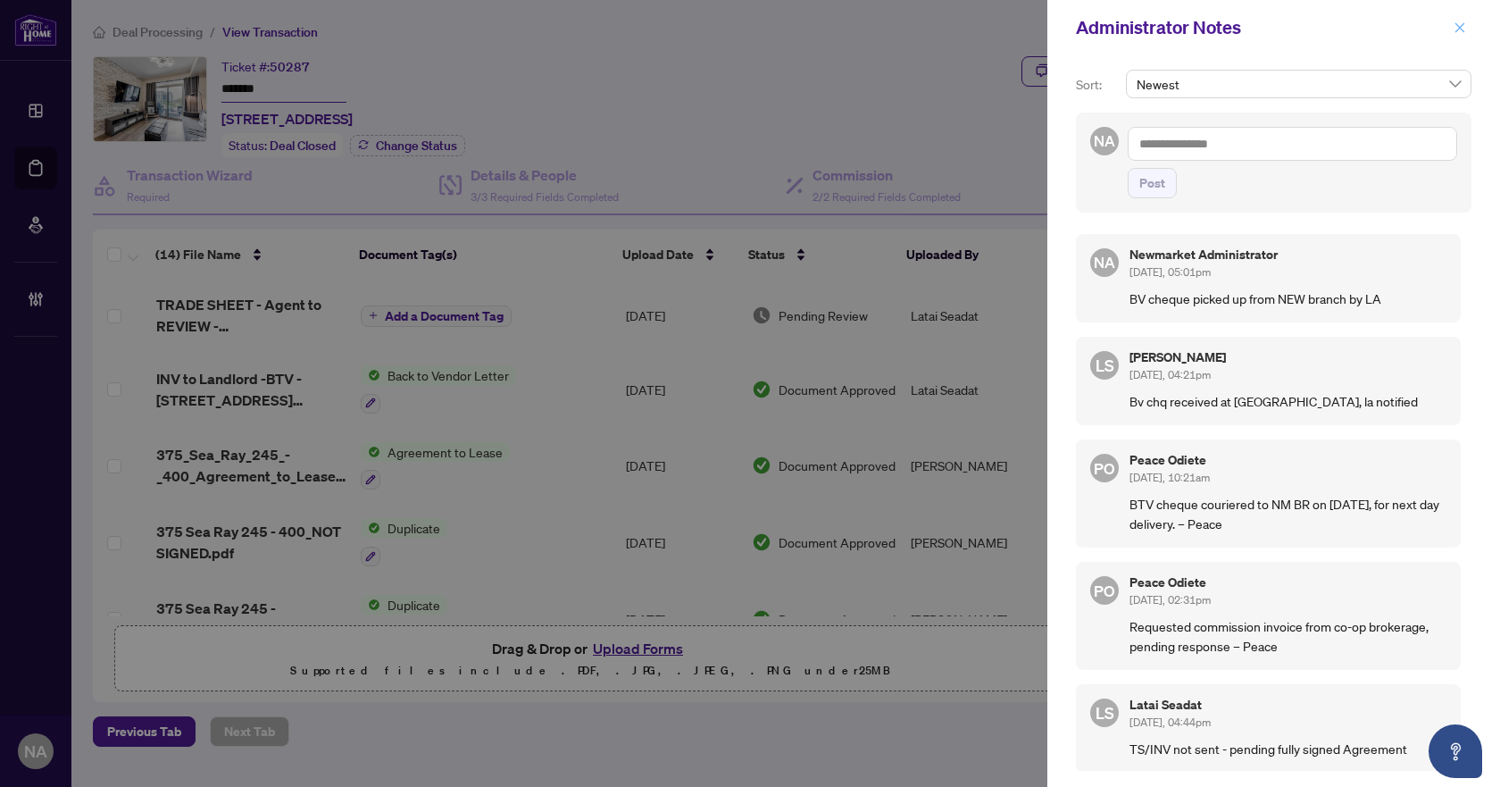
click at [1455, 30] on icon "close" at bounding box center [1460, 27] width 13 height 13
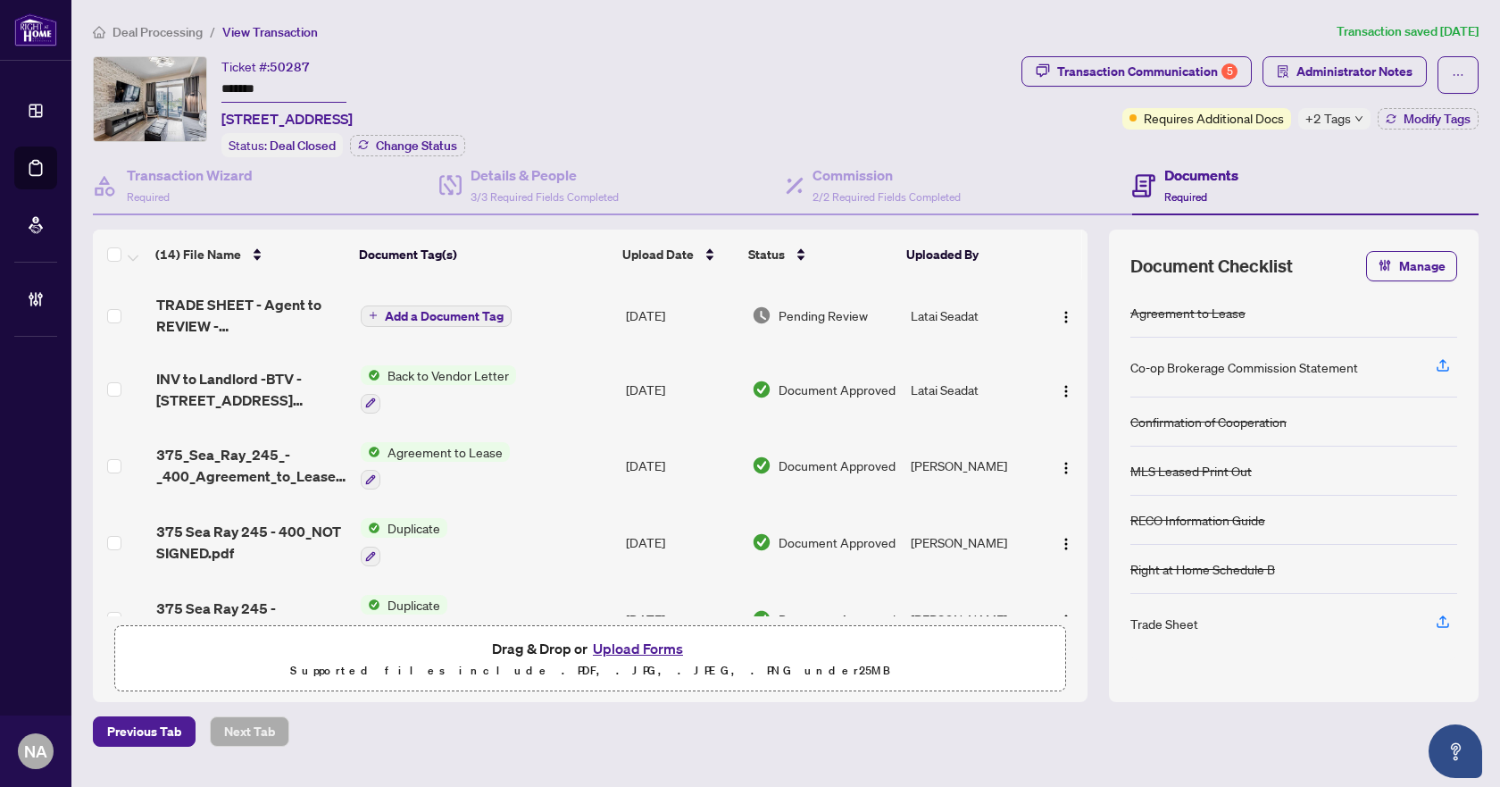
click at [140, 34] on span "Deal Processing" at bounding box center [158, 32] width 90 height 16
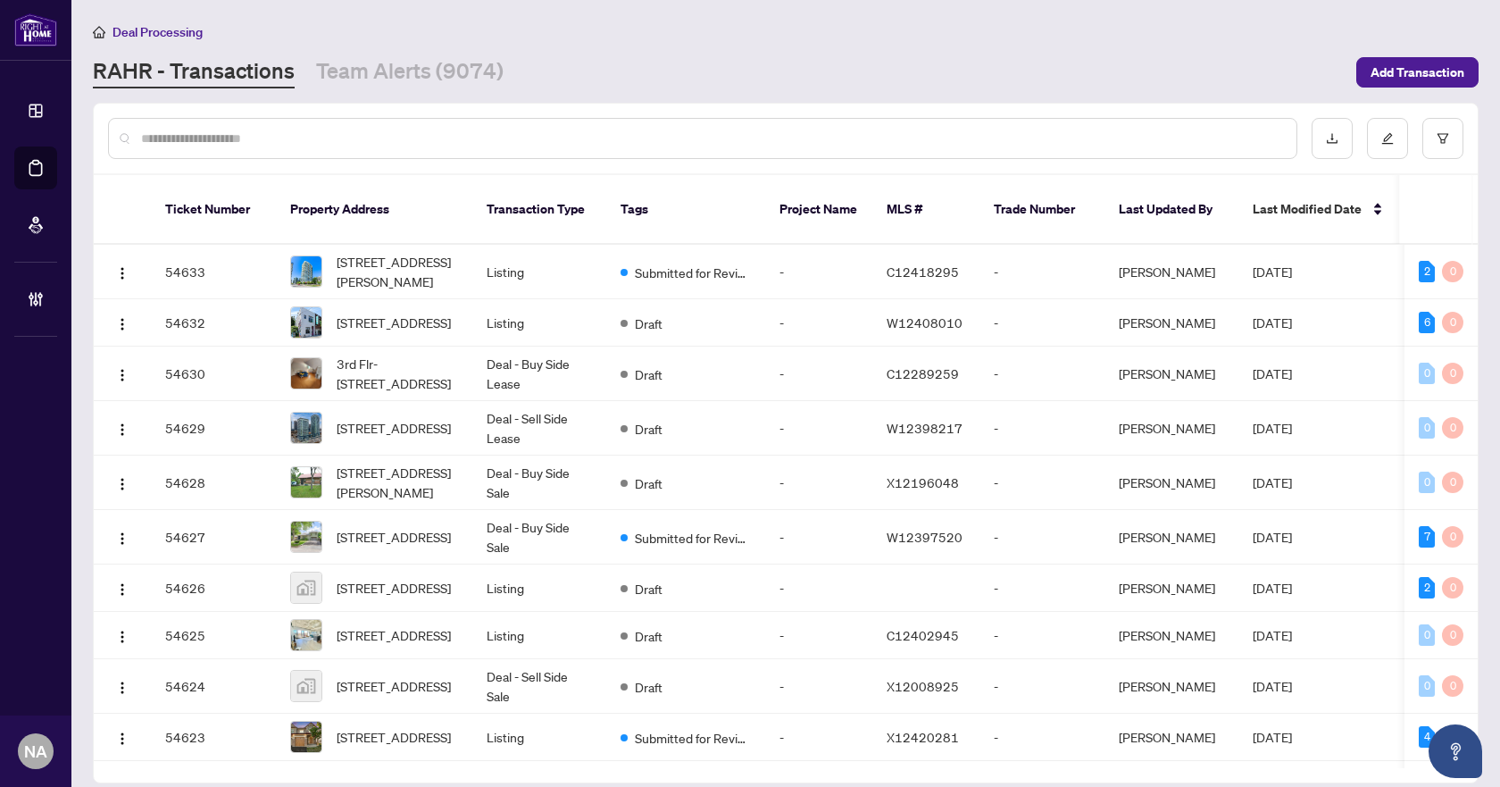
click at [531, 141] on input "text" at bounding box center [711, 139] width 1141 height 20
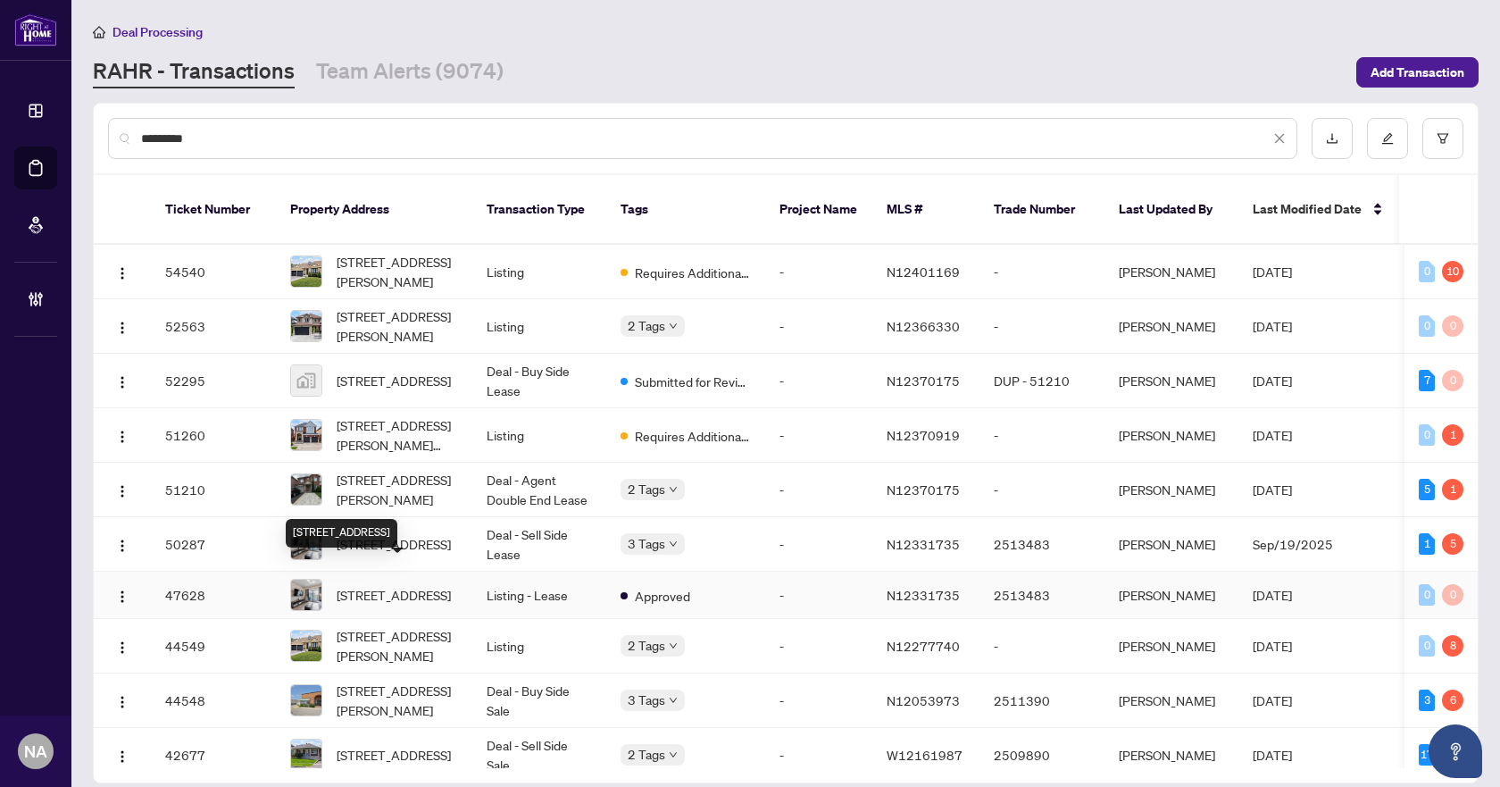
type input "*********"
click at [389, 585] on span "245-375 Sea Ray Ave, Innisfil, Ontario L9S 0N9, Canada" at bounding box center [394, 595] width 114 height 20
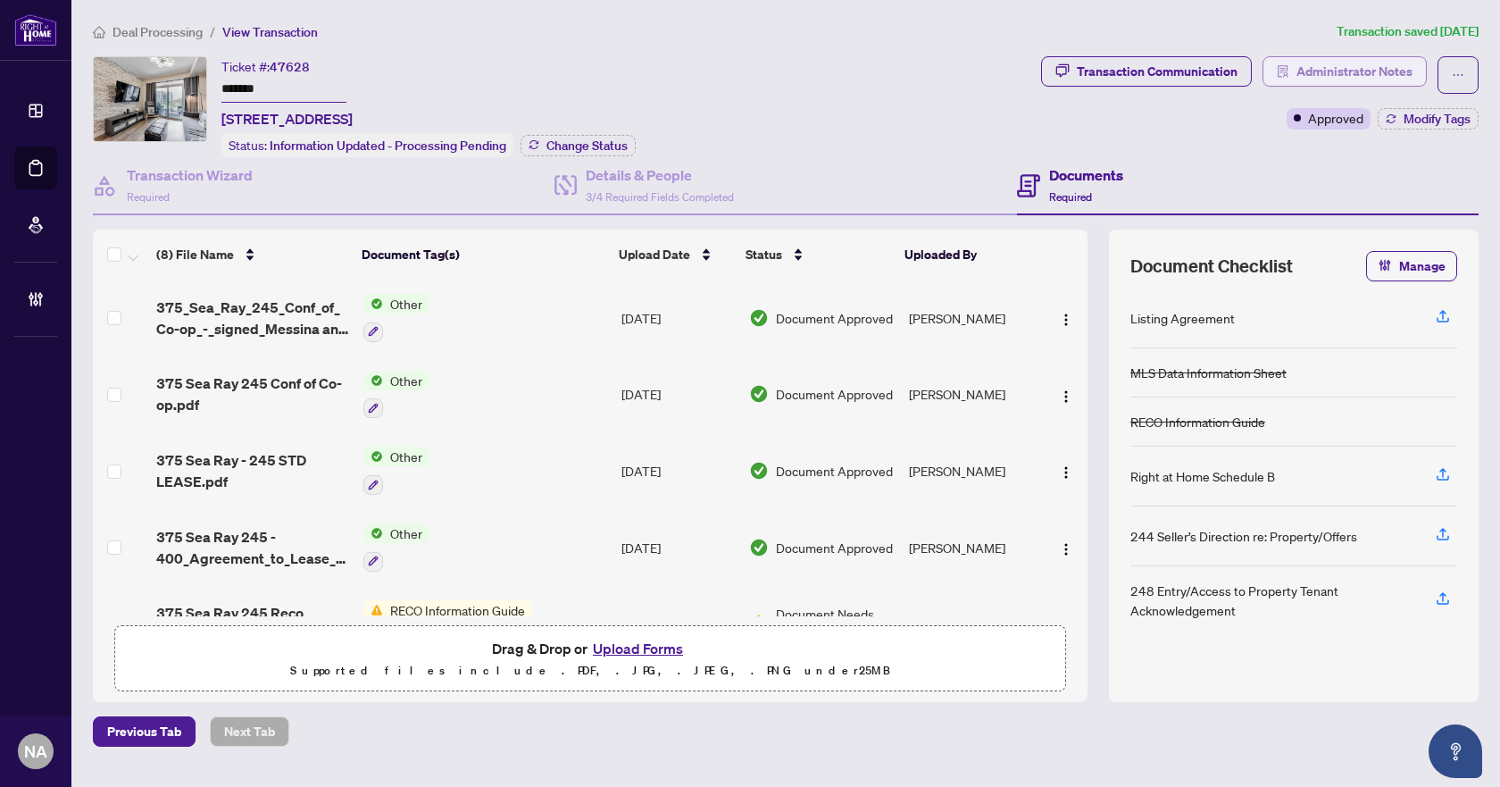
click at [1355, 77] on span "Administrator Notes" at bounding box center [1355, 71] width 116 height 29
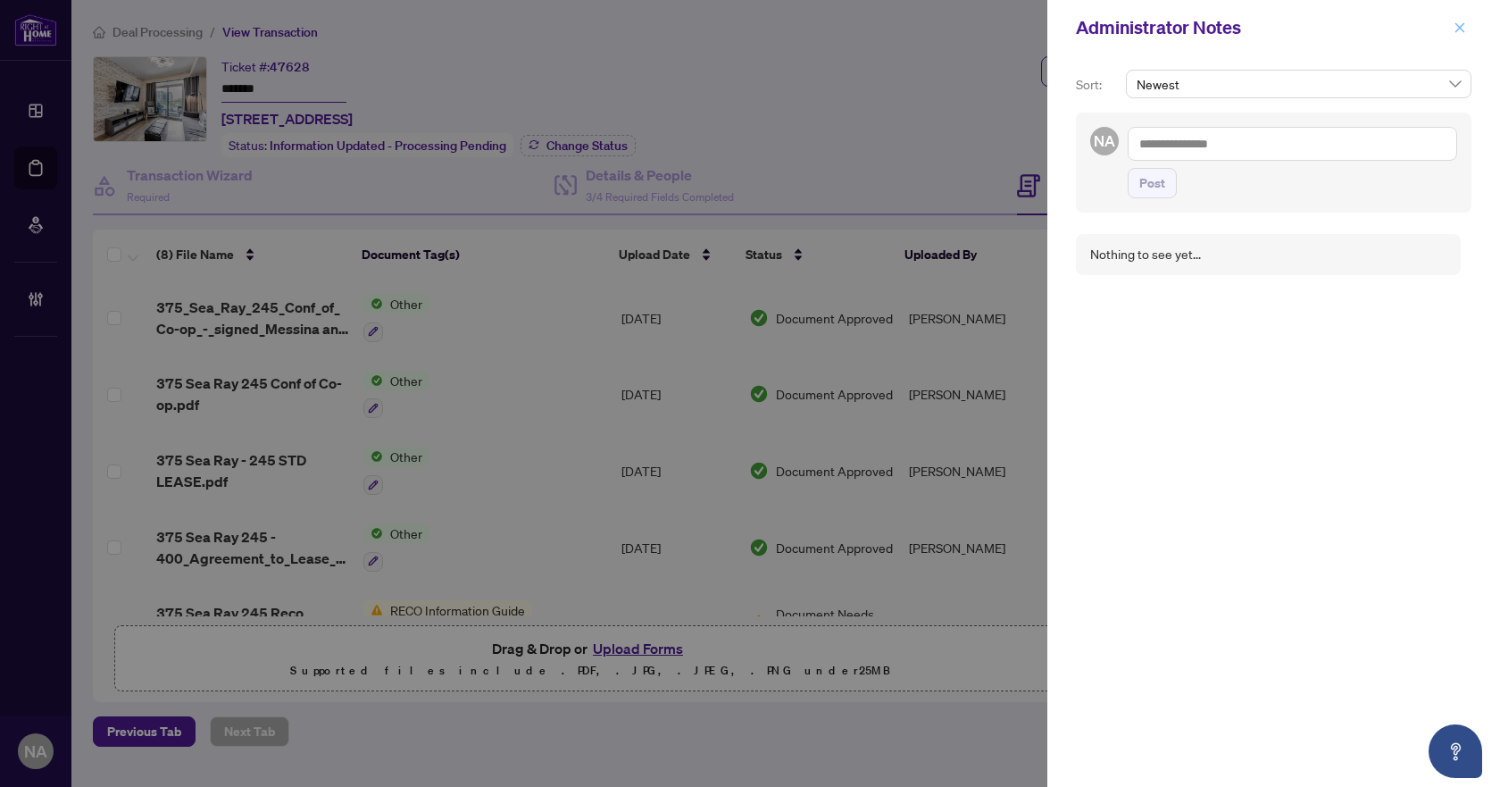
click at [1464, 30] on icon "close" at bounding box center [1460, 27] width 13 height 13
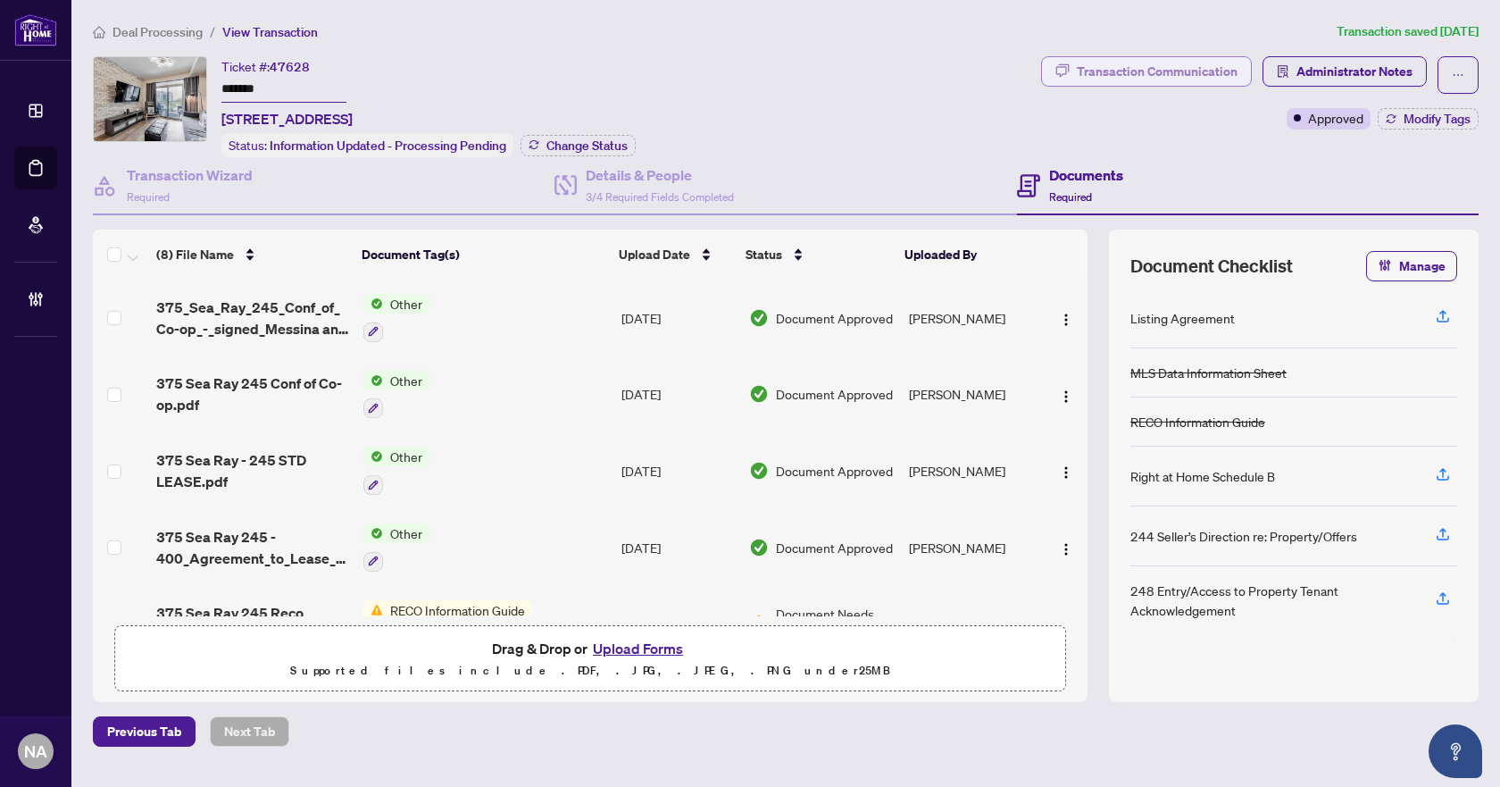
click at [1174, 73] on div "Transaction Communication" at bounding box center [1157, 71] width 161 height 29
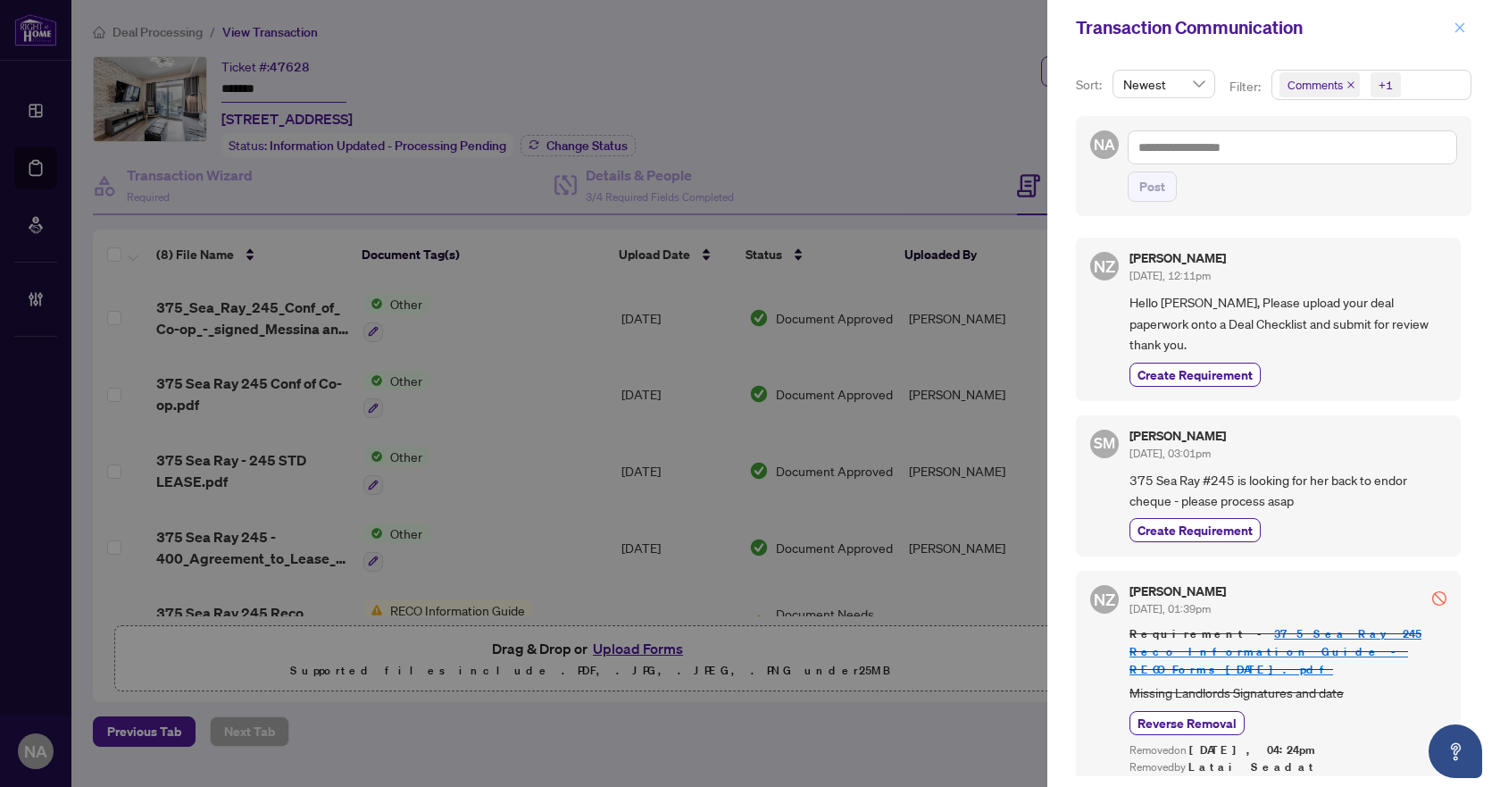
click at [1461, 31] on icon "close" at bounding box center [1460, 27] width 13 height 13
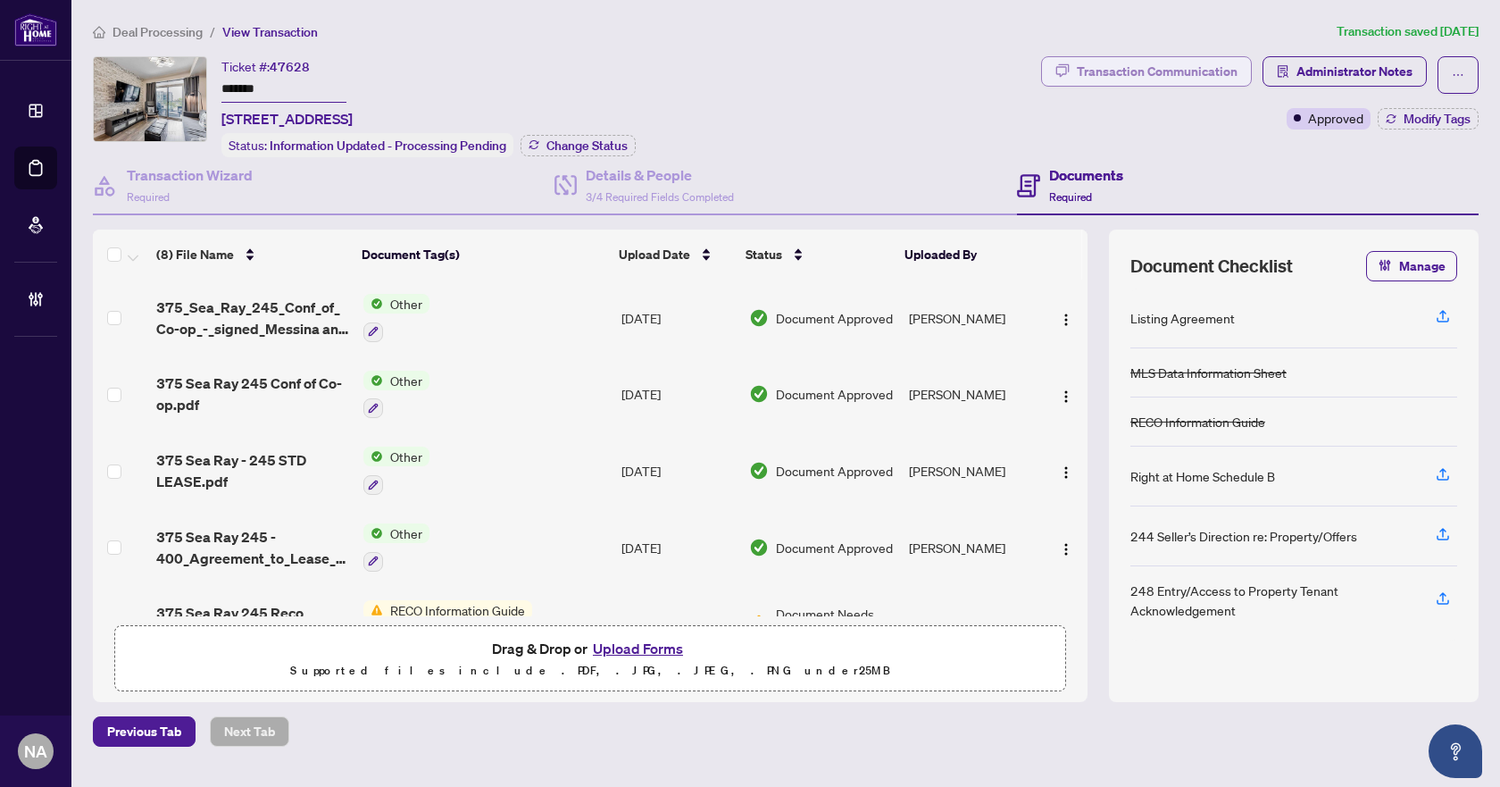
click at [1195, 71] on div "Transaction Communication" at bounding box center [1157, 71] width 161 height 29
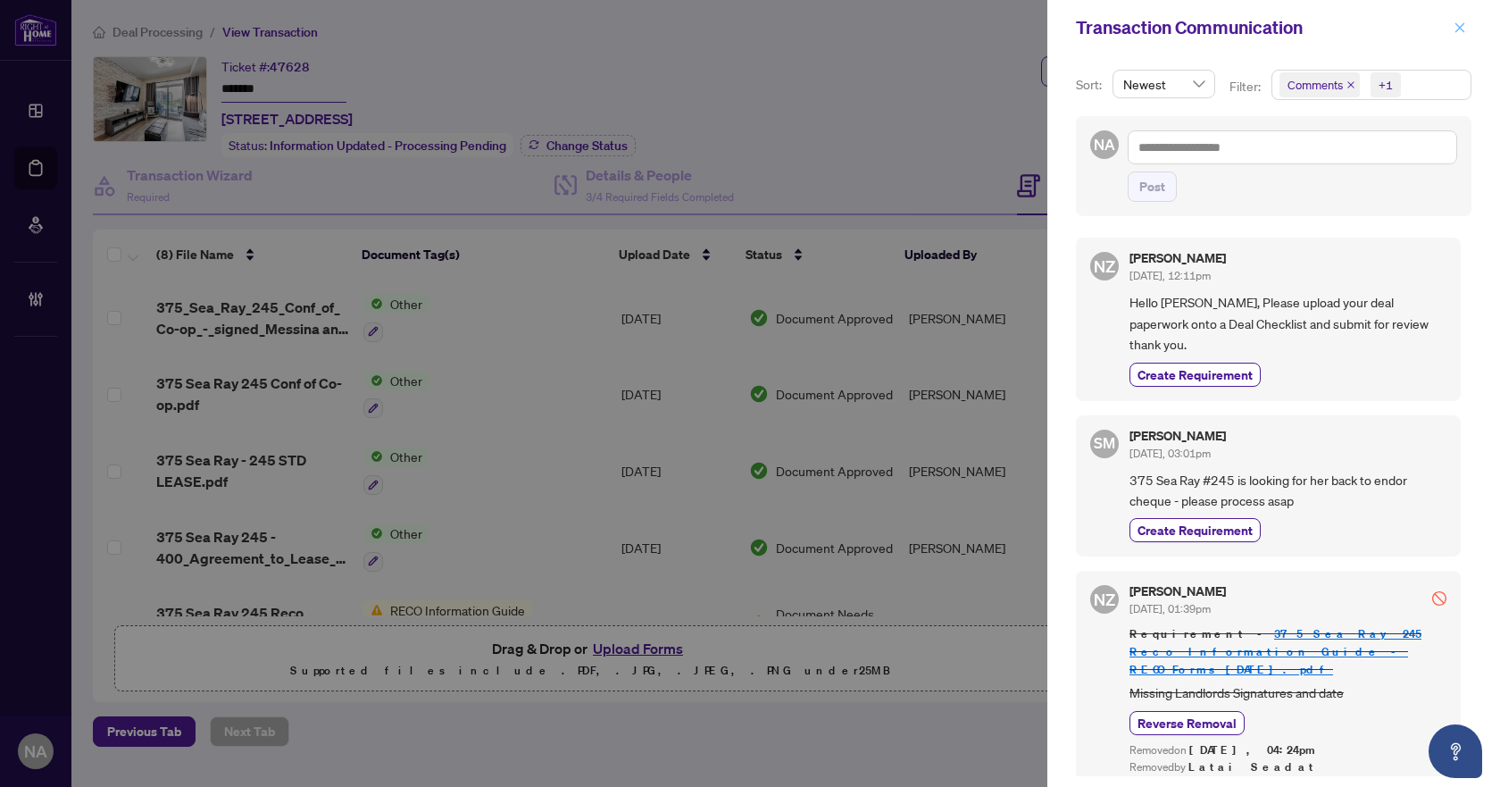
click at [1462, 35] on span "button" at bounding box center [1460, 27] width 13 height 29
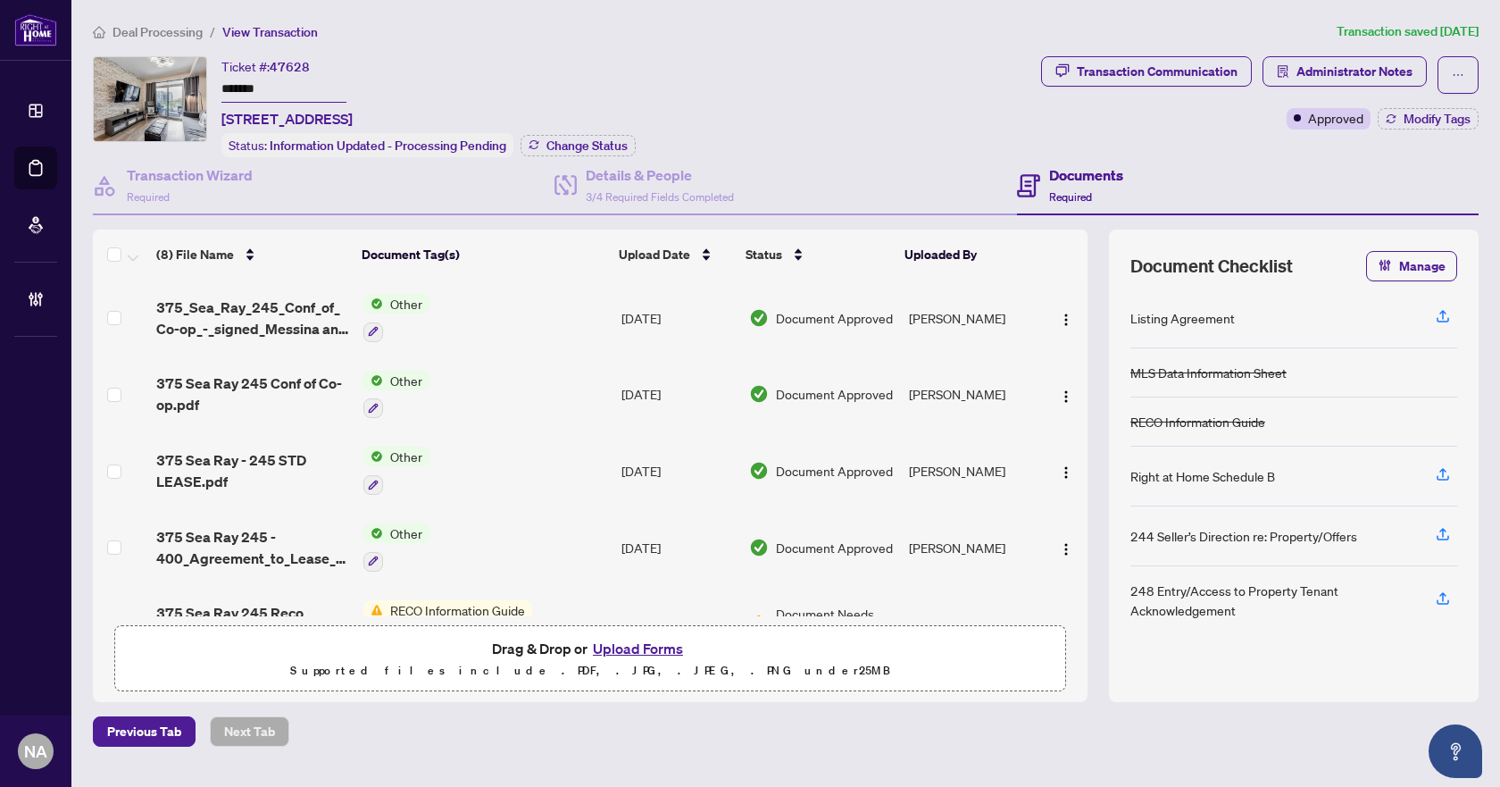
click at [154, 33] on span "Deal Processing" at bounding box center [158, 32] width 90 height 16
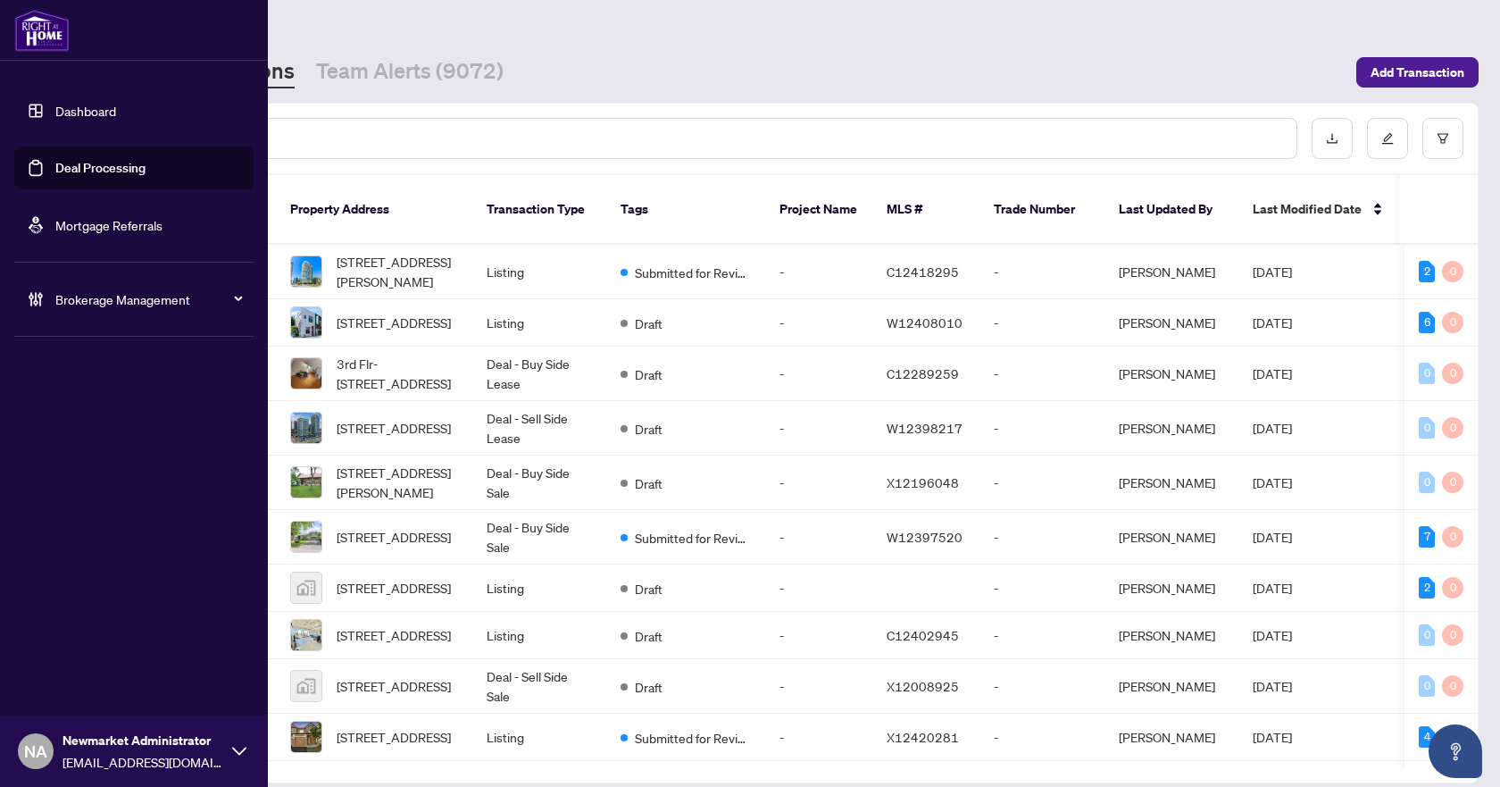
click at [58, 289] on span "Brokerage Management" at bounding box center [148, 299] width 186 height 20
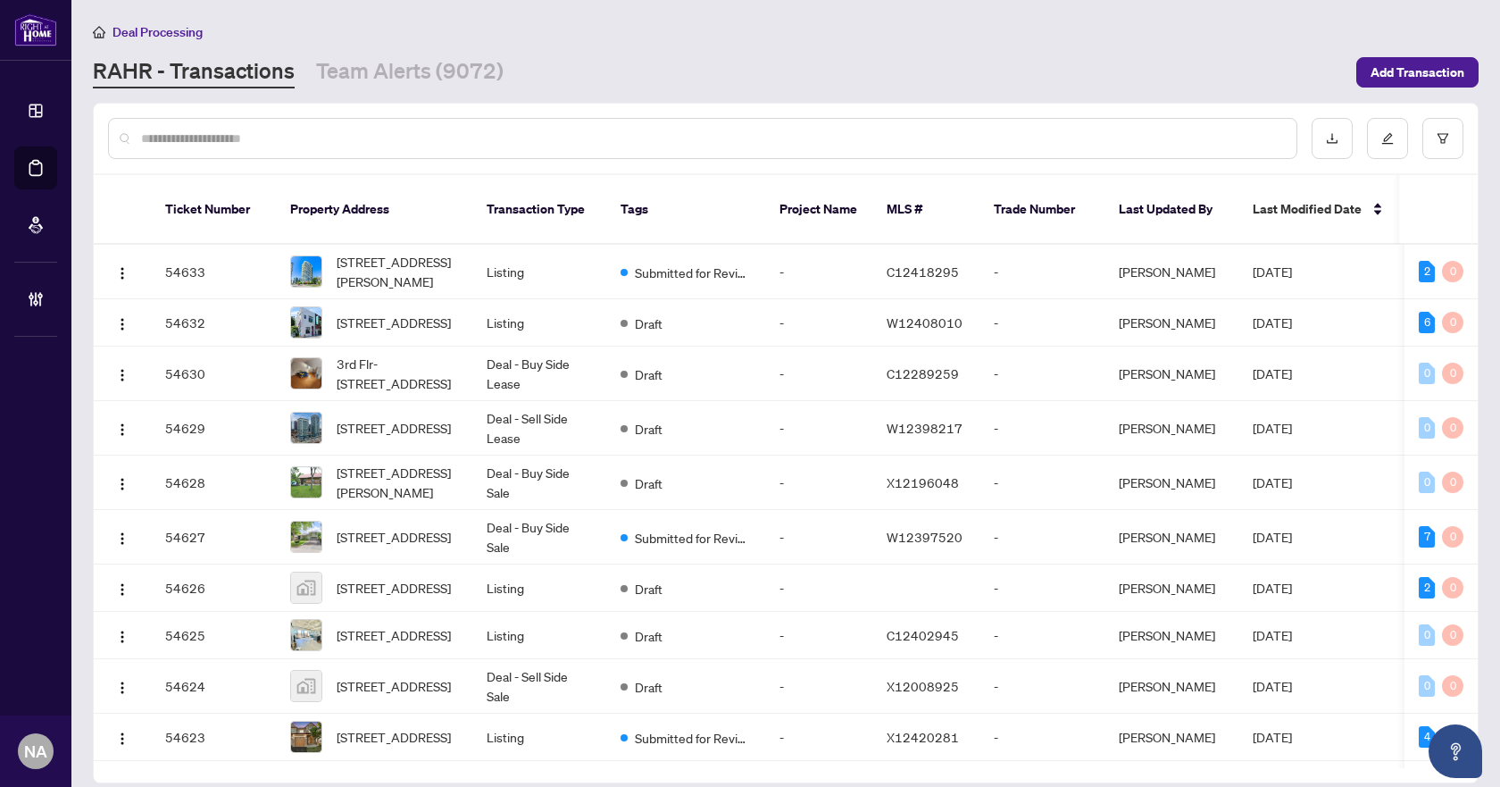
click at [1187, 81] on div "RAHR - Transactions Team Alerts (9072)" at bounding box center [719, 72] width 1253 height 32
click at [383, 86] on link "Team Alerts (9072)" at bounding box center [410, 72] width 188 height 32
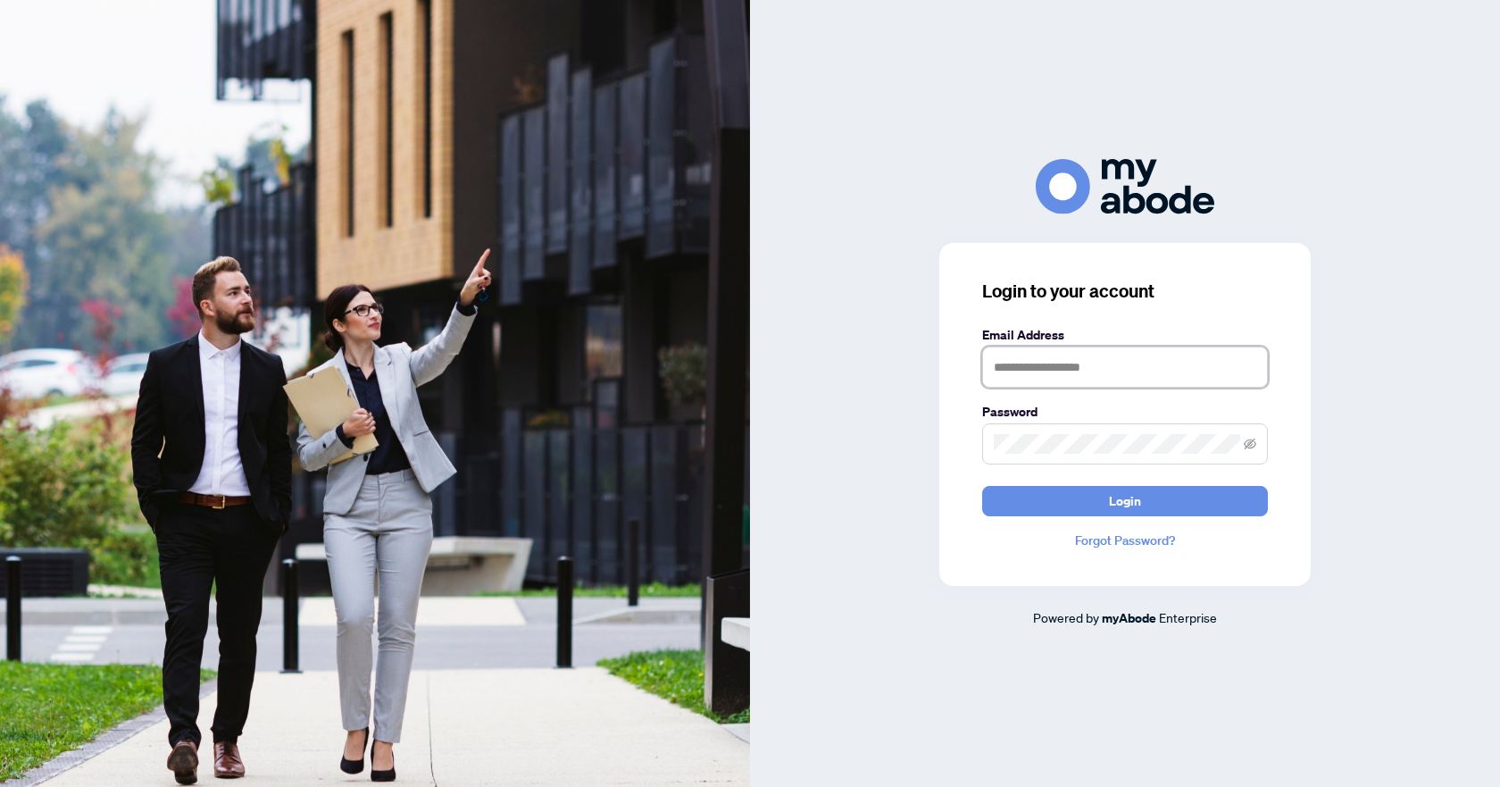
type input "**********"
click at [1032, 502] on button "Login" at bounding box center [1125, 501] width 286 height 30
click at [1250, 369] on keeper-lock "Open Keeper Popup" at bounding box center [1246, 366] width 21 height 21
type input "**********"
click at [1113, 497] on span "Login" at bounding box center [1125, 501] width 32 height 29
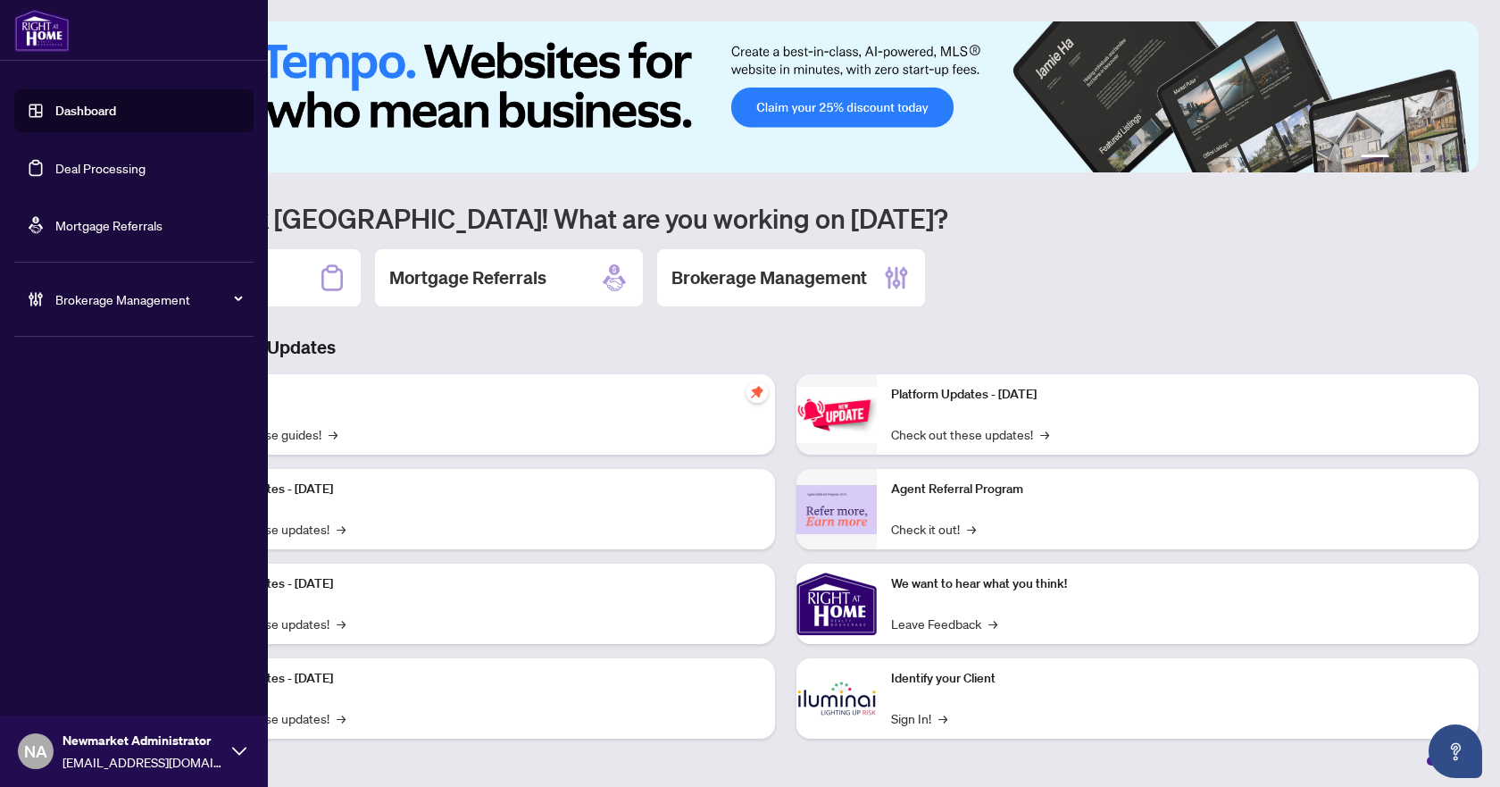
click at [89, 175] on link "Deal Processing" at bounding box center [100, 168] width 90 height 16
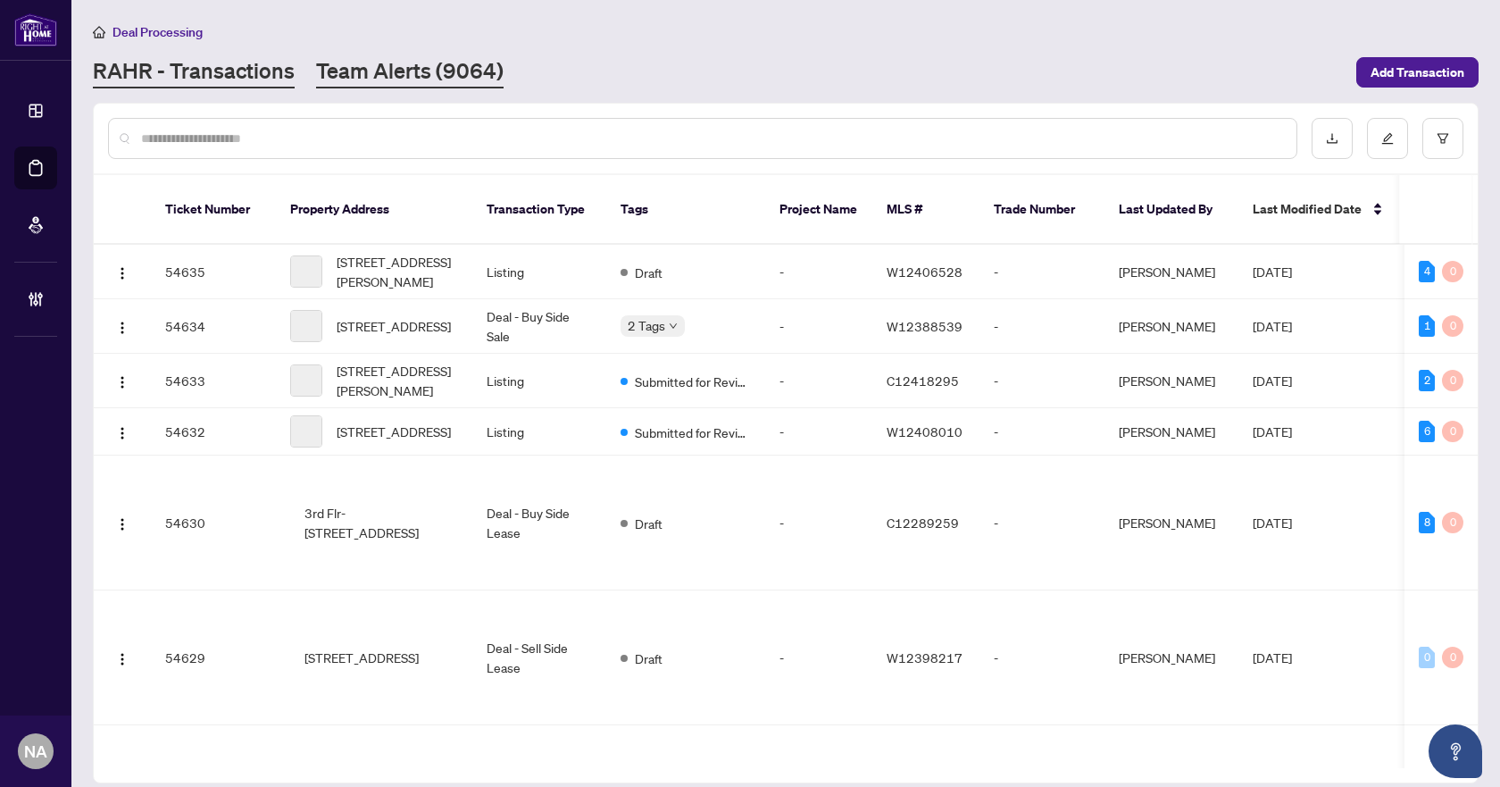
click at [402, 80] on link "Team Alerts (9064)" at bounding box center [410, 72] width 188 height 32
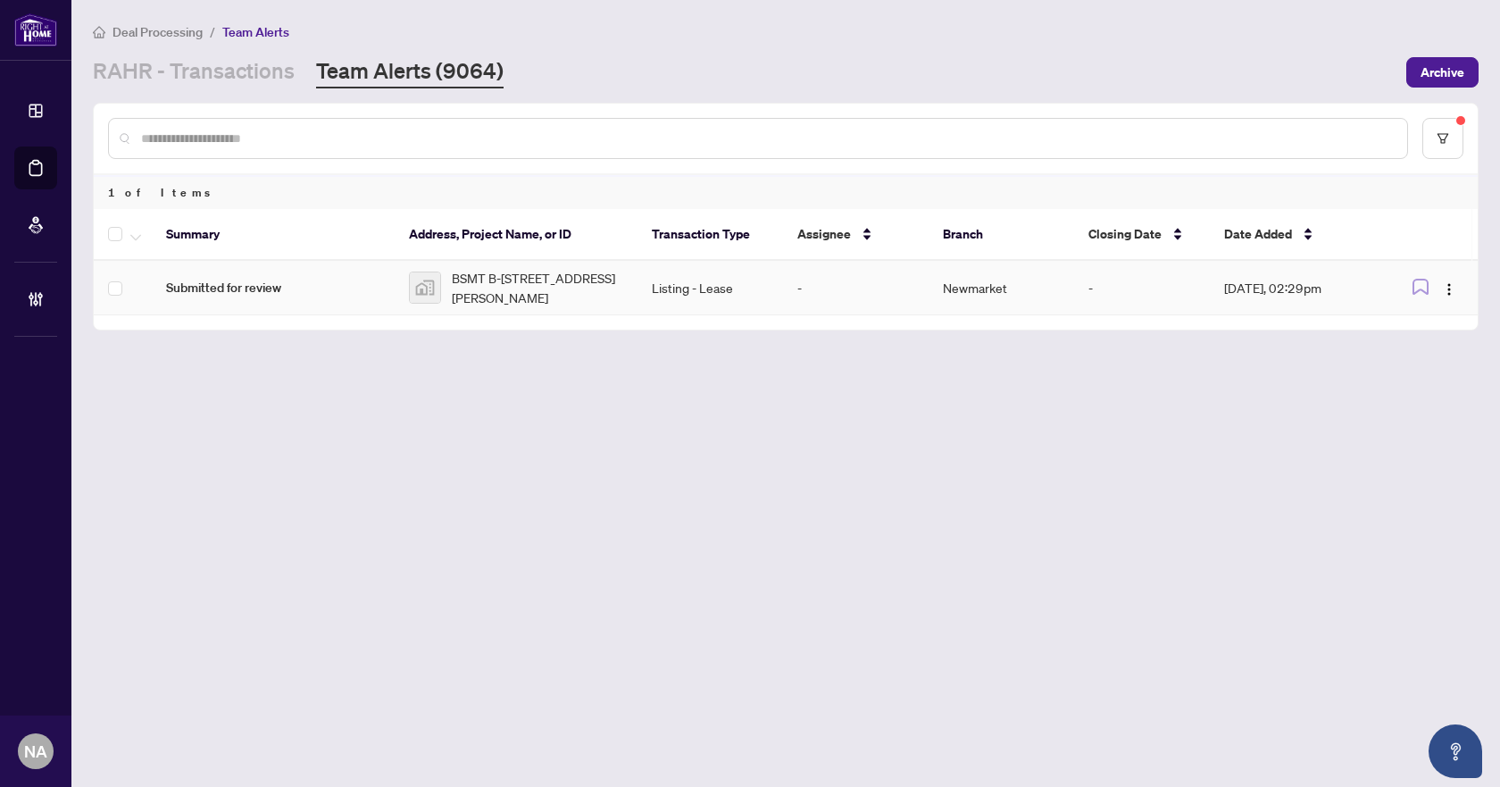
click at [254, 297] on td "Submitted for review" at bounding box center [273, 288] width 243 height 54
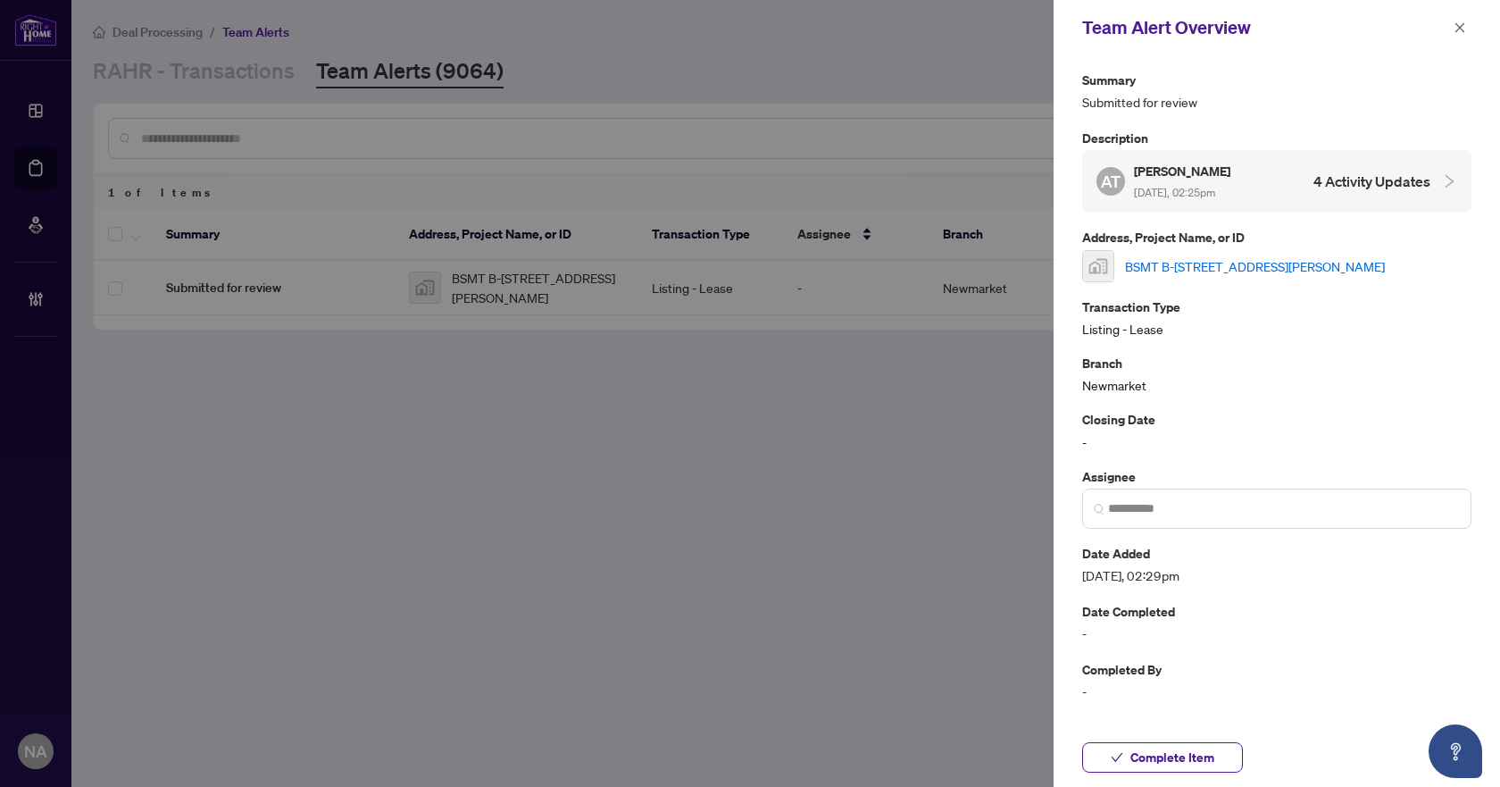
click at [1198, 273] on link "BSMT B-30 Lewis Drive, Woodbridge, ON, Canada" at bounding box center [1255, 266] width 260 height 20
click at [1150, 752] on span "Complete Item" at bounding box center [1173, 757] width 84 height 29
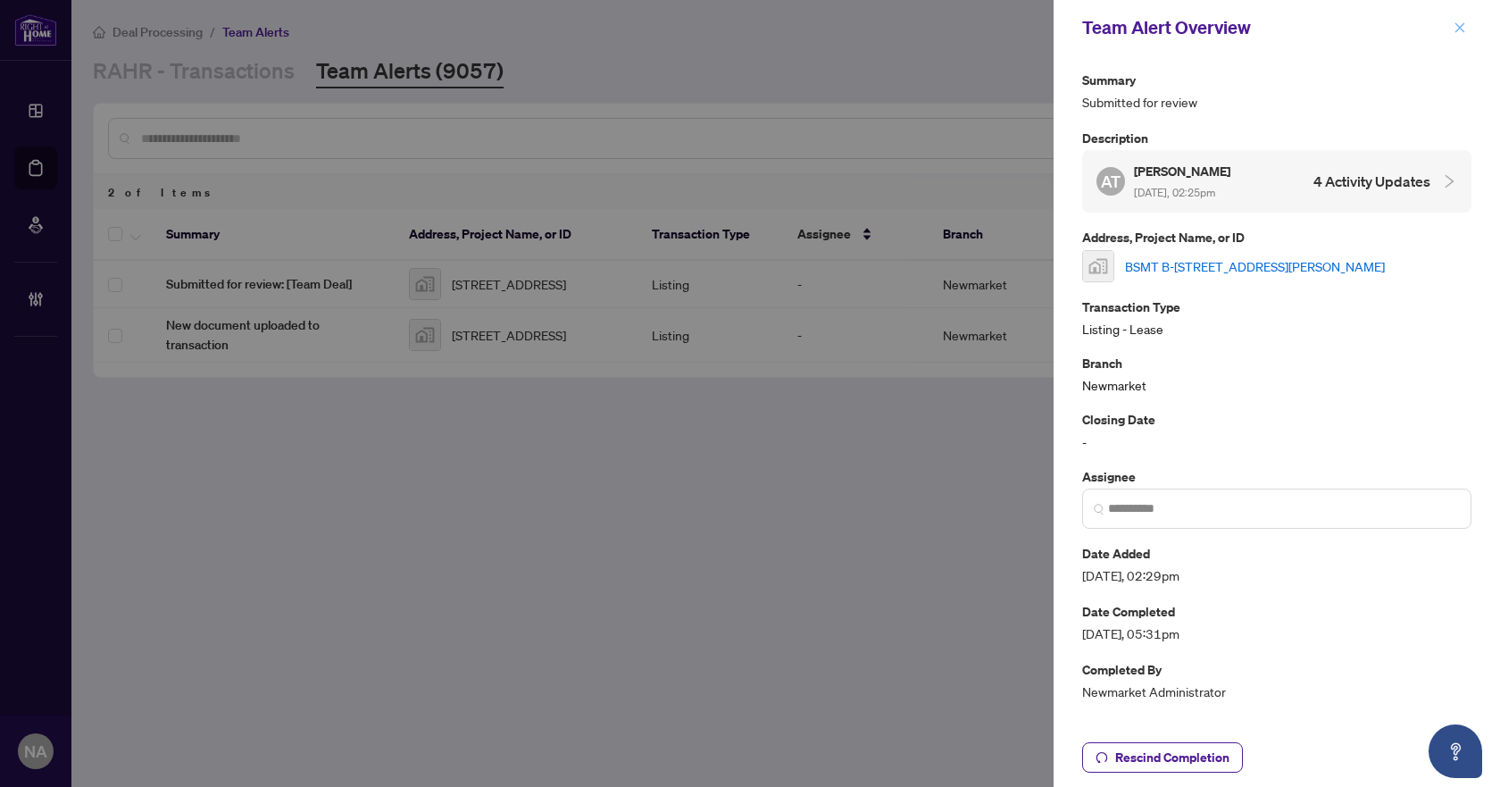
click at [1465, 30] on icon "close" at bounding box center [1460, 27] width 13 height 13
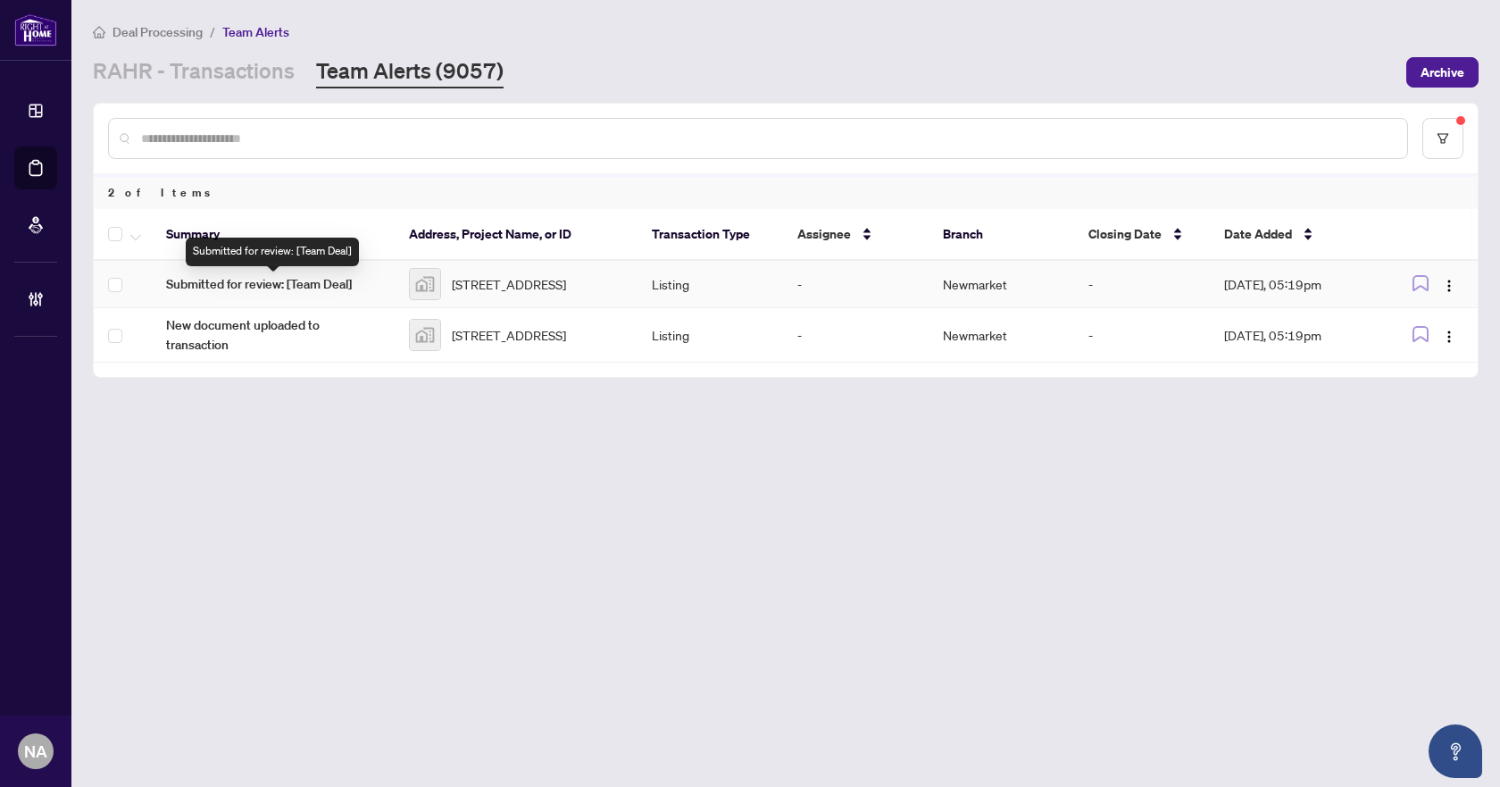
click at [238, 283] on span "Submitted for review: [Team Deal]" at bounding box center [273, 284] width 214 height 20
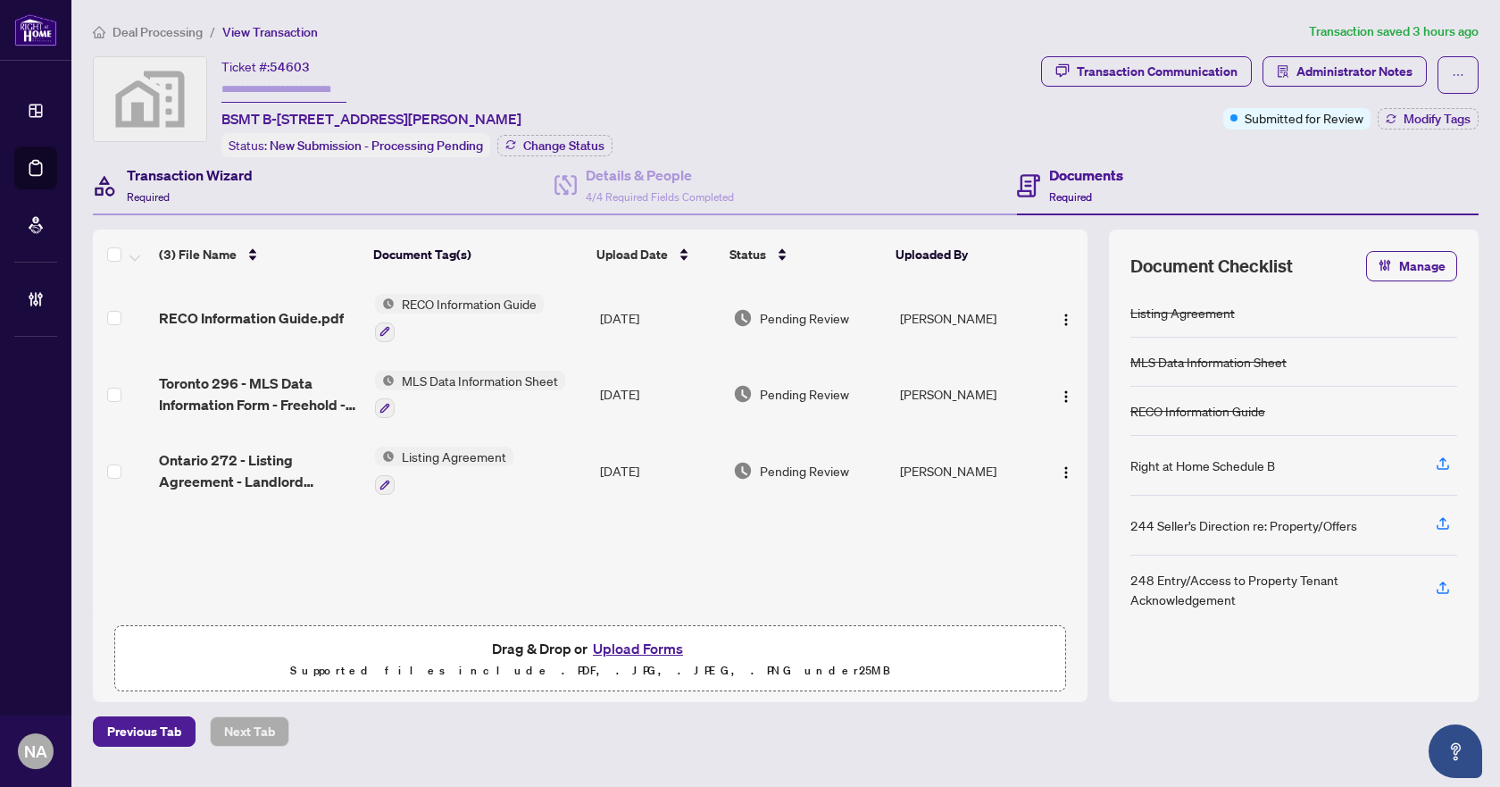
click at [200, 184] on div "Transaction Wizard Required" at bounding box center [190, 185] width 126 height 42
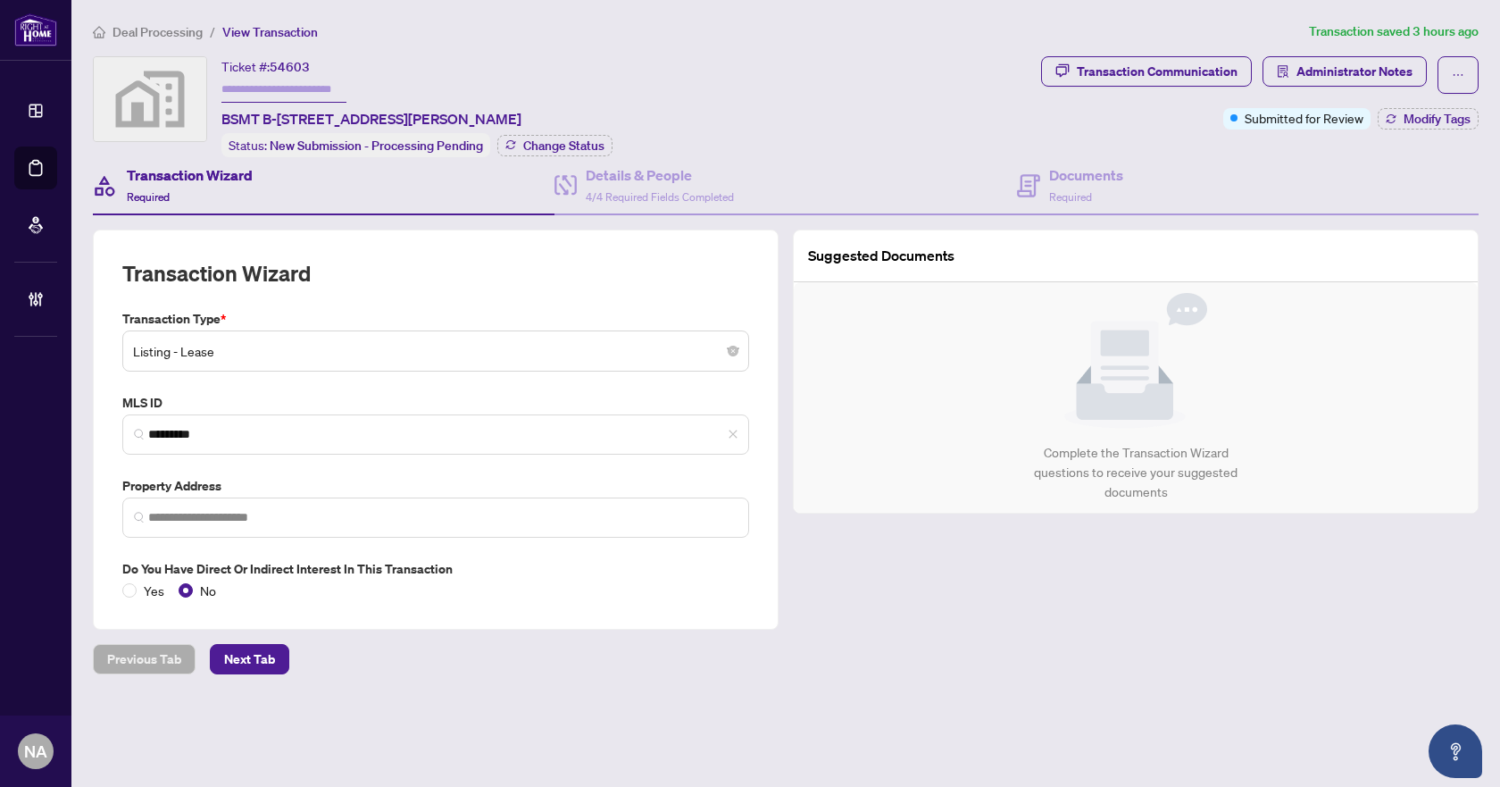
type input "**********"
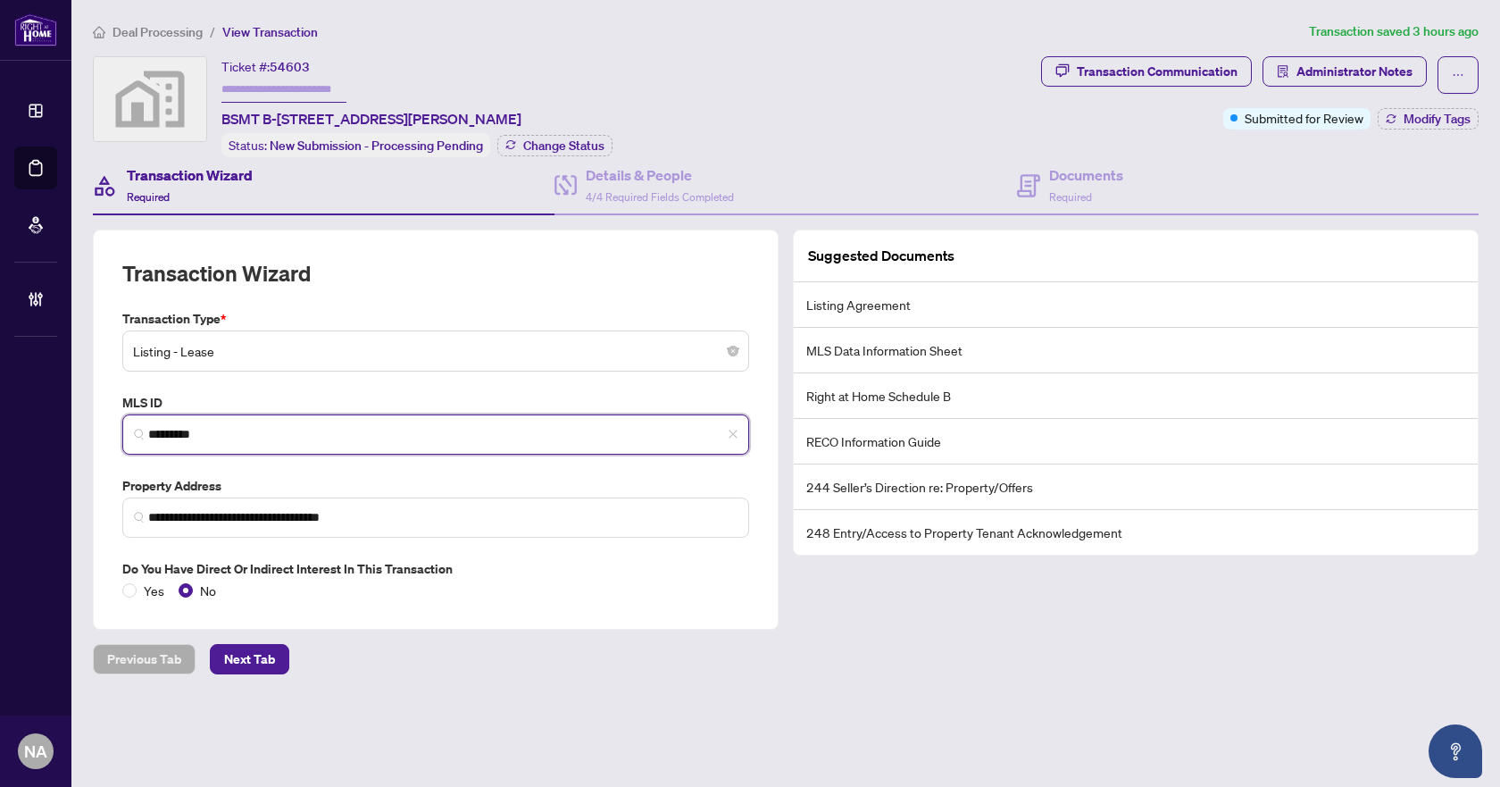
click at [204, 438] on input "*********" at bounding box center [442, 434] width 589 height 19
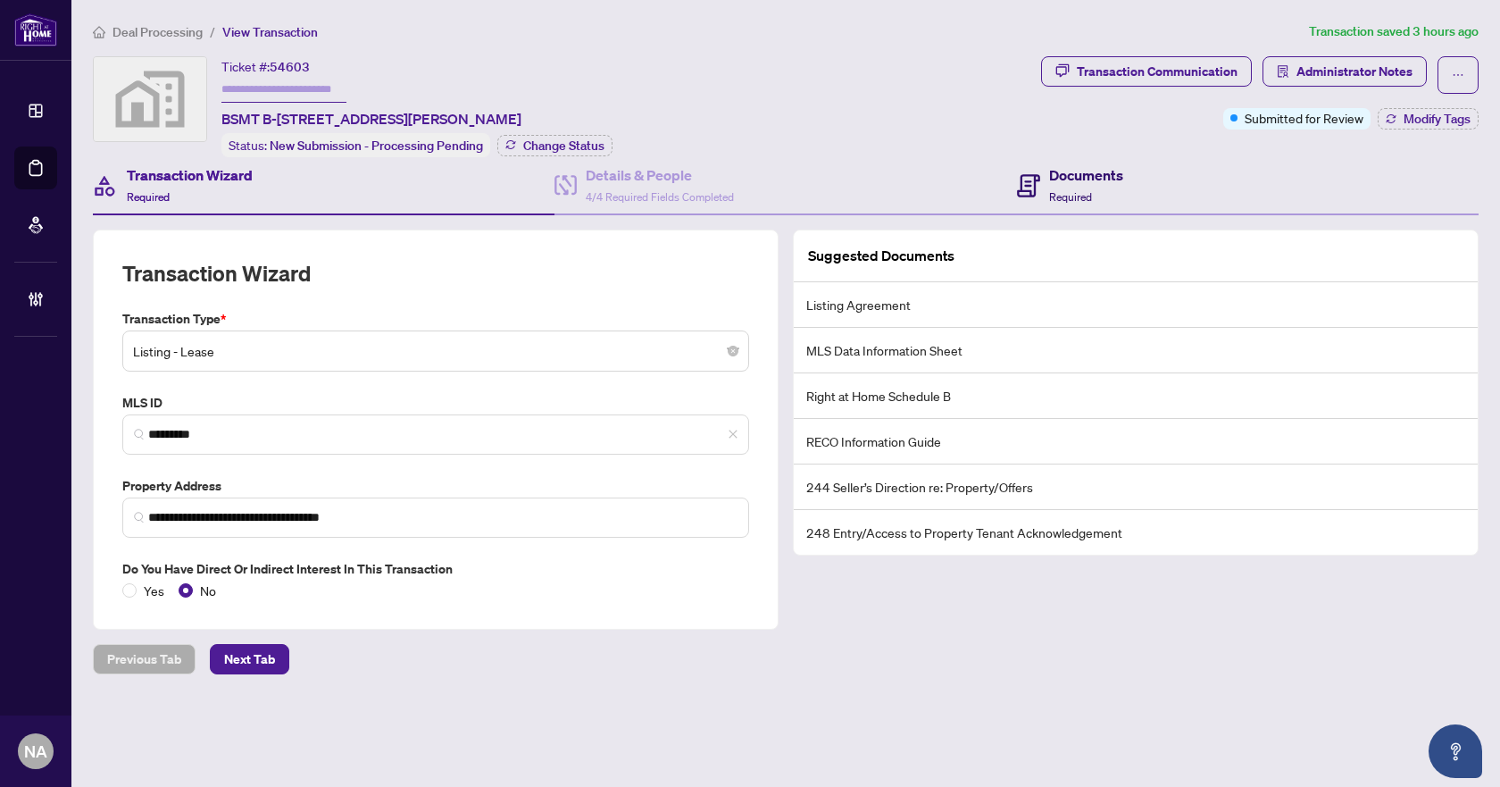
click at [1079, 195] on span "Required" at bounding box center [1070, 196] width 43 height 13
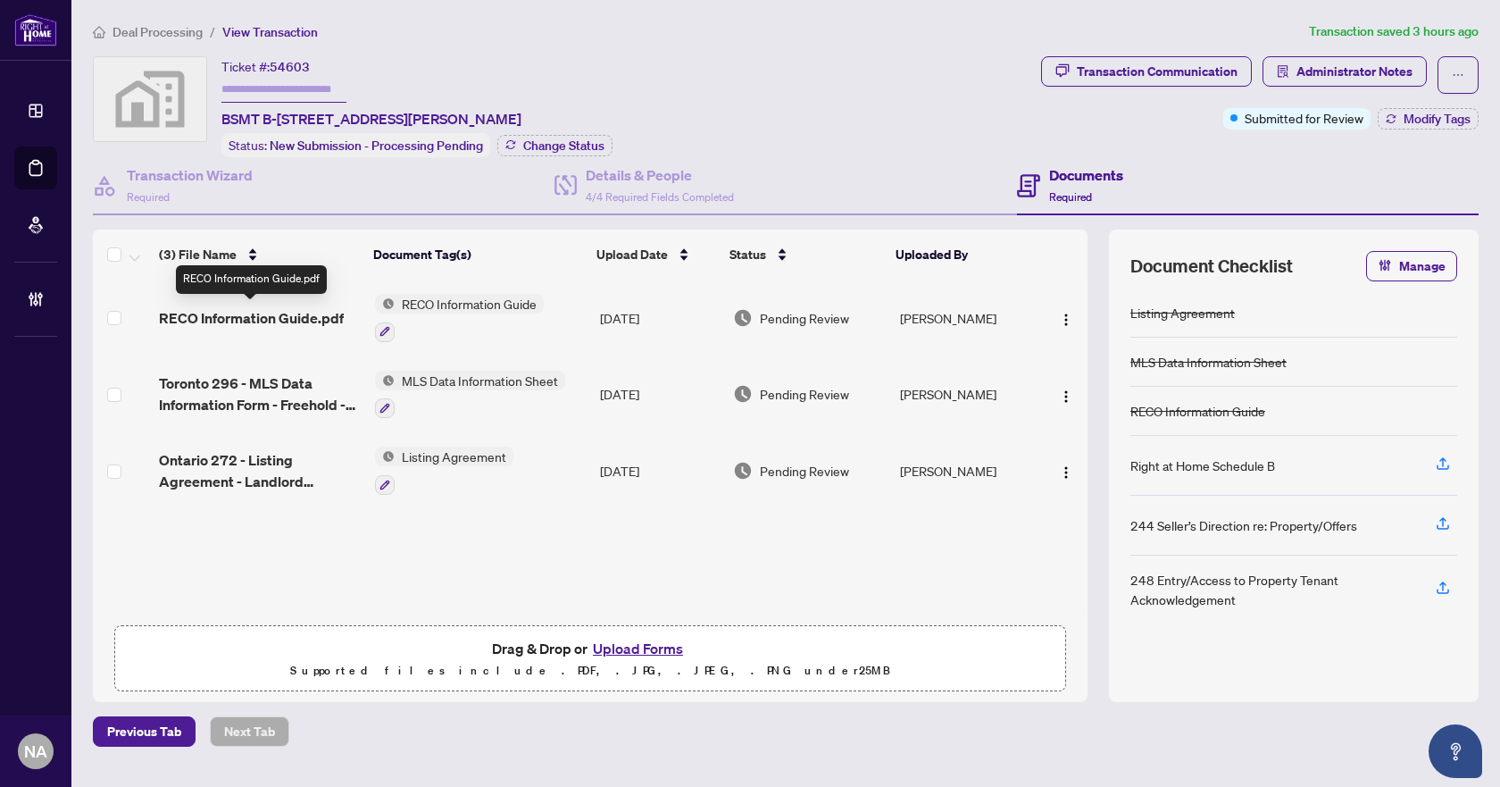
click at [269, 317] on span "RECO Information Guide.pdf" at bounding box center [251, 317] width 185 height 21
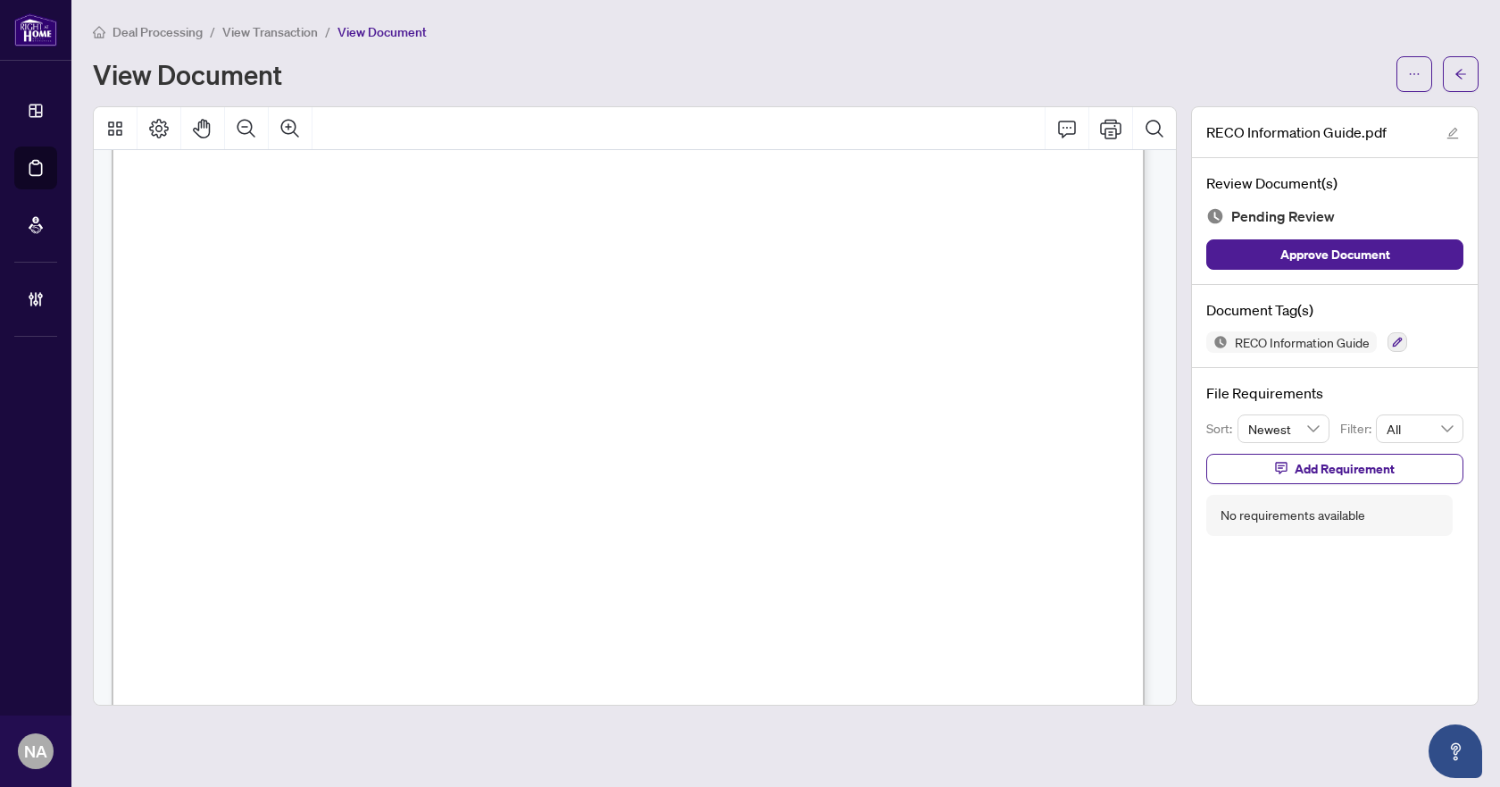
scroll to position [16557, 0]
click at [1399, 342] on icon "button" at bounding box center [1398, 343] width 10 height 10
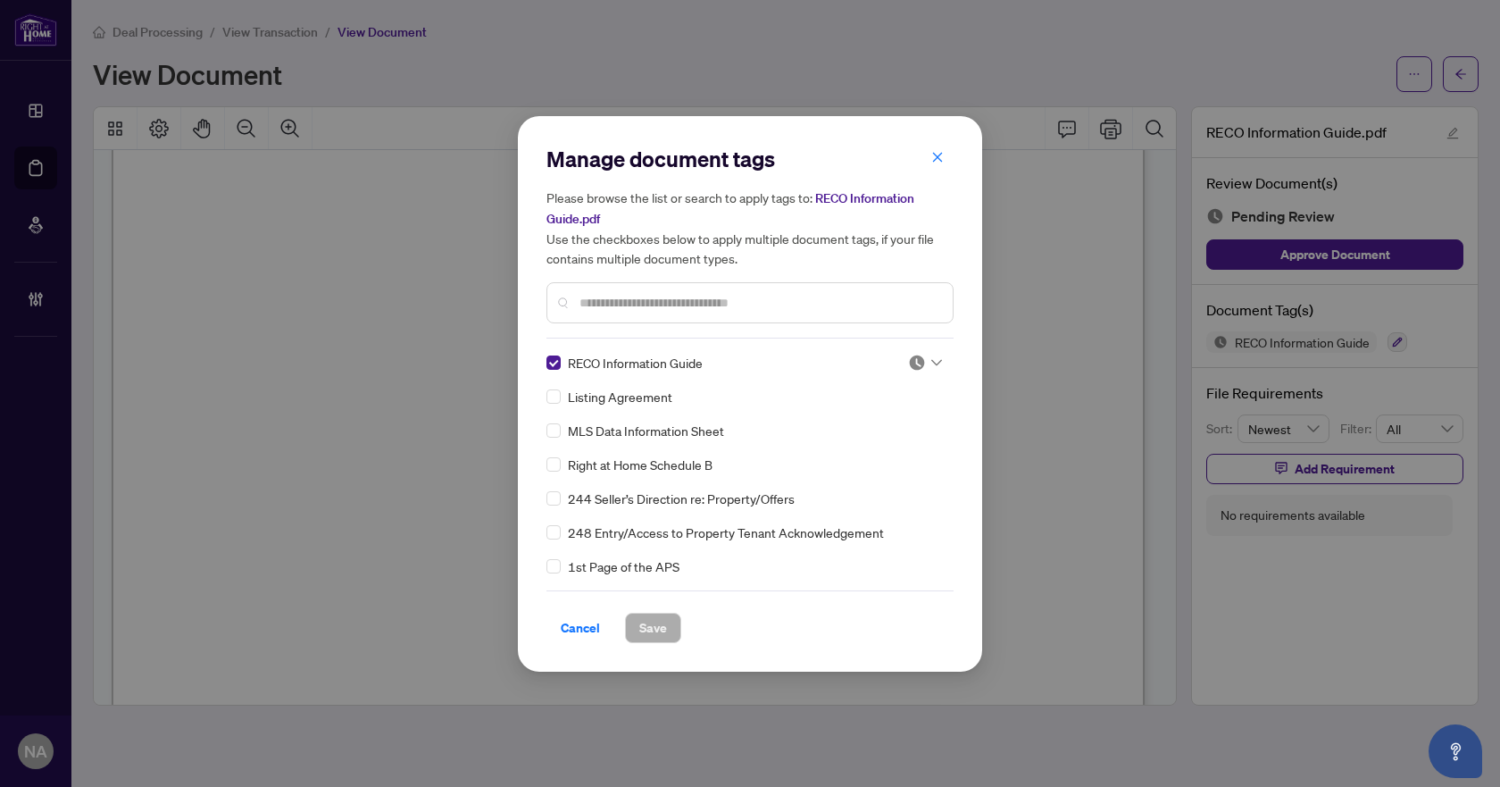
click at [934, 359] on icon at bounding box center [937, 362] width 11 height 7
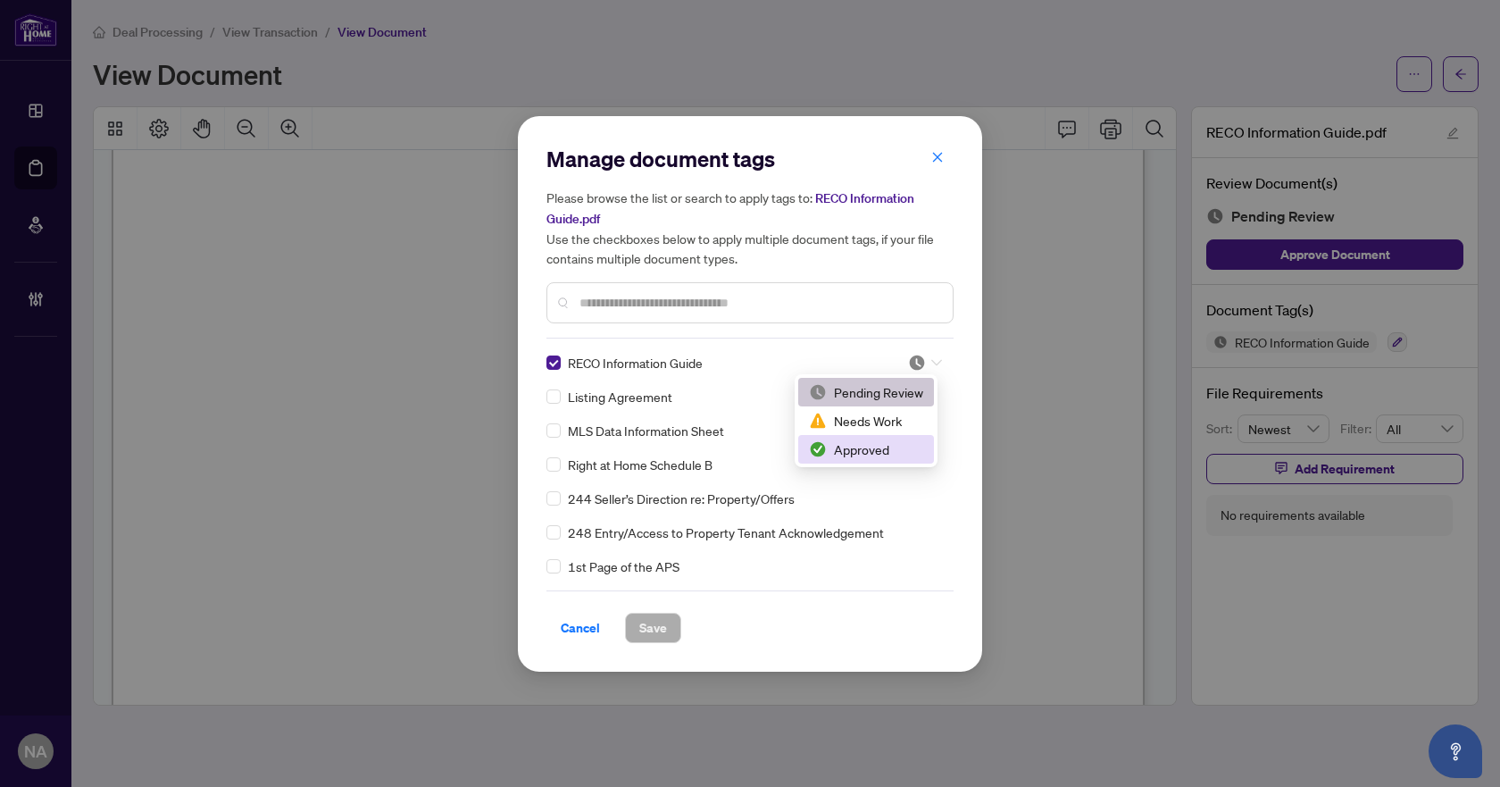
click at [877, 447] on div "Approved" at bounding box center [866, 449] width 114 height 20
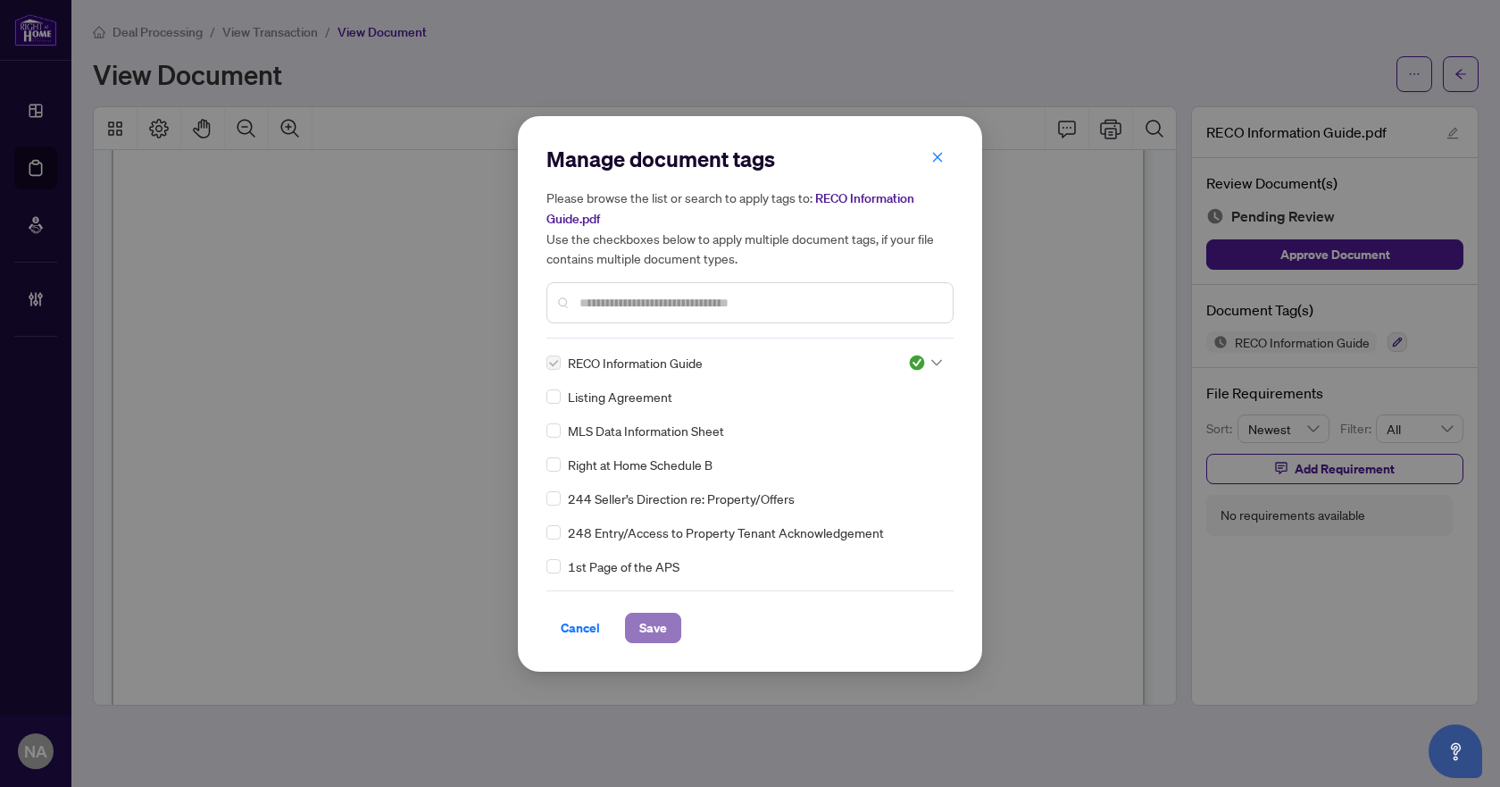
click at [662, 623] on span "Save" at bounding box center [653, 628] width 28 height 29
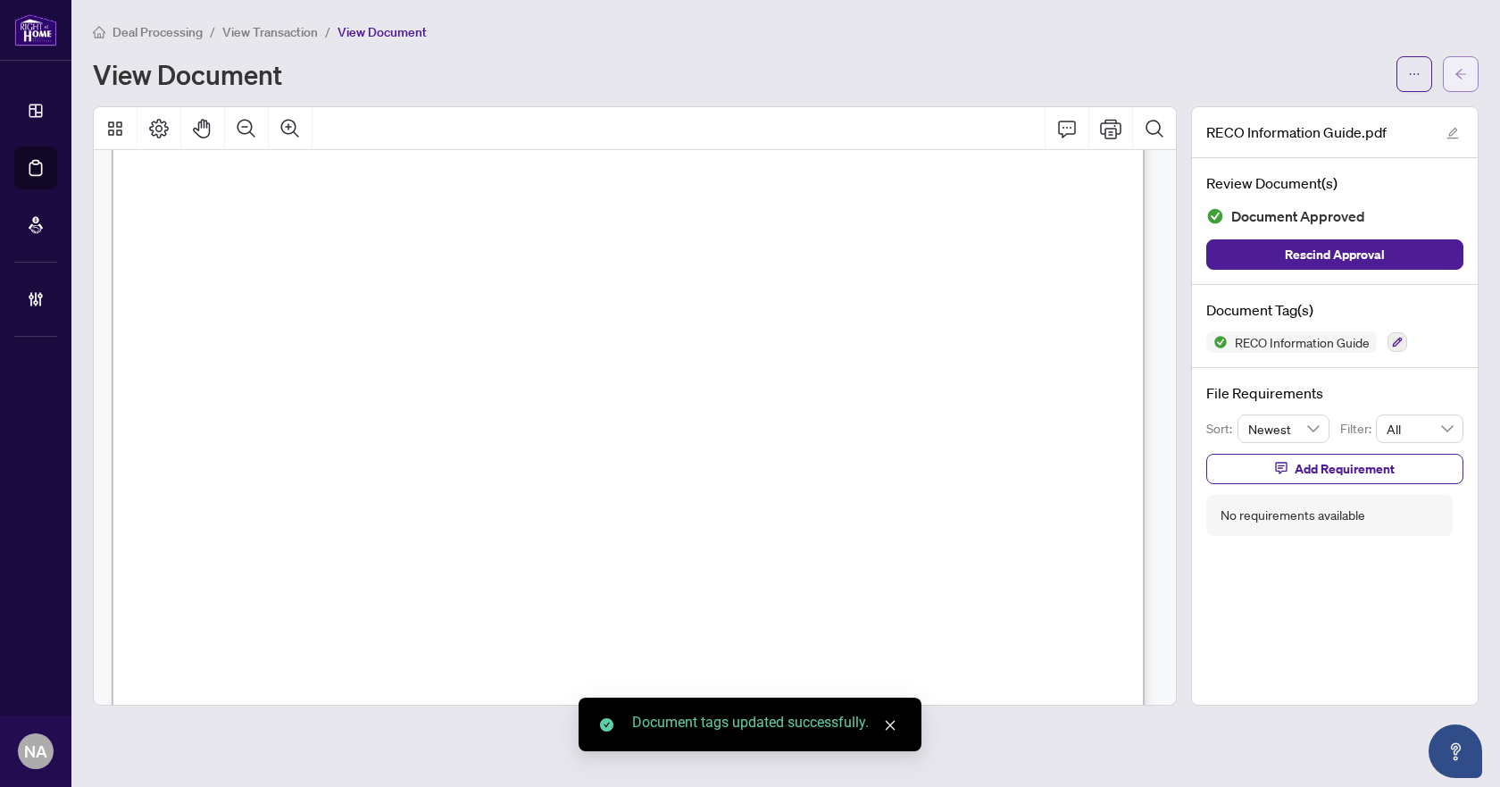
click at [1445, 77] on button "button" at bounding box center [1461, 74] width 36 height 36
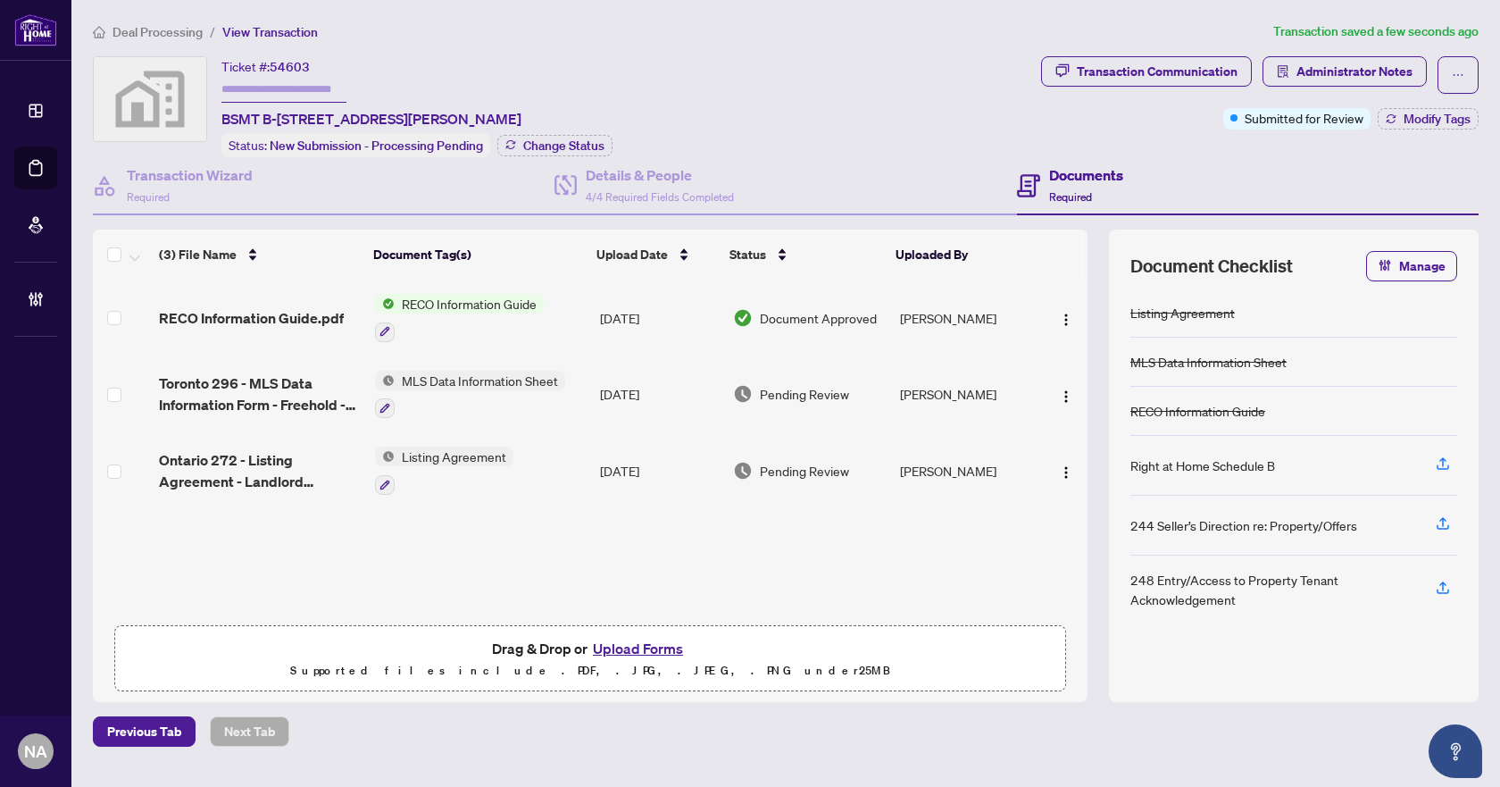
click at [211, 384] on span "Toronto 296 - MLS Data Information Form - Freehold - Lease_Sub-Lease.pdf" at bounding box center [260, 393] width 202 height 43
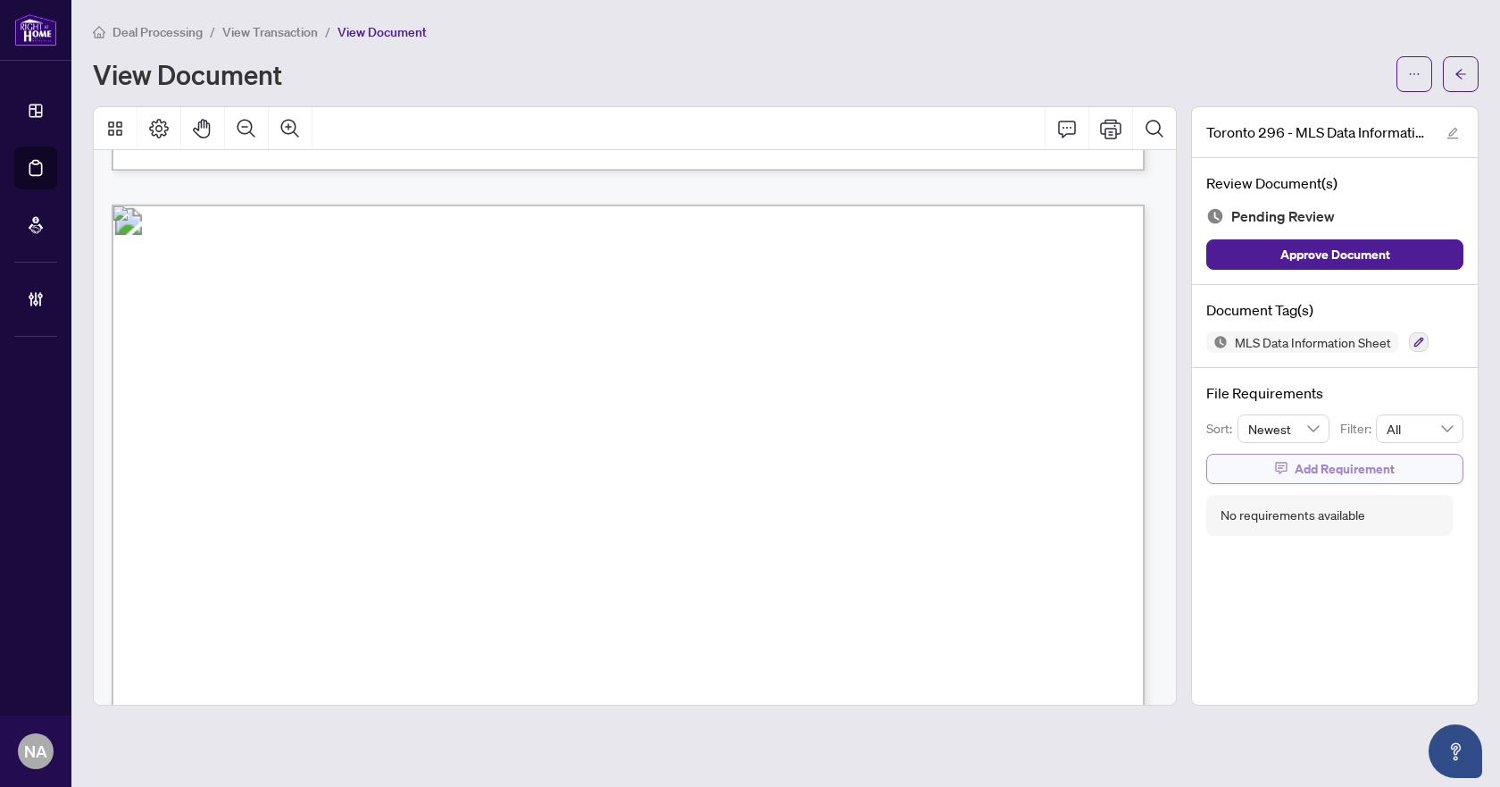
scroll to position [4108, 0]
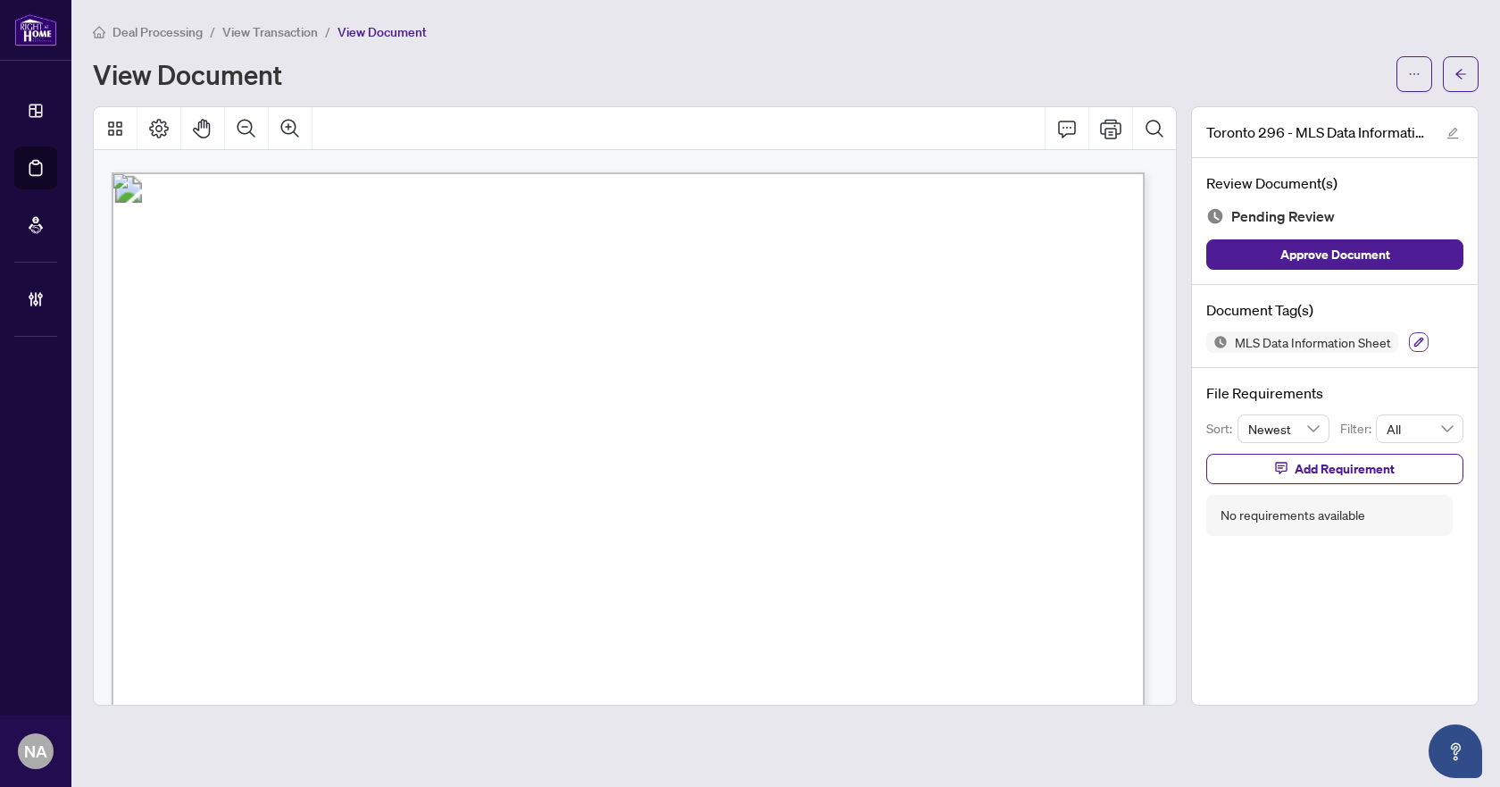
click at [1414, 342] on icon "button" at bounding box center [1419, 342] width 11 height 11
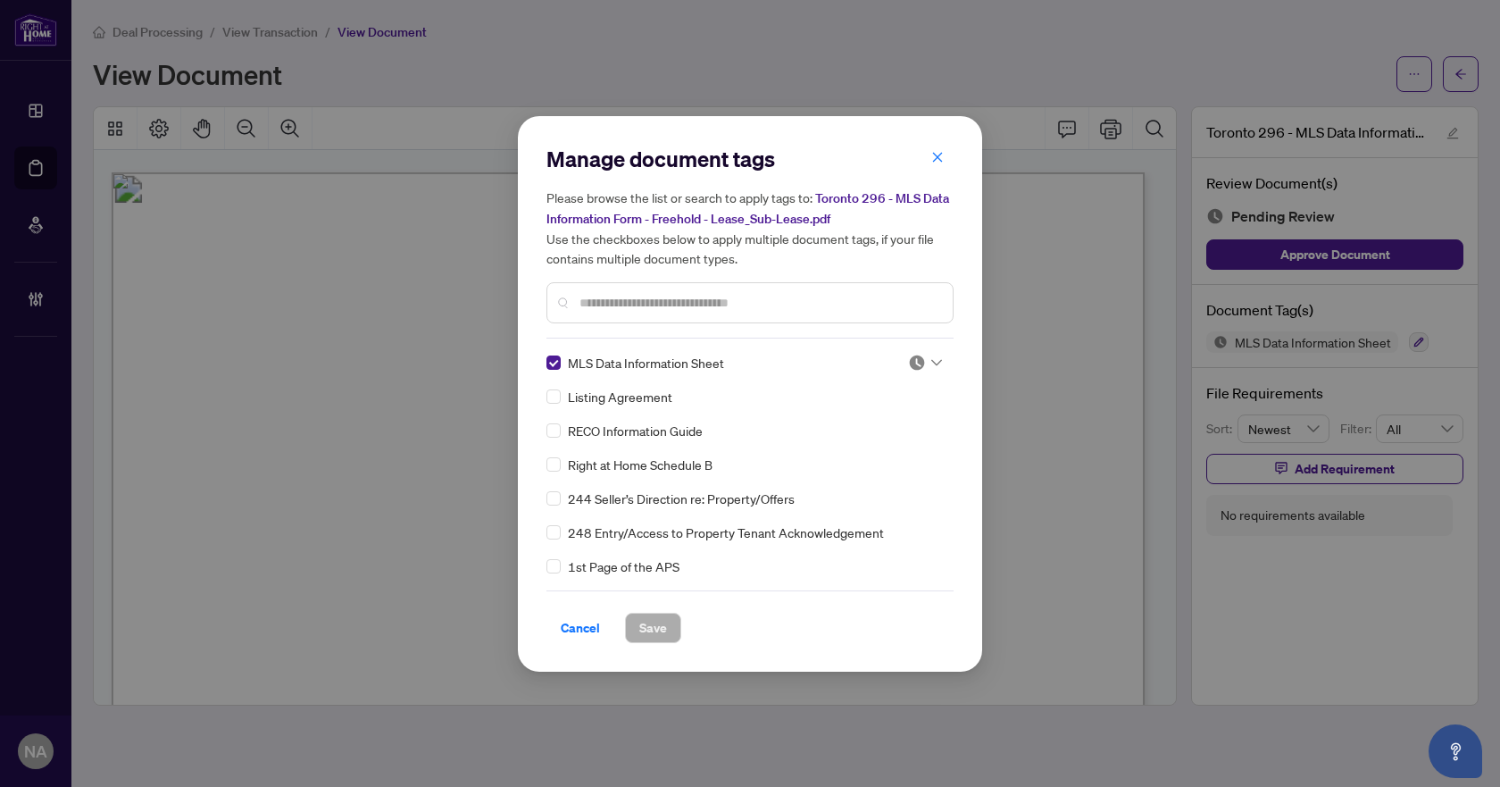
click at [902, 360] on div at bounding box center [921, 363] width 46 height 18
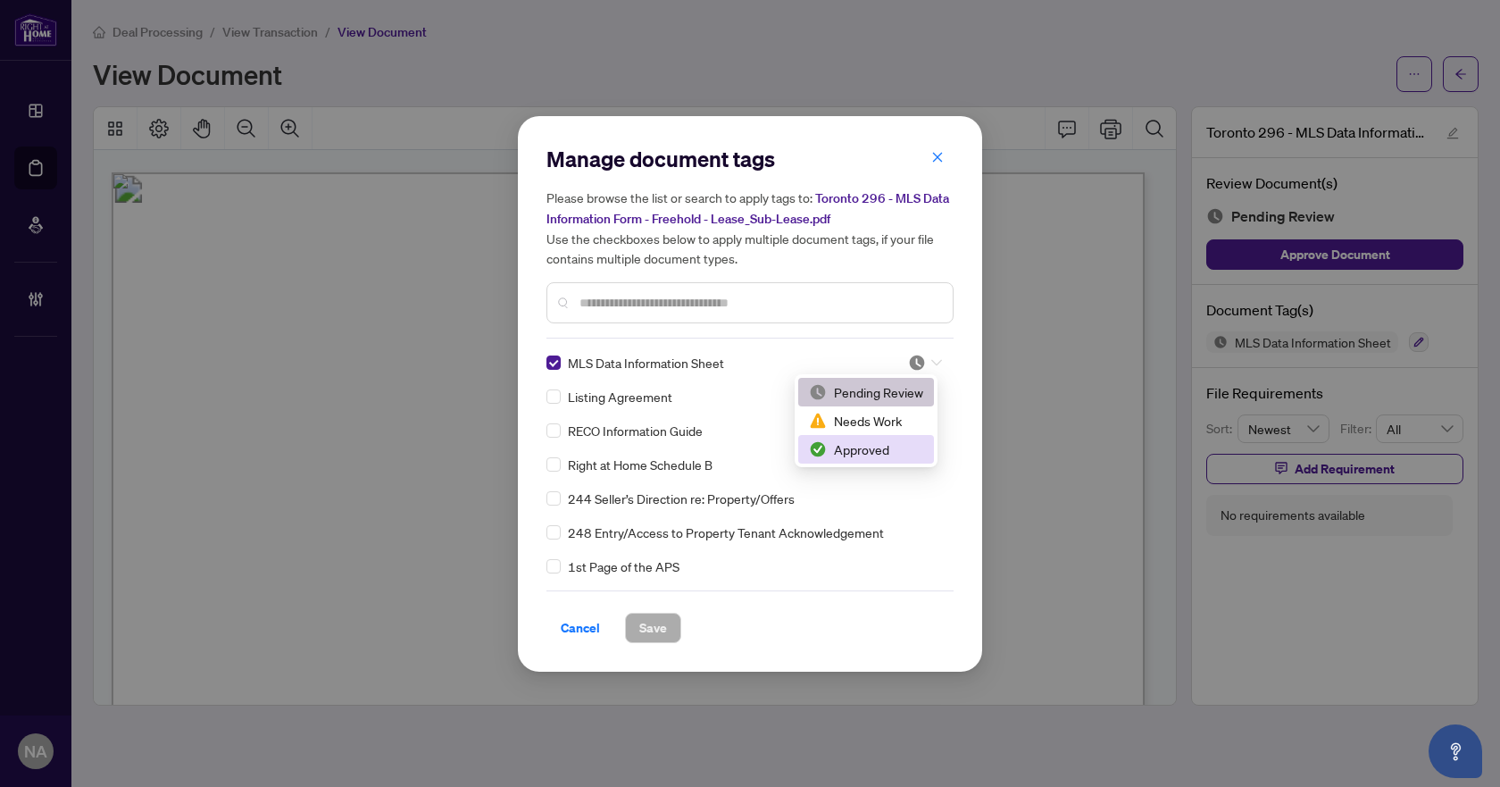
click at [868, 447] on div "Approved" at bounding box center [866, 449] width 114 height 20
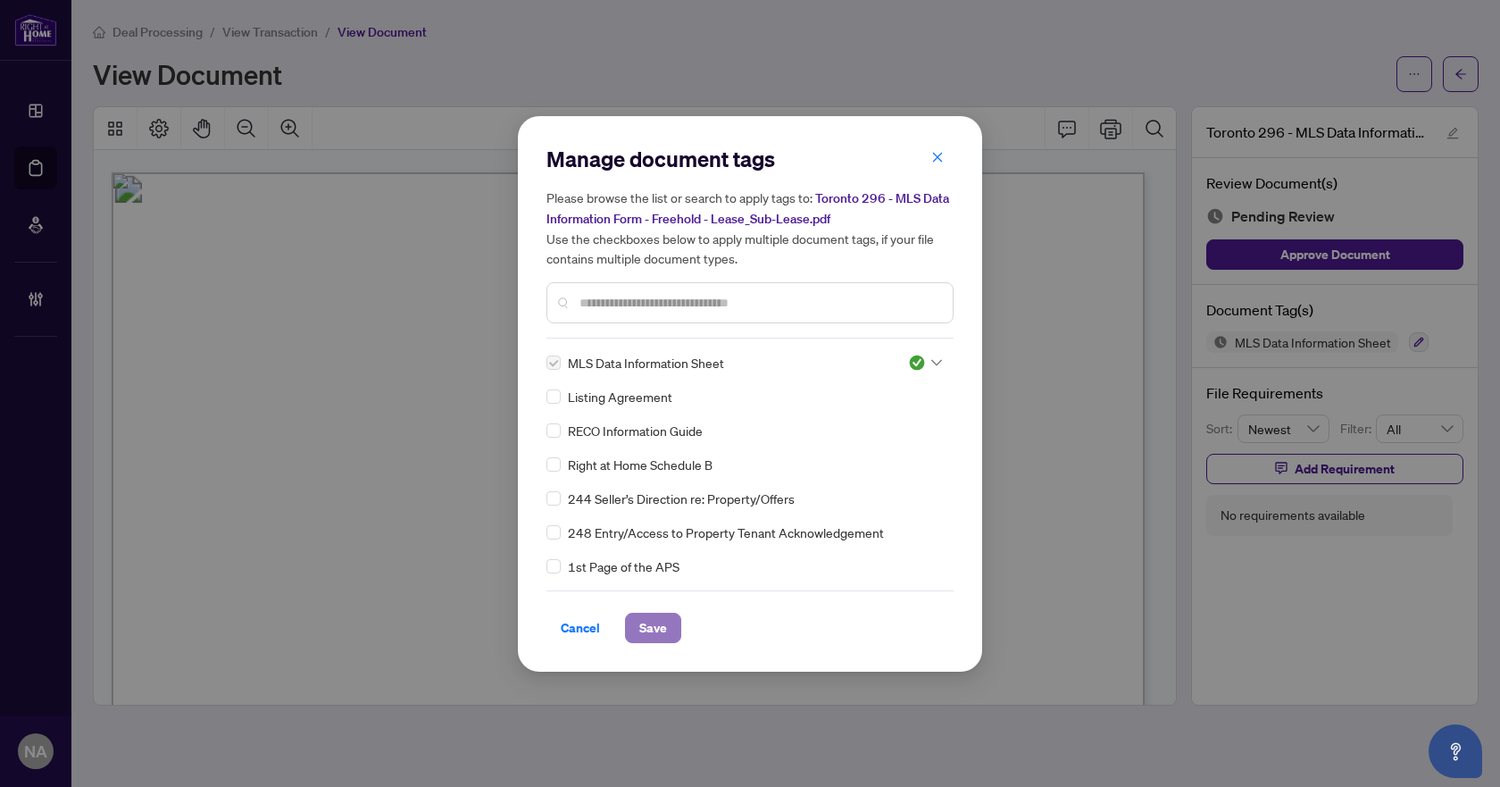
click at [653, 628] on span "Save" at bounding box center [653, 628] width 28 height 29
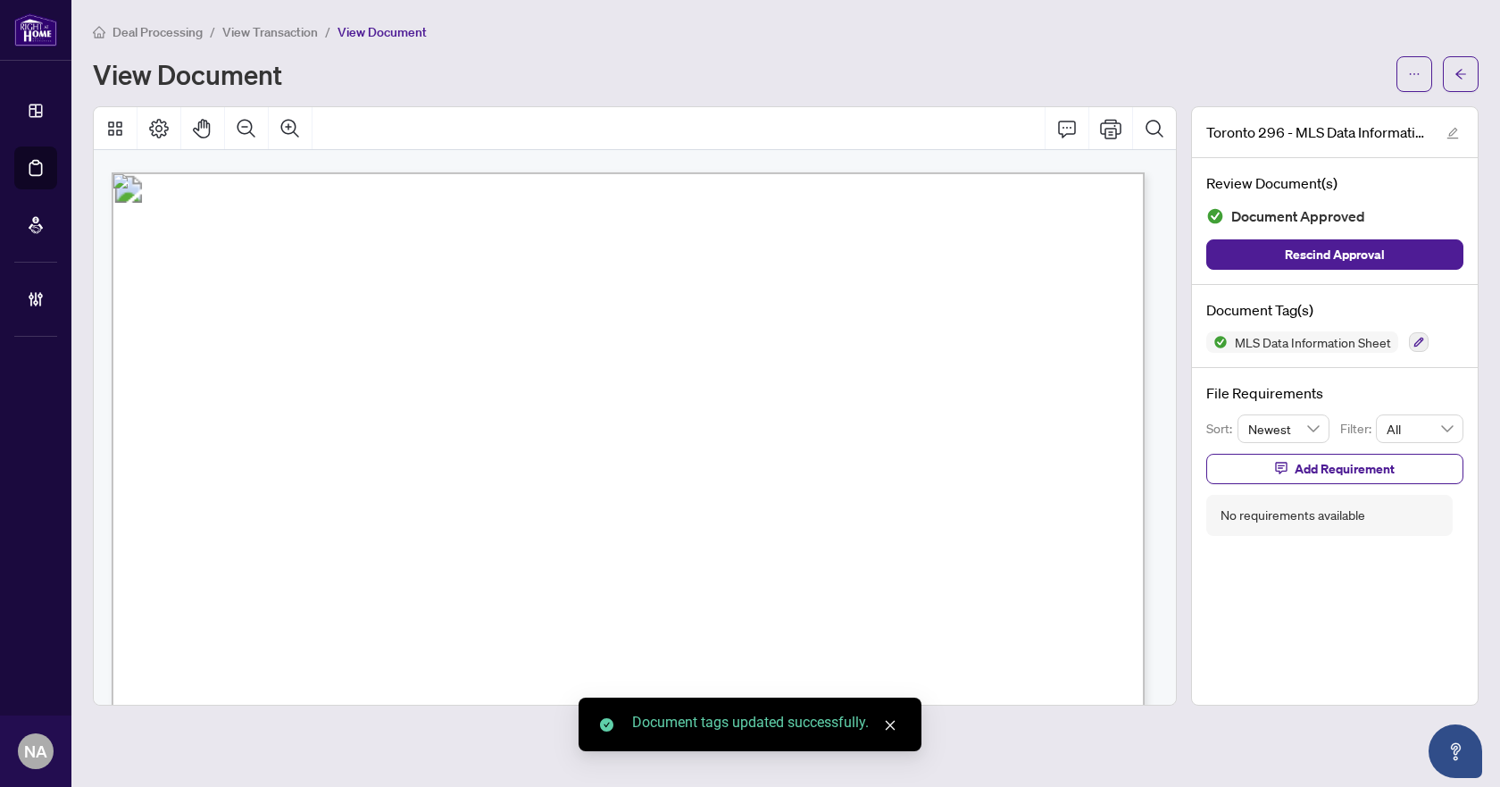
click at [1460, 71] on icon "arrow-left" at bounding box center [1461, 74] width 13 height 13
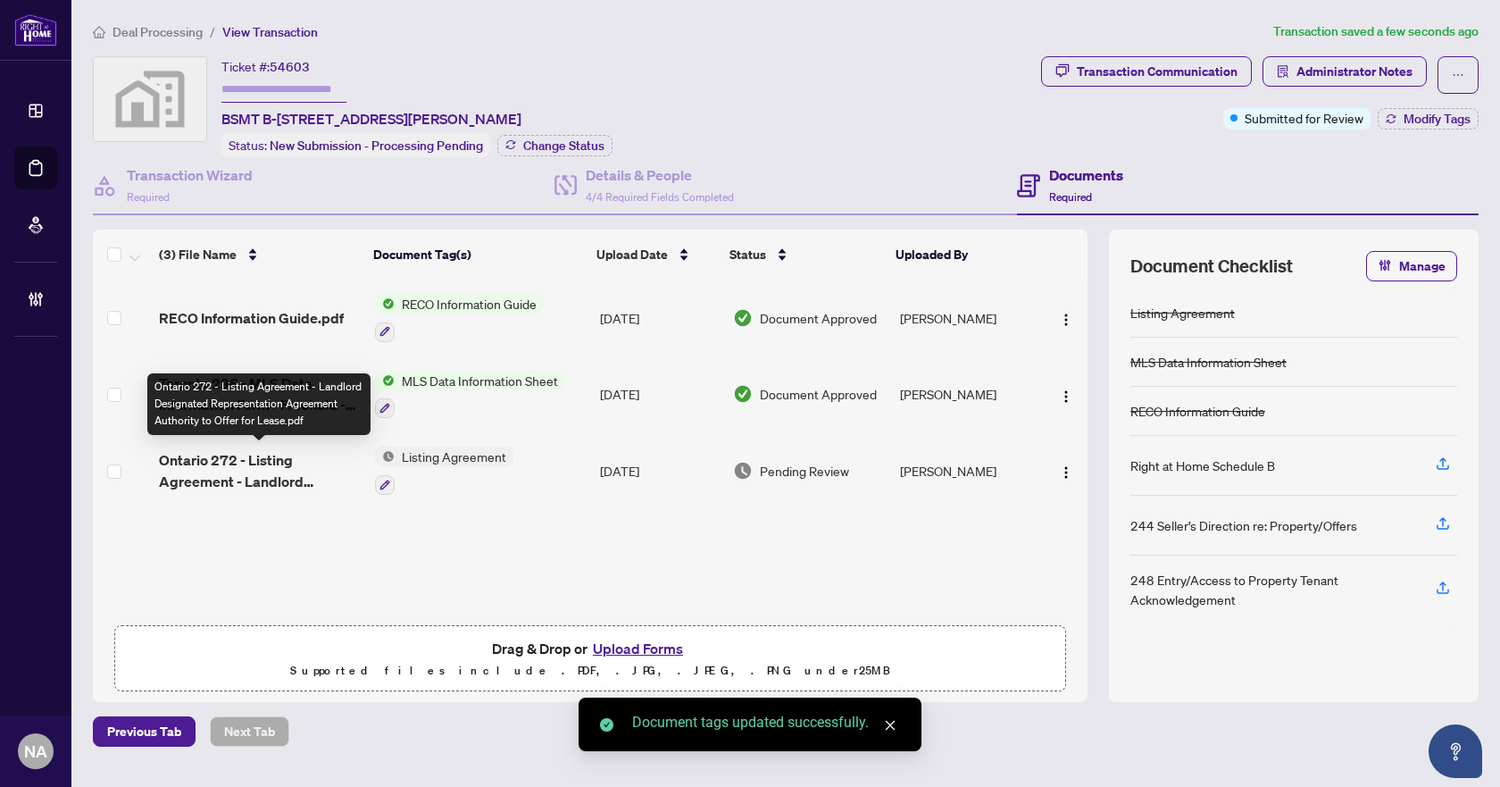
click at [297, 460] on span "Ontario 272 - Listing Agreement - Landlord Designated Representation Agreement …" at bounding box center [260, 470] width 202 height 43
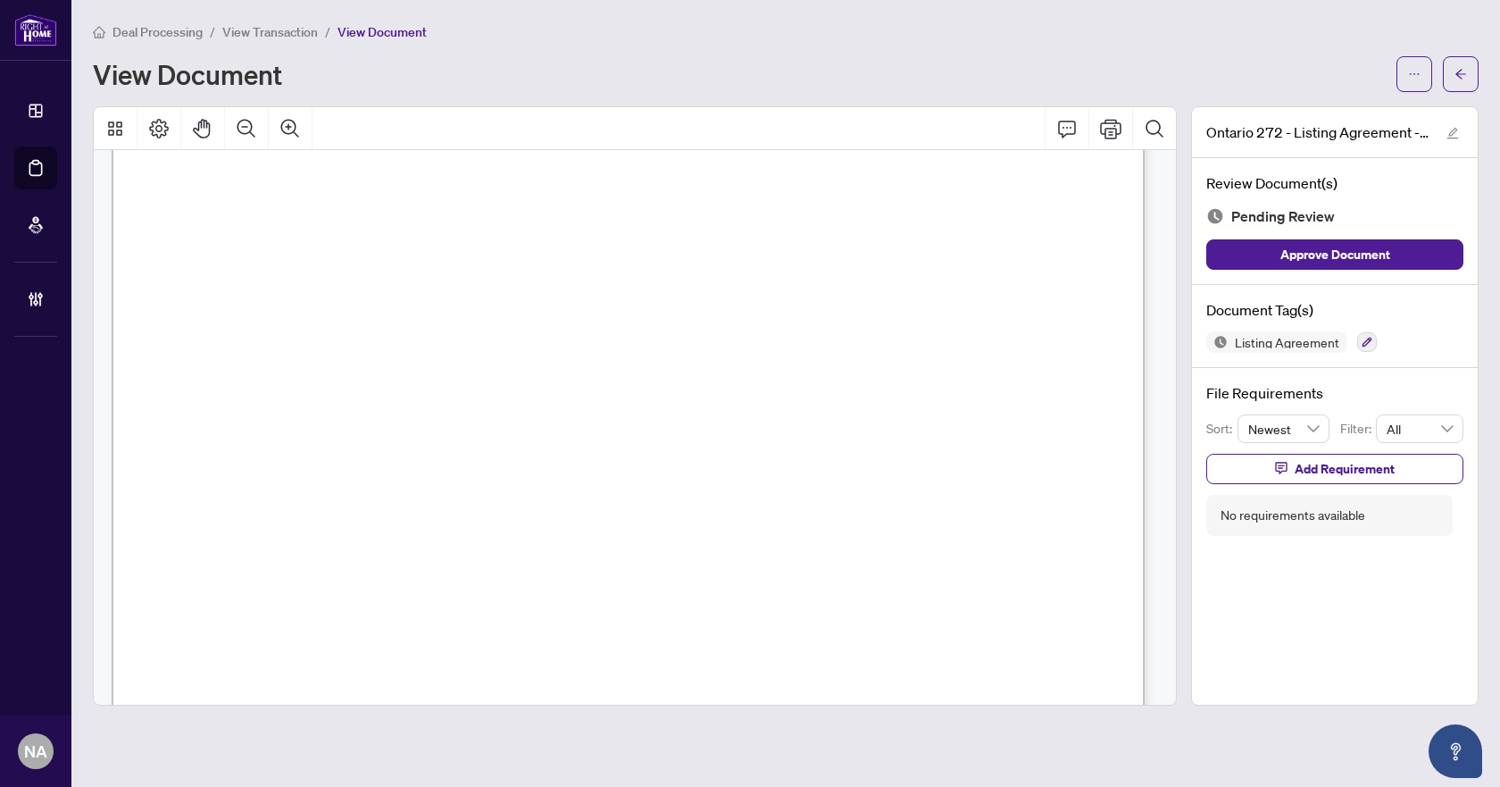
scroll to position [6303, 0]
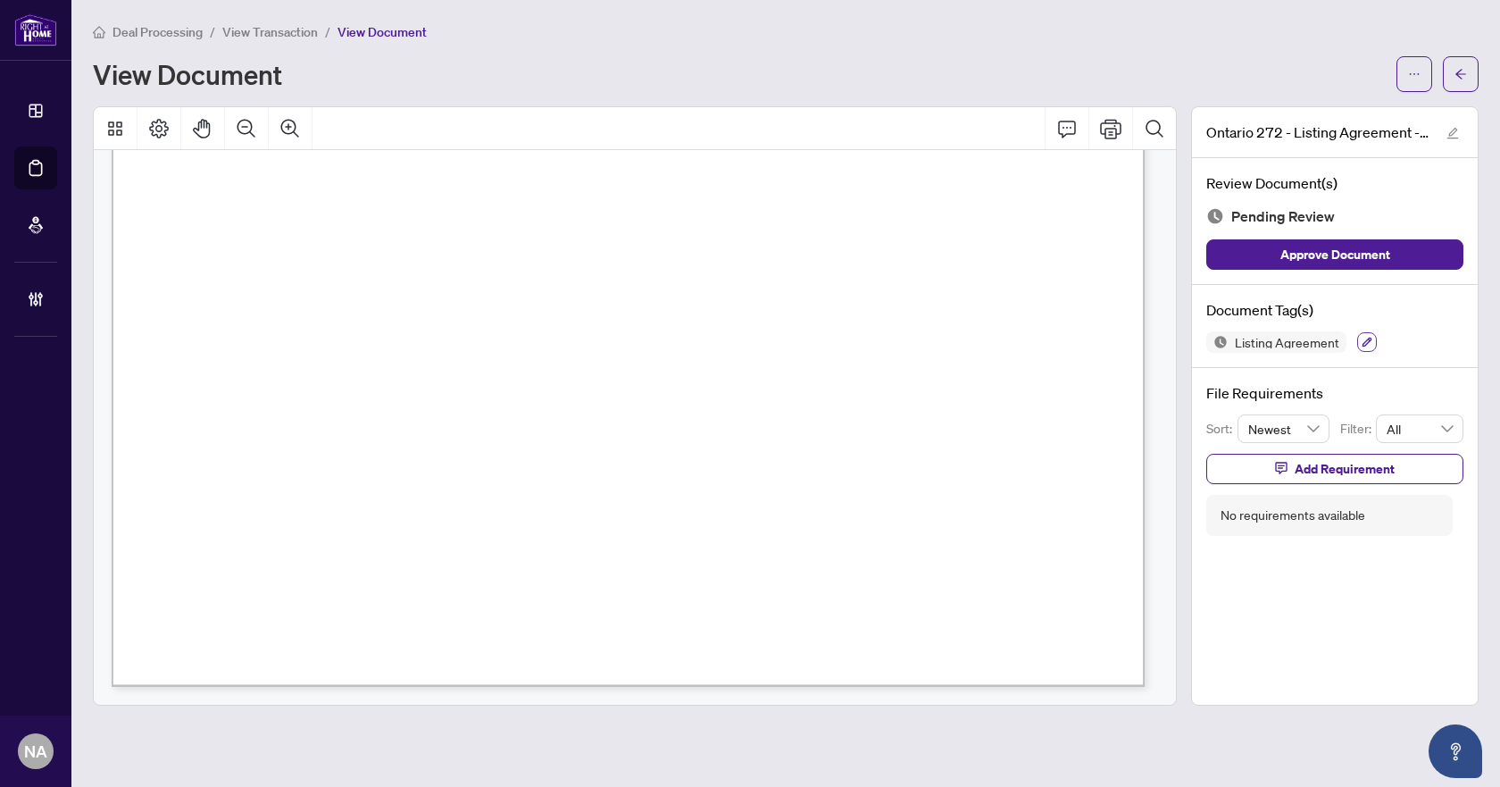
click at [1367, 343] on icon "button" at bounding box center [1368, 343] width 10 height 10
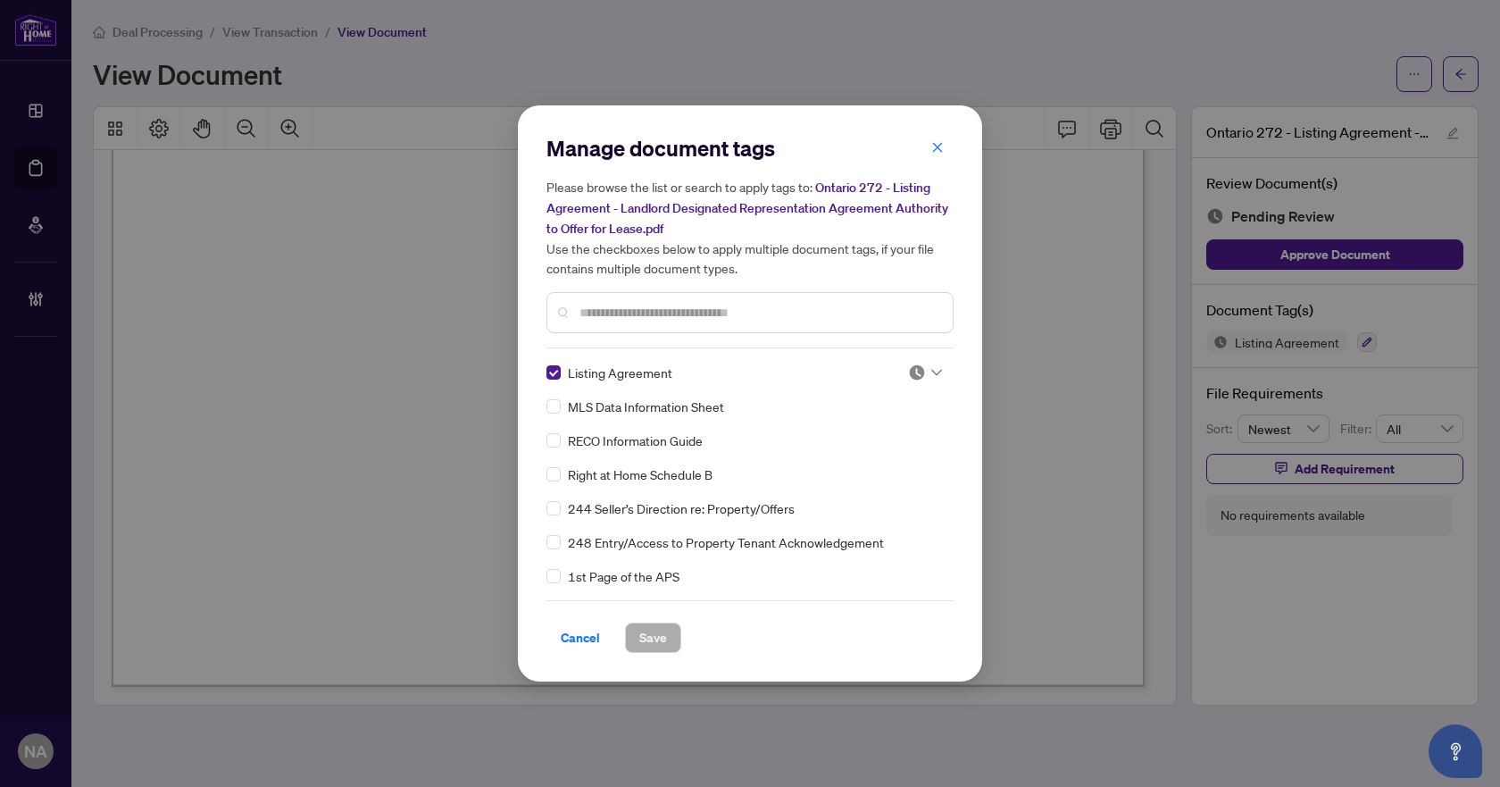
click at [920, 372] on img at bounding box center [917, 373] width 18 height 18
click at [888, 456] on div "Approved" at bounding box center [866, 459] width 114 height 20
click at [669, 636] on button "Save" at bounding box center [653, 638] width 56 height 30
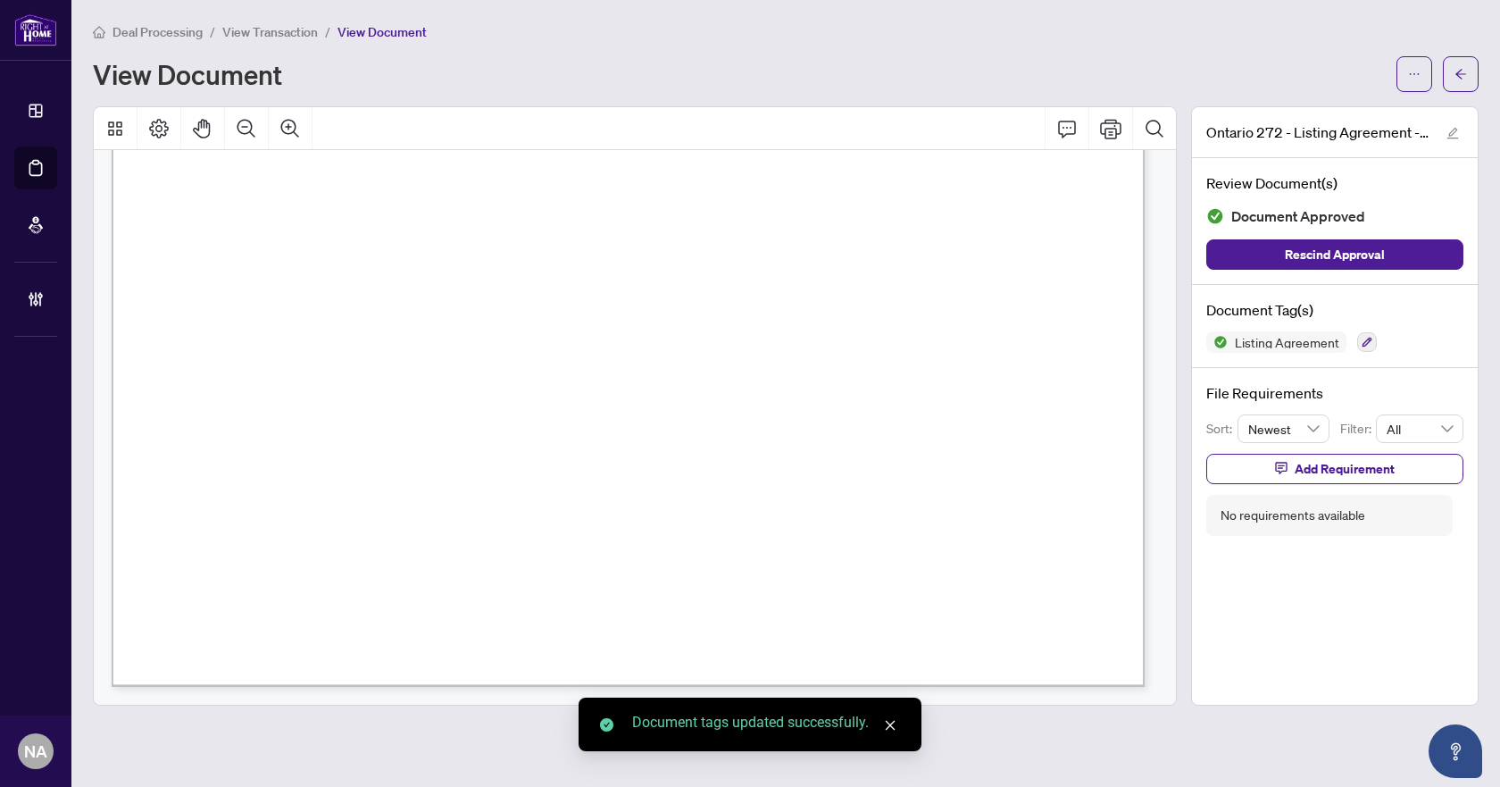
click at [1467, 74] on button "button" at bounding box center [1461, 74] width 36 height 36
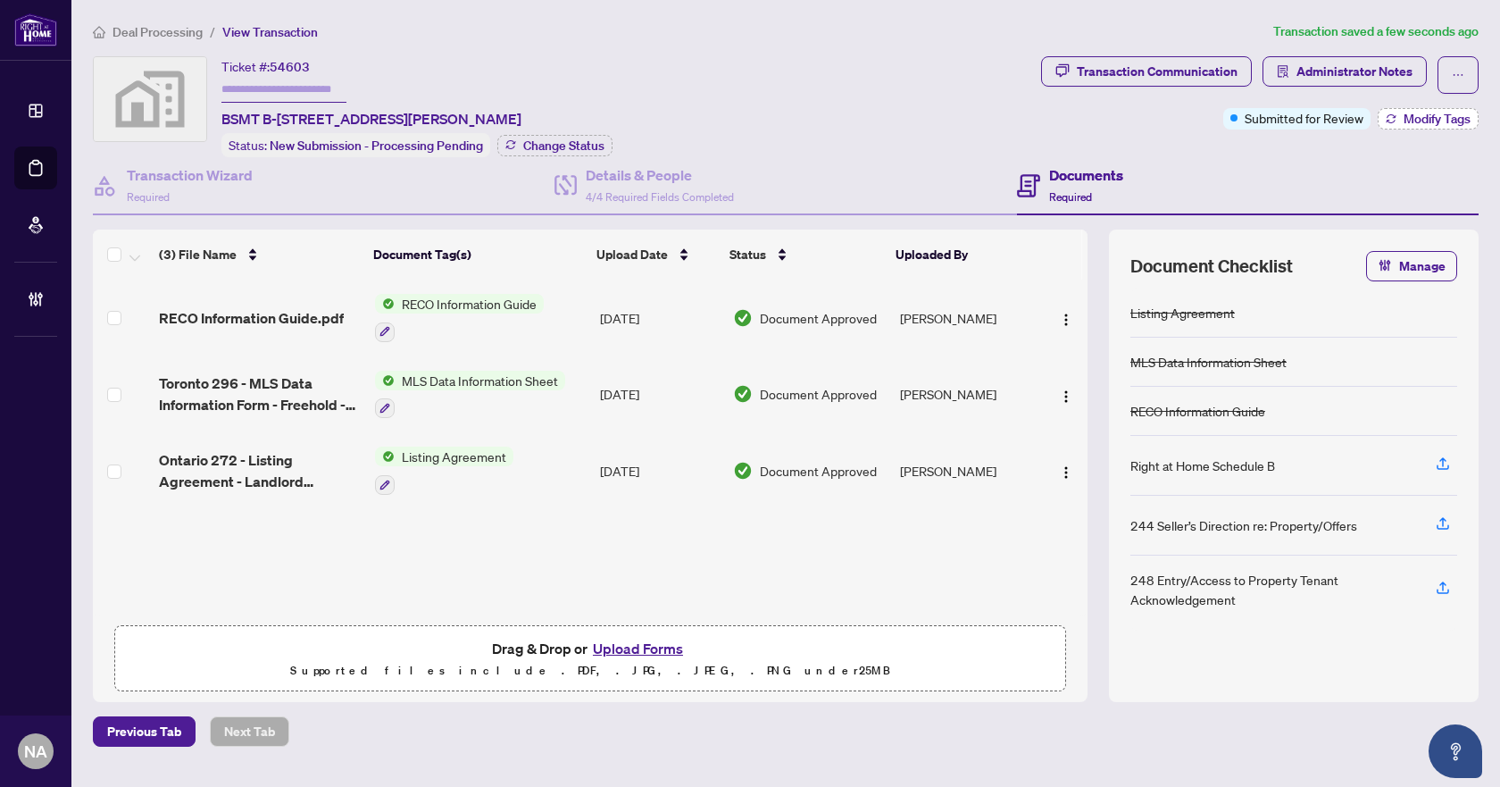
click at [1446, 121] on span "Modify Tags" at bounding box center [1437, 119] width 67 height 13
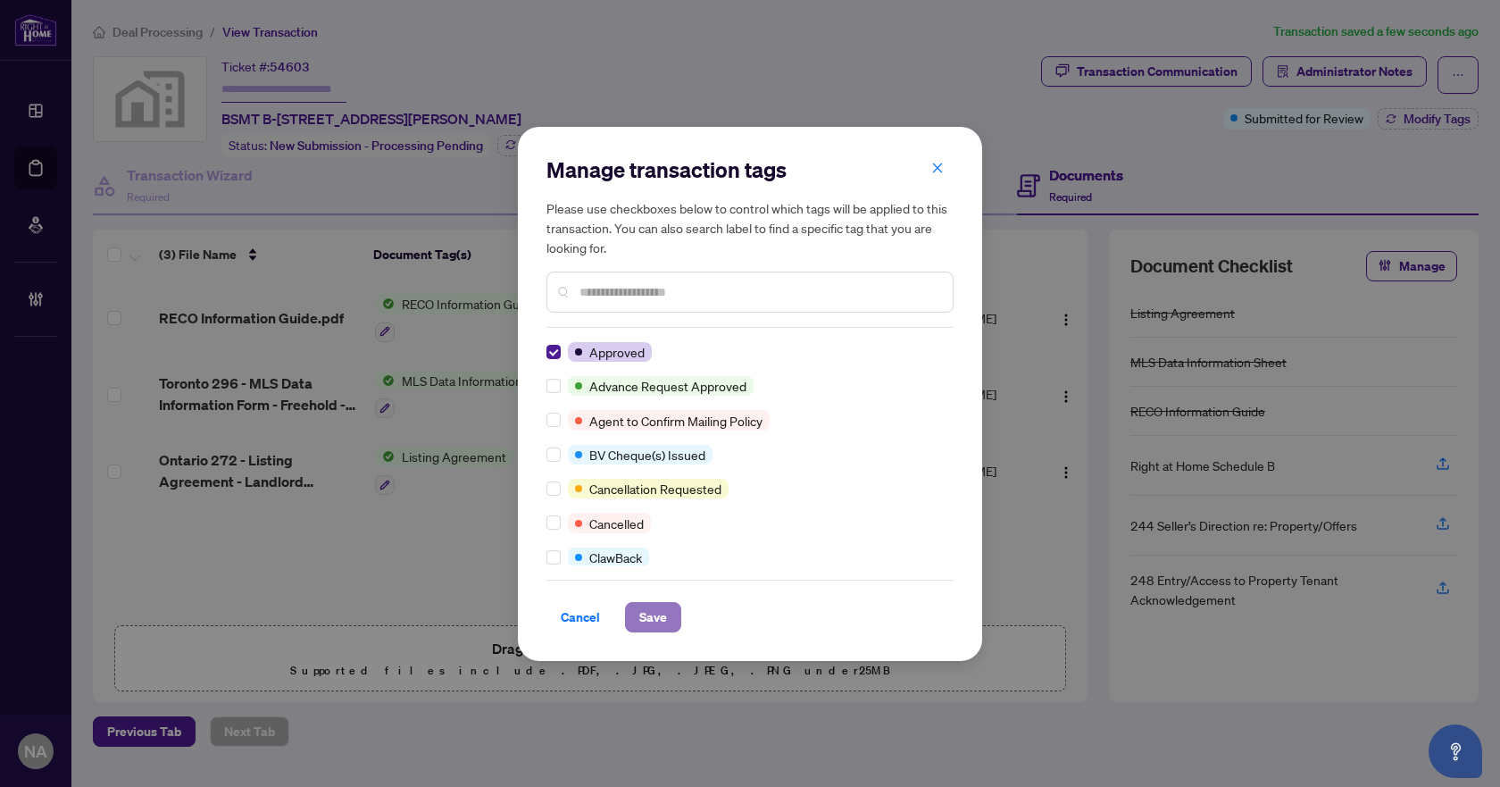
click at [659, 611] on span "Save" at bounding box center [653, 617] width 28 height 29
